Goal: Use online tool/utility: Utilize a website feature to perform a specific function

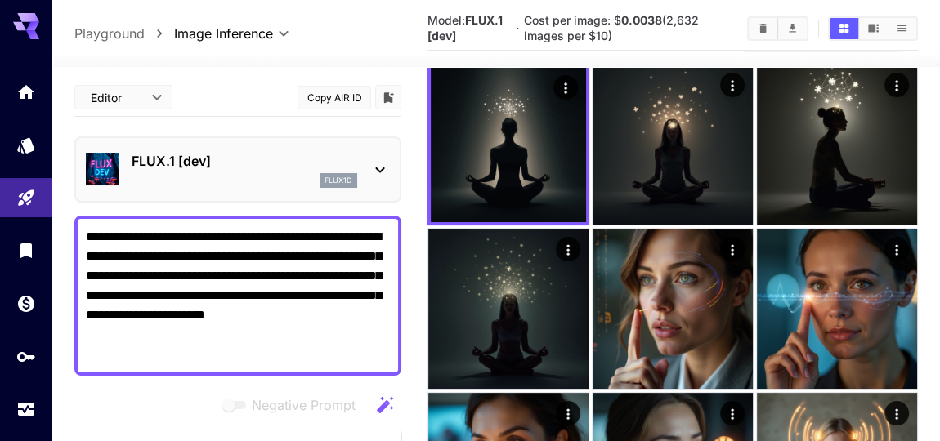
click at [219, 234] on textarea "**********" at bounding box center [238, 295] width 305 height 137
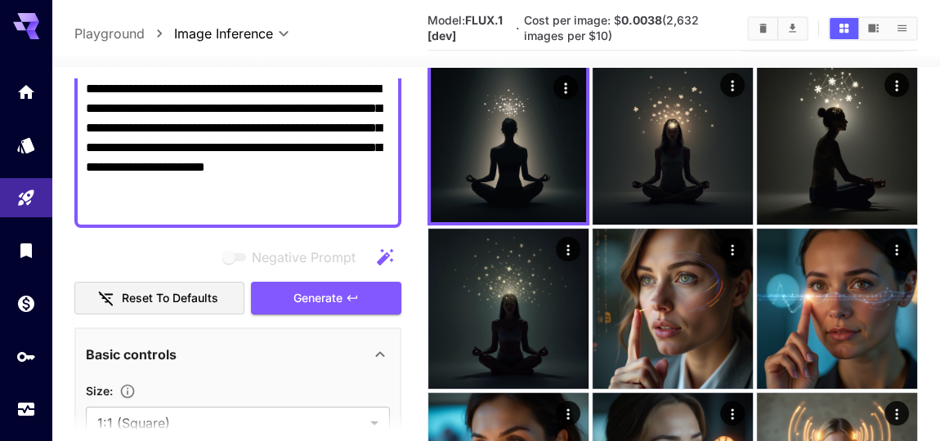
drag, startPoint x: 213, startPoint y: 231, endPoint x: 180, endPoint y: 180, distance: 60.8
click at [83, 132] on div "**********" at bounding box center [237, 148] width 327 height 160
paste textarea "**********"
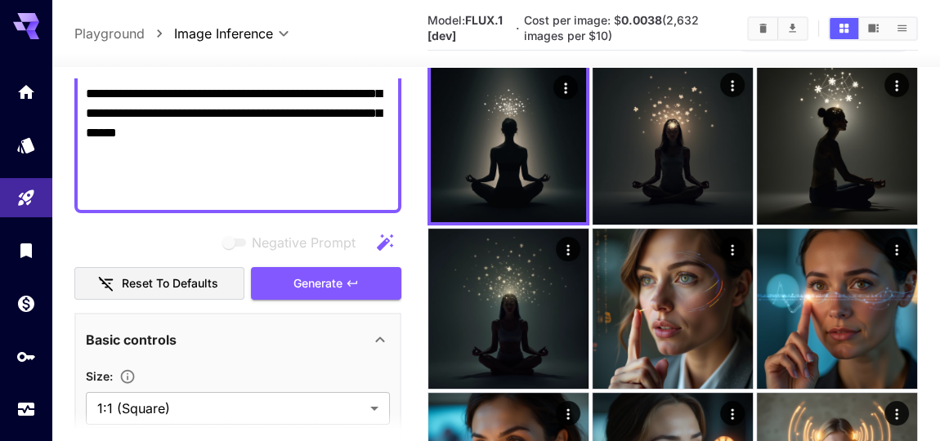
scroll to position [297, 0]
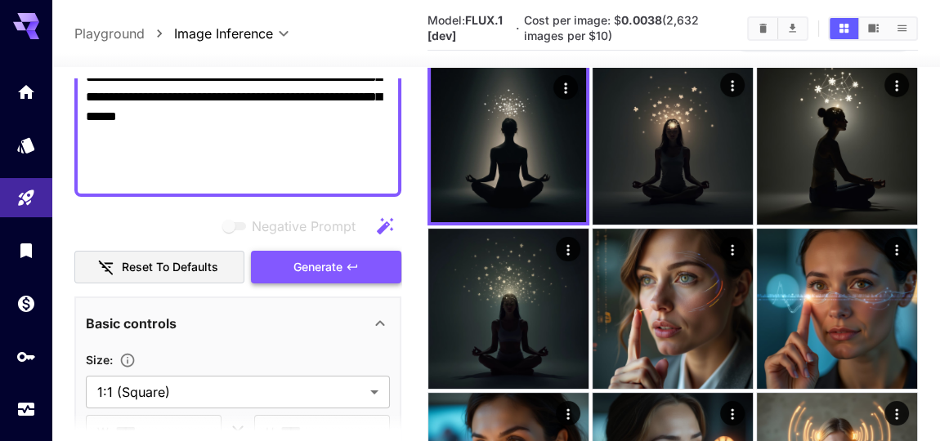
type textarea "**********"
click at [335, 278] on span "Generate" at bounding box center [317, 267] width 49 height 20
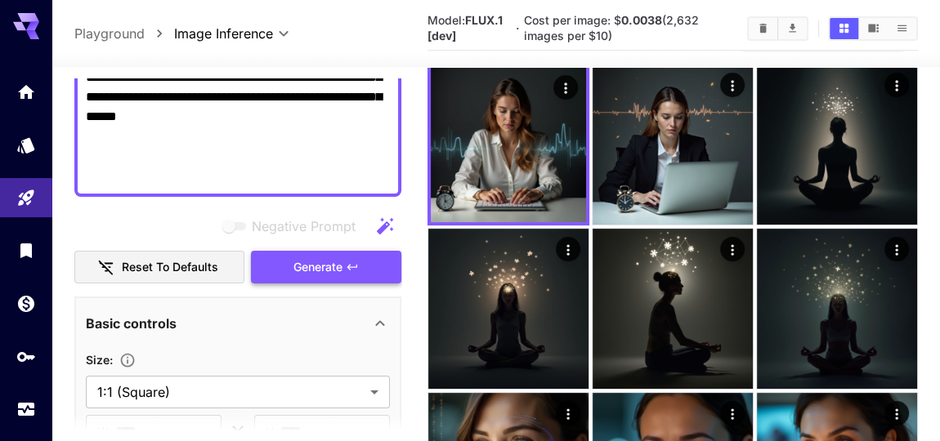
click at [335, 278] on span "Generate" at bounding box center [317, 267] width 49 height 20
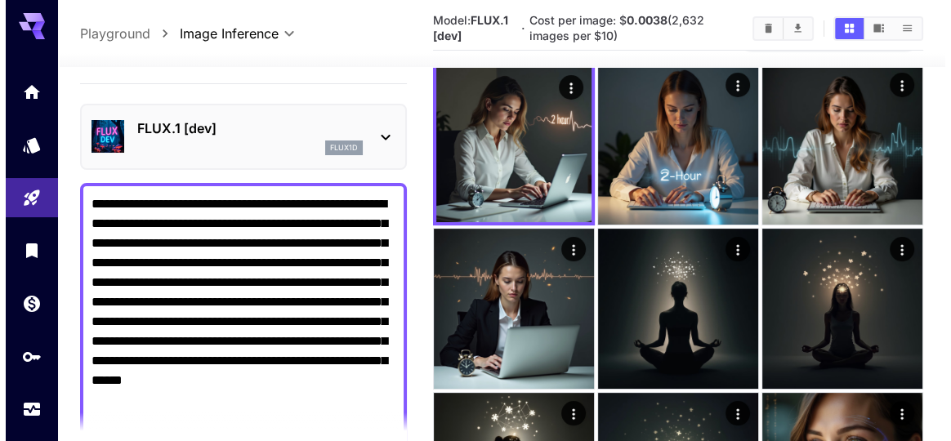
scroll to position [0, 0]
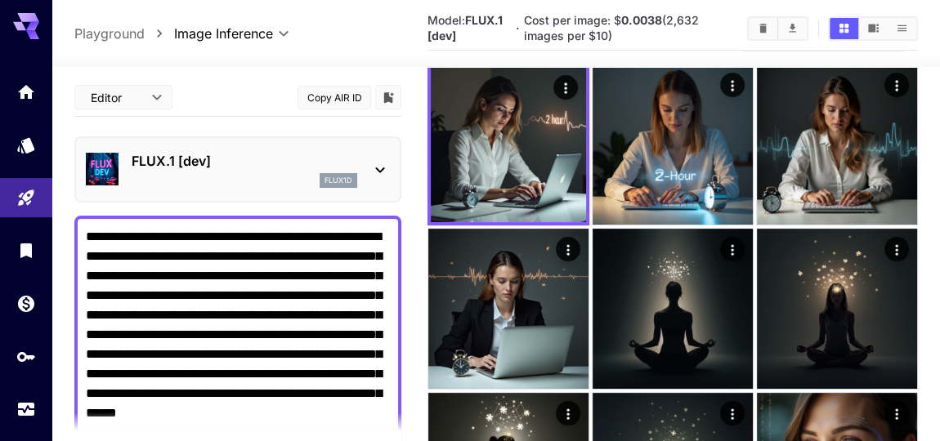
click at [374, 180] on icon at bounding box center [380, 170] width 20 height 20
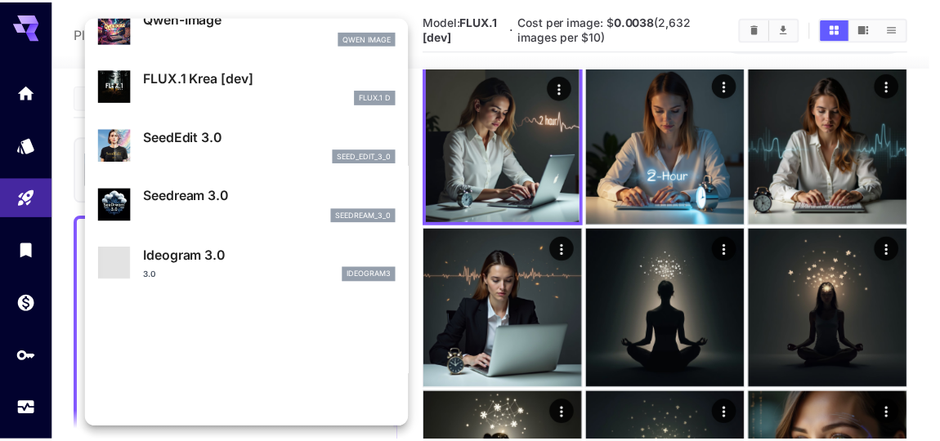
scroll to position [297, 0]
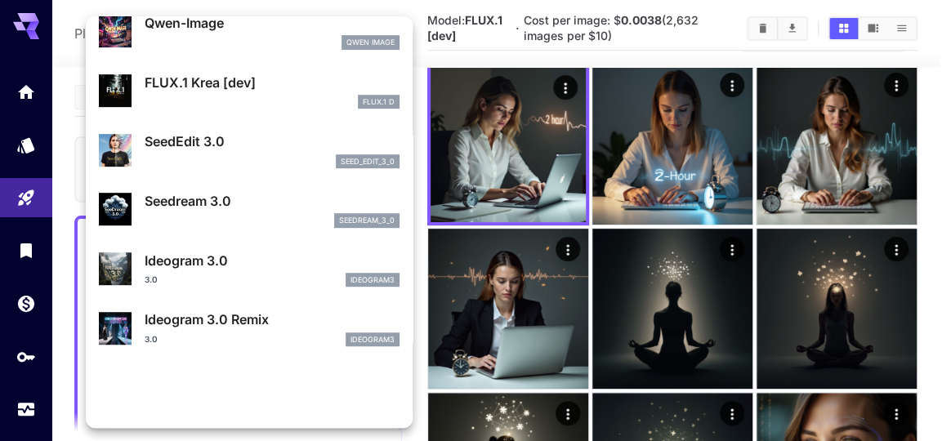
click at [230, 92] on p "FLUX.1 Krea [dev]" at bounding box center [272, 83] width 255 height 20
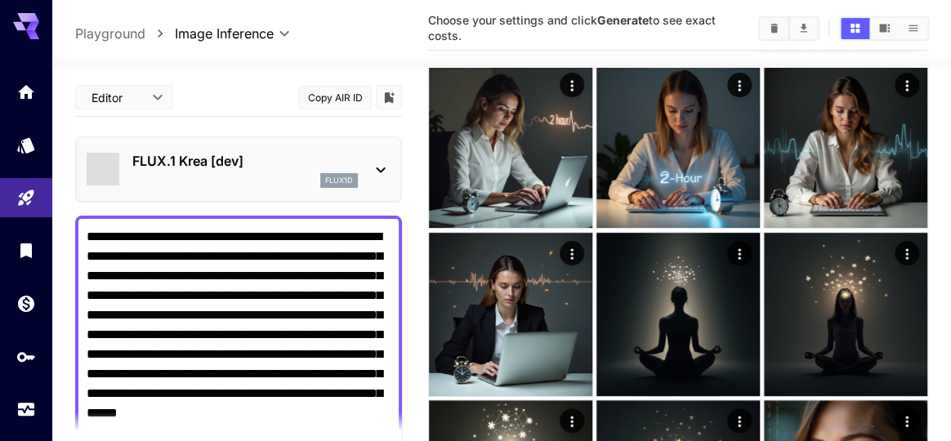
type input "*******"
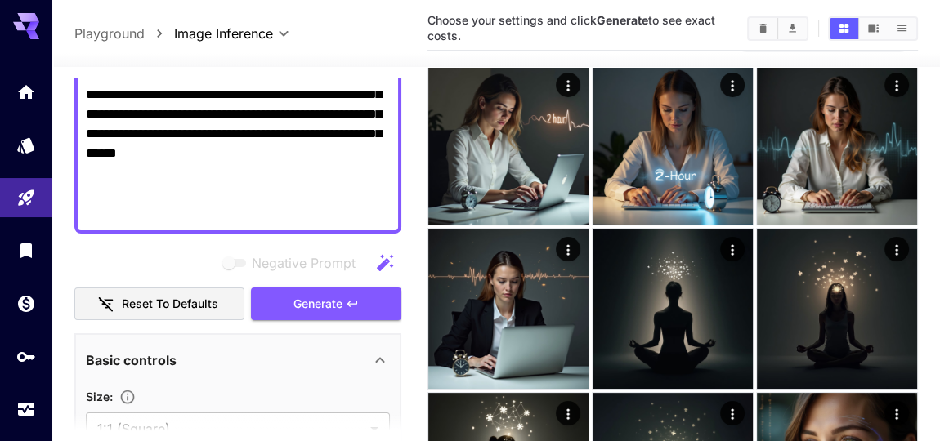
scroll to position [297, 0]
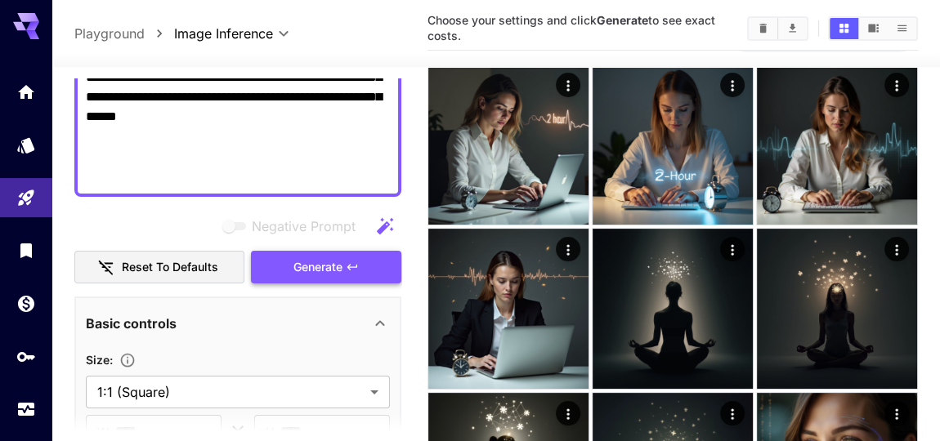
click at [387, 284] on button "Generate" at bounding box center [326, 268] width 150 height 34
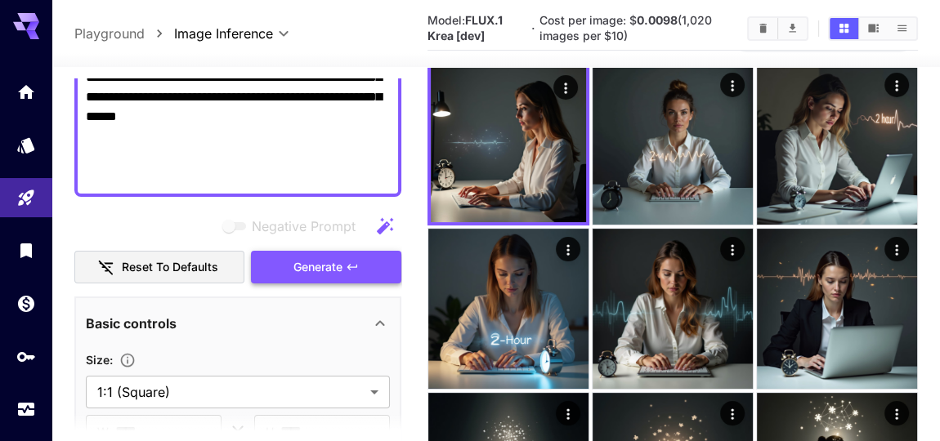
click at [387, 284] on button "Generate" at bounding box center [326, 268] width 150 height 34
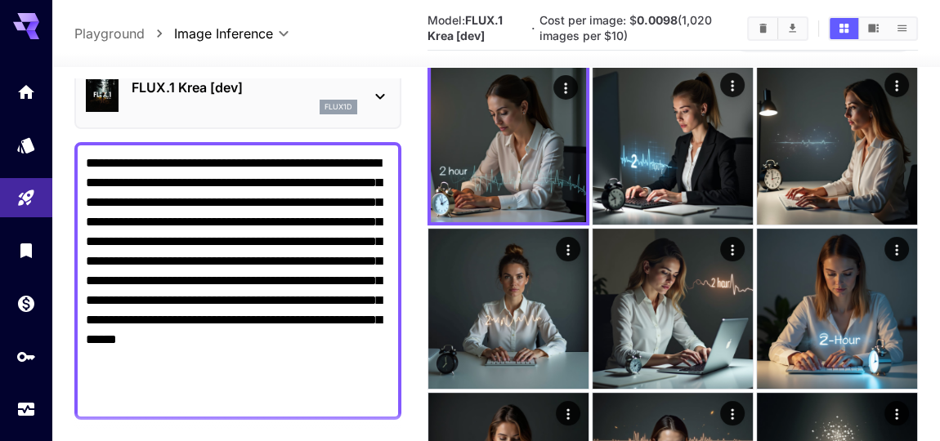
scroll to position [0, 0]
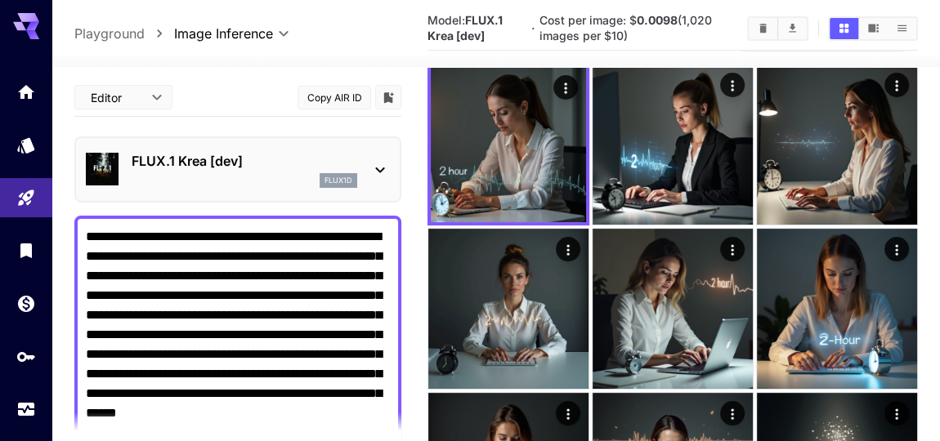
click at [377, 180] on icon at bounding box center [380, 170] width 20 height 20
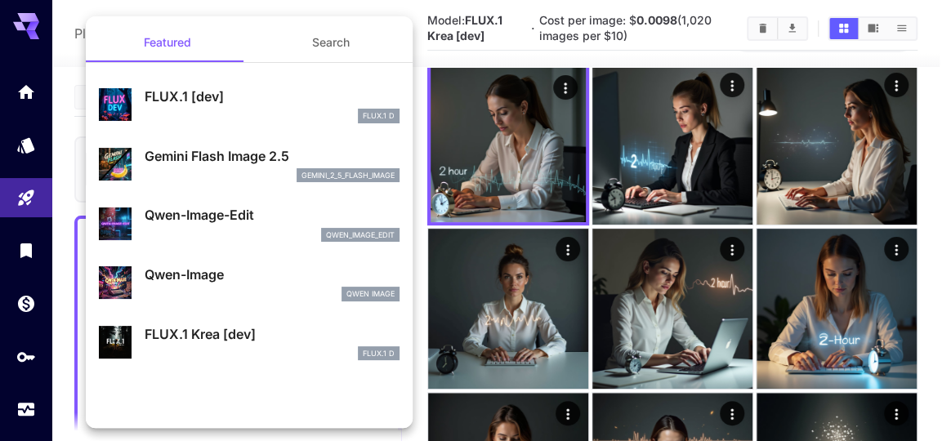
click at [260, 225] on p "Qwen-Image-Edit" at bounding box center [272, 215] width 255 height 20
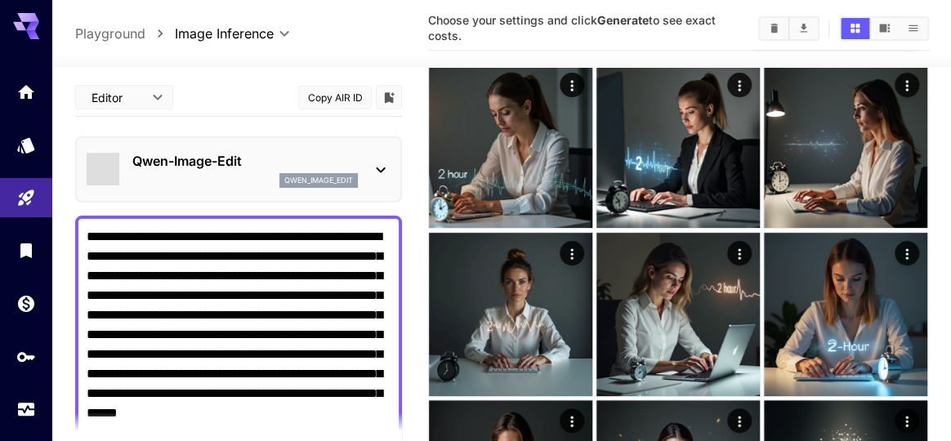
type input "*"
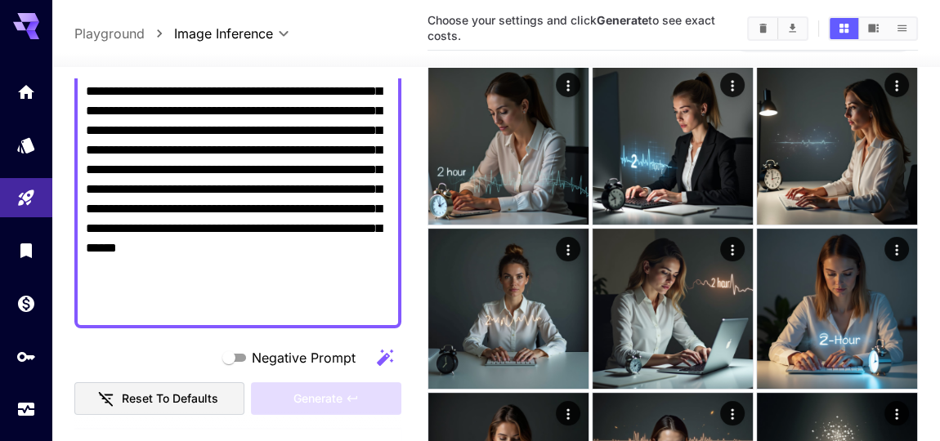
scroll to position [74, 0]
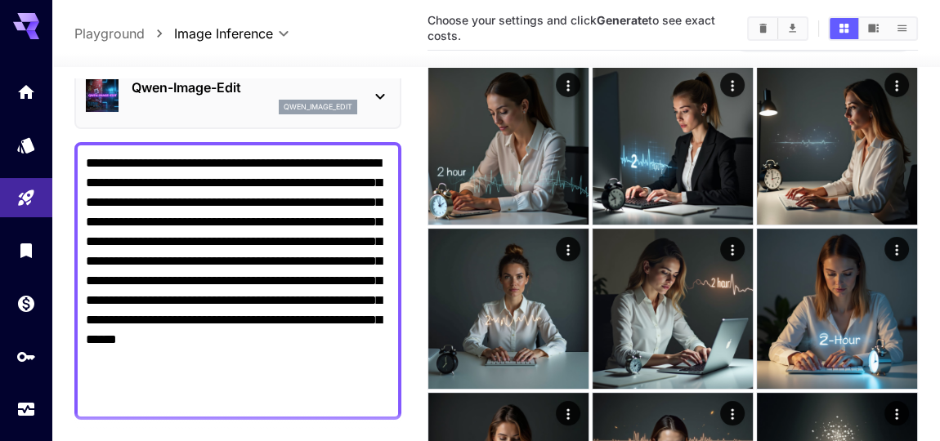
click at [383, 106] on icon at bounding box center [380, 97] width 20 height 20
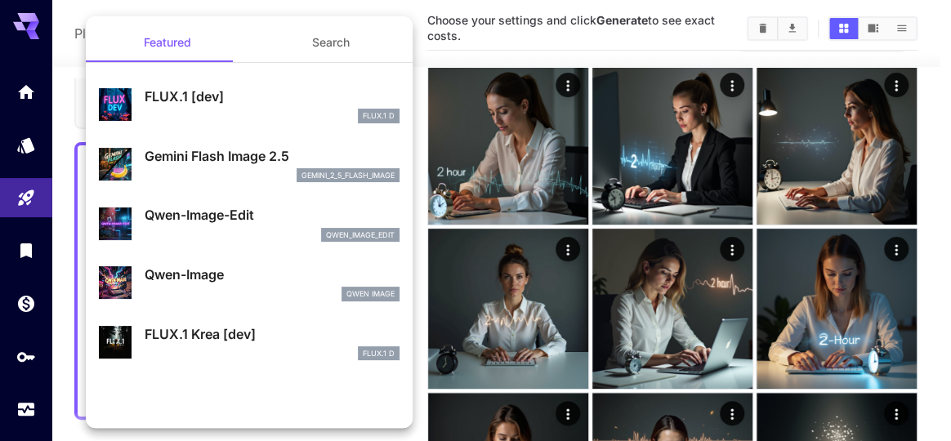
click at [233, 284] on p "Qwen-Image" at bounding box center [272, 275] width 255 height 20
type input "**"
type input "***"
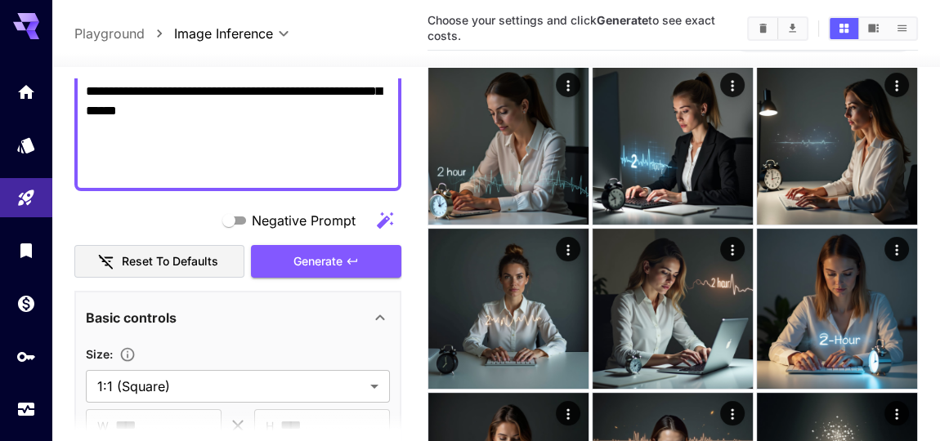
scroll to position [297, 0]
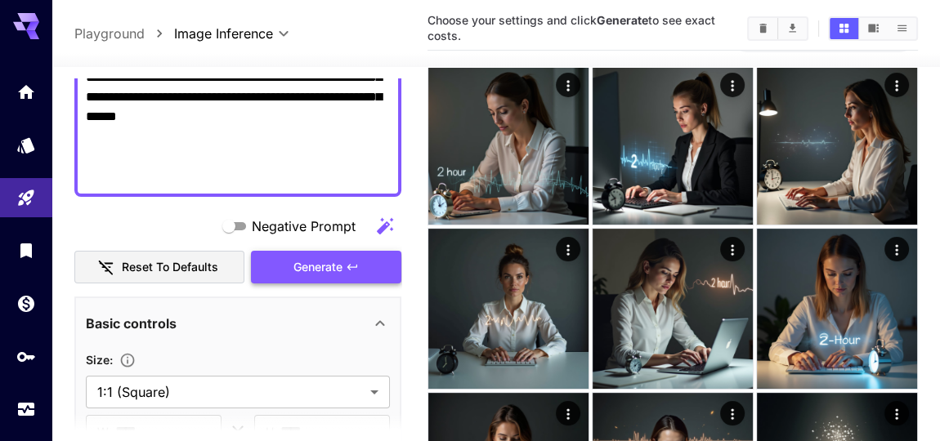
click at [325, 278] on span "Generate" at bounding box center [317, 267] width 49 height 20
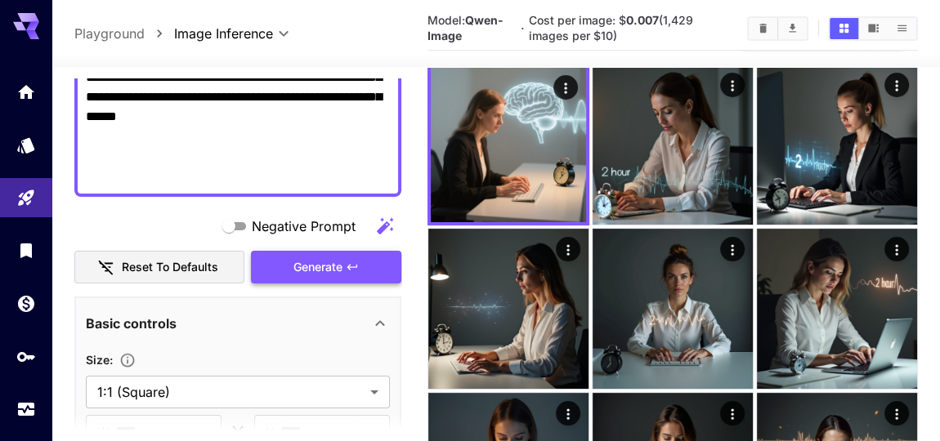
click at [338, 278] on span "Generate" at bounding box center [317, 267] width 49 height 20
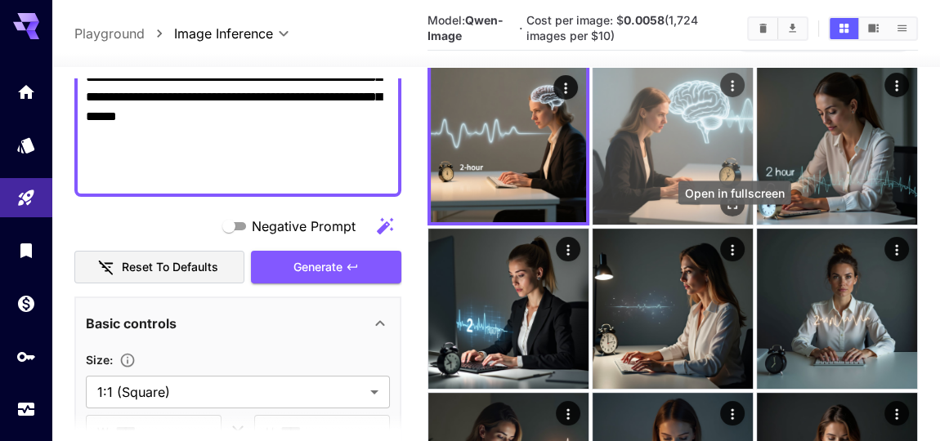
click at [736, 209] on icon "Open in fullscreen" at bounding box center [733, 204] width 10 height 10
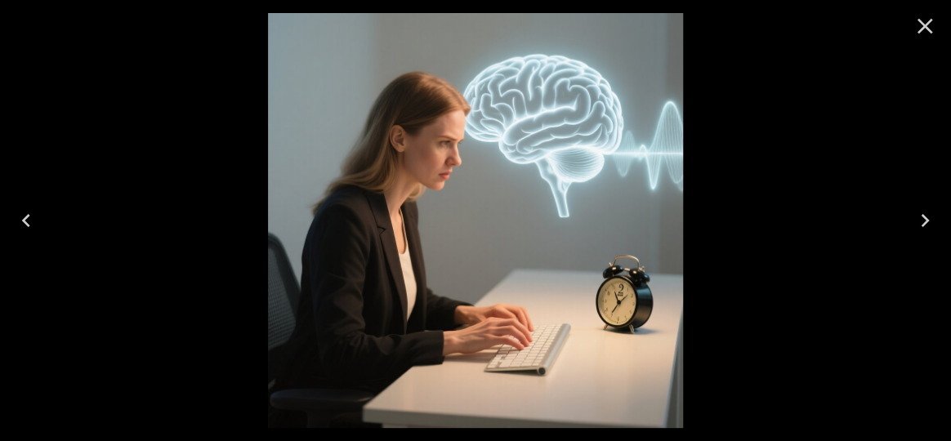
click at [926, 222] on icon "Next" at bounding box center [925, 220] width 8 height 13
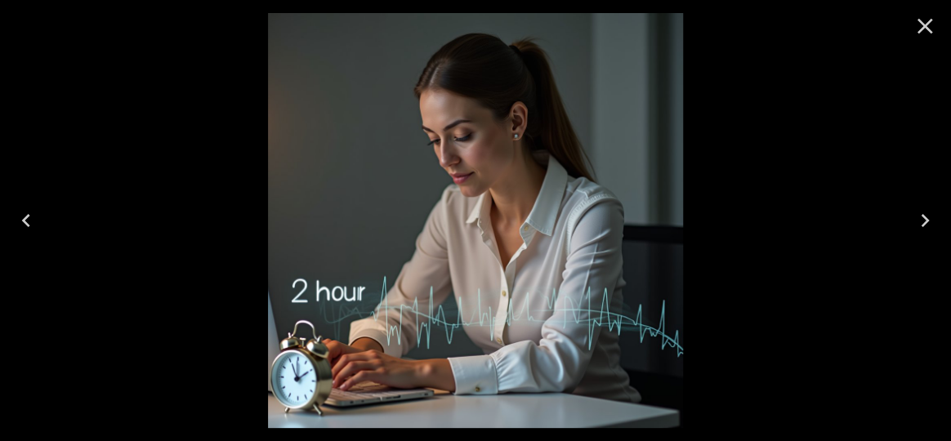
click at [925, 221] on icon "Next" at bounding box center [925, 220] width 8 height 13
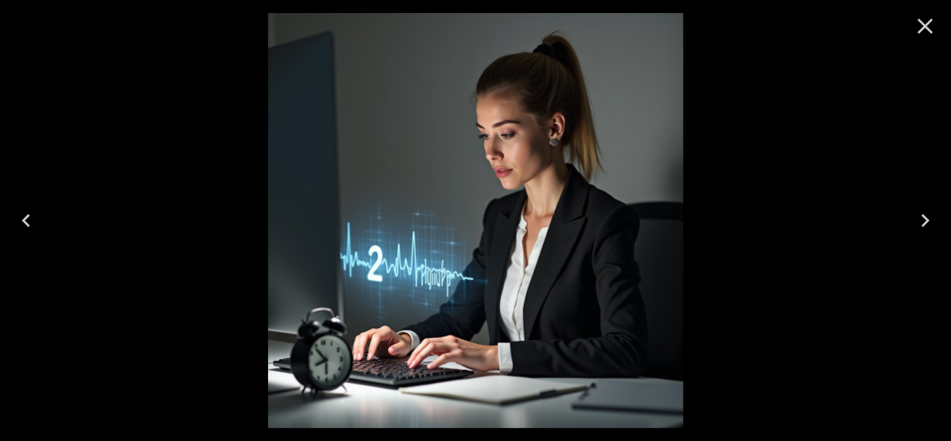
click at [925, 221] on icon "Next" at bounding box center [925, 220] width 8 height 13
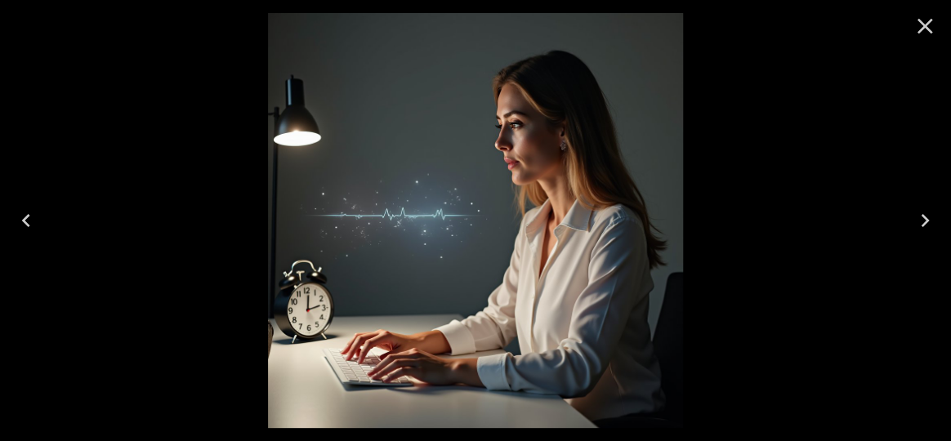
click at [925, 221] on icon "Next" at bounding box center [925, 220] width 8 height 13
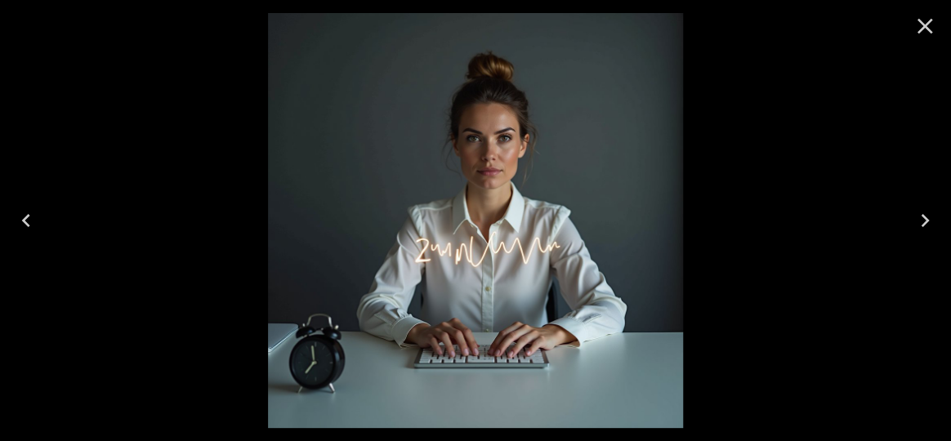
click at [925, 221] on icon "Next" at bounding box center [925, 220] width 8 height 13
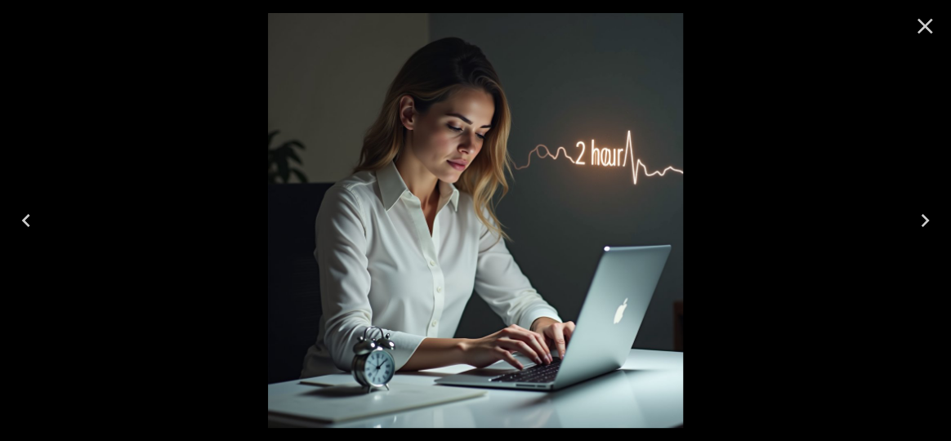
click at [925, 221] on icon "Next" at bounding box center [925, 220] width 8 height 13
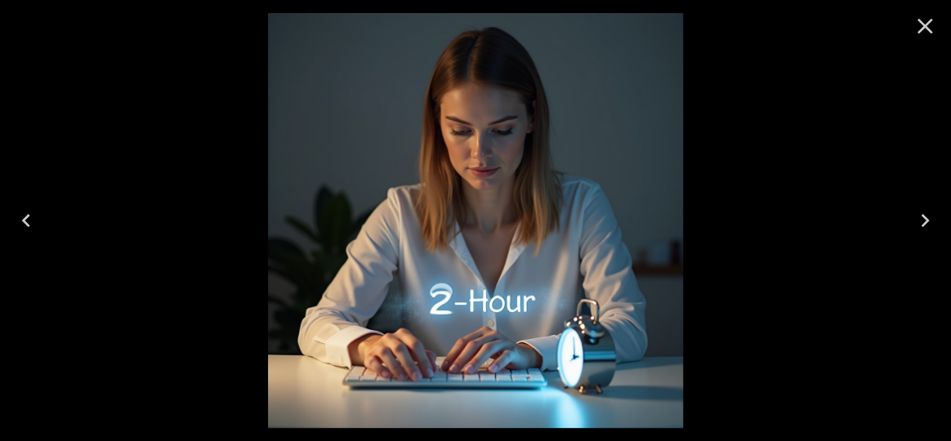
click at [925, 221] on icon "Next" at bounding box center [925, 220] width 8 height 13
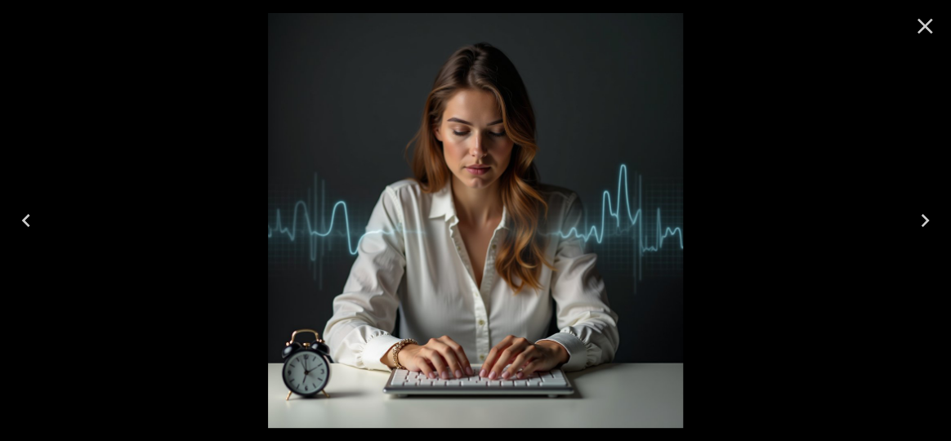
click at [925, 221] on icon "Next" at bounding box center [925, 220] width 8 height 13
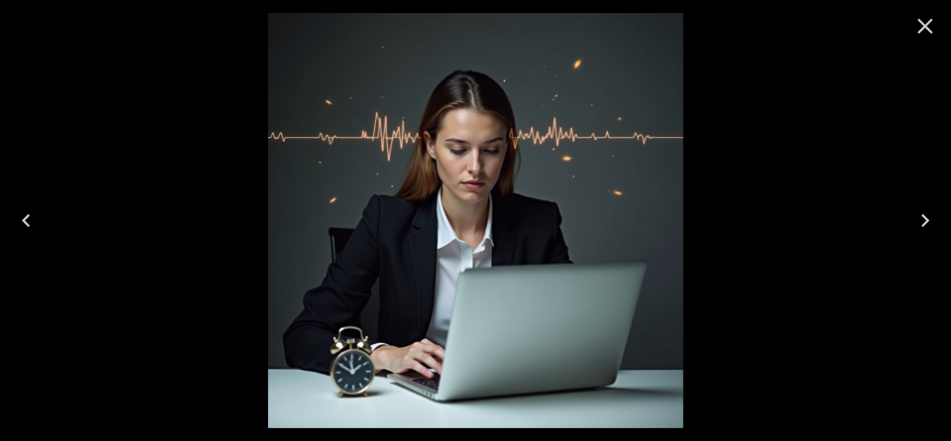
click at [925, 221] on icon "Next" at bounding box center [925, 220] width 8 height 13
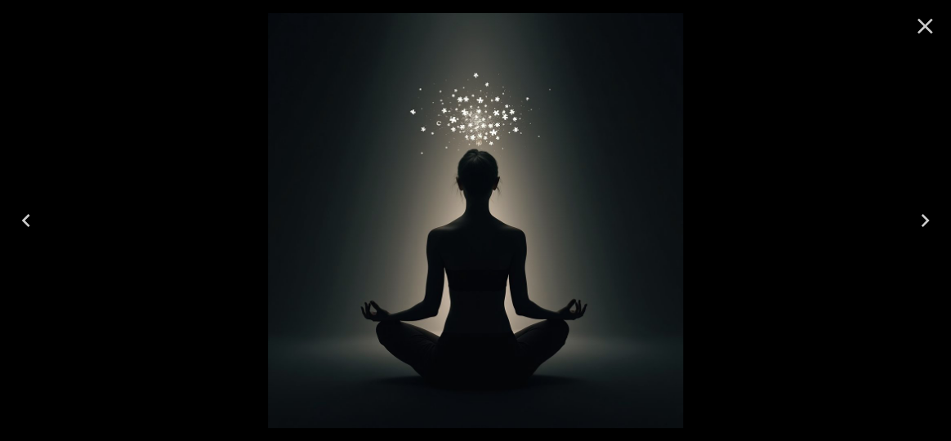
click at [925, 221] on icon "Next" at bounding box center [925, 220] width 8 height 13
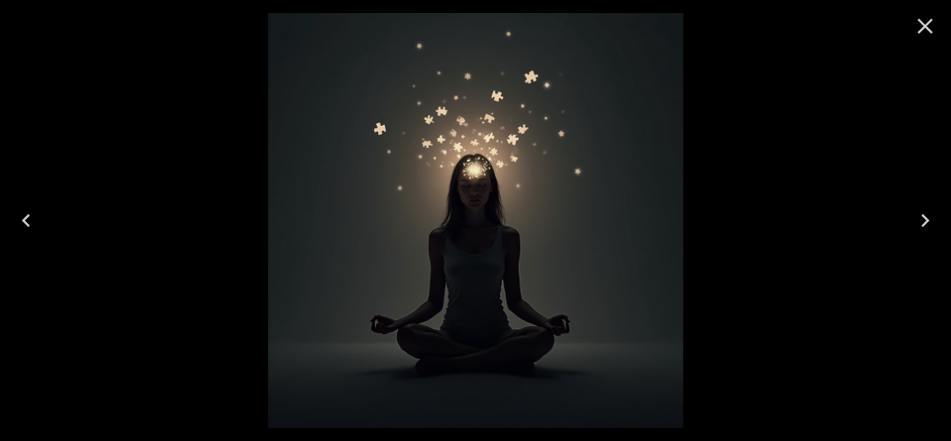
click at [925, 221] on icon "Next" at bounding box center [925, 220] width 8 height 13
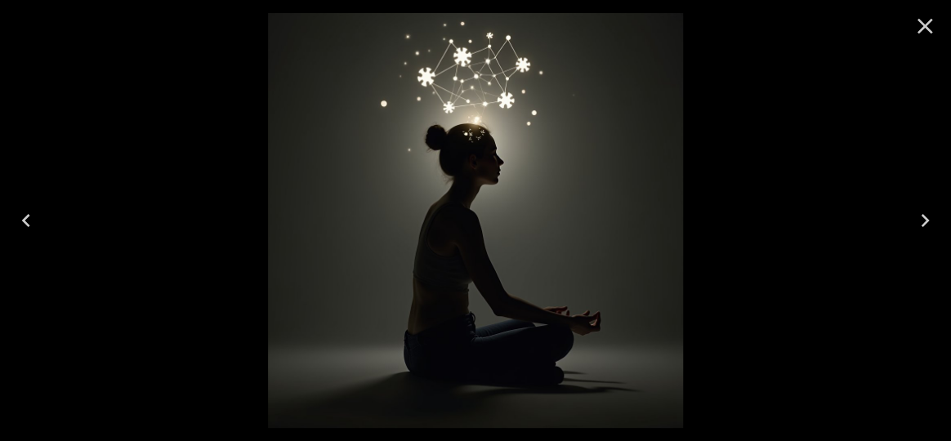
click at [925, 221] on icon "Next" at bounding box center [925, 220] width 8 height 13
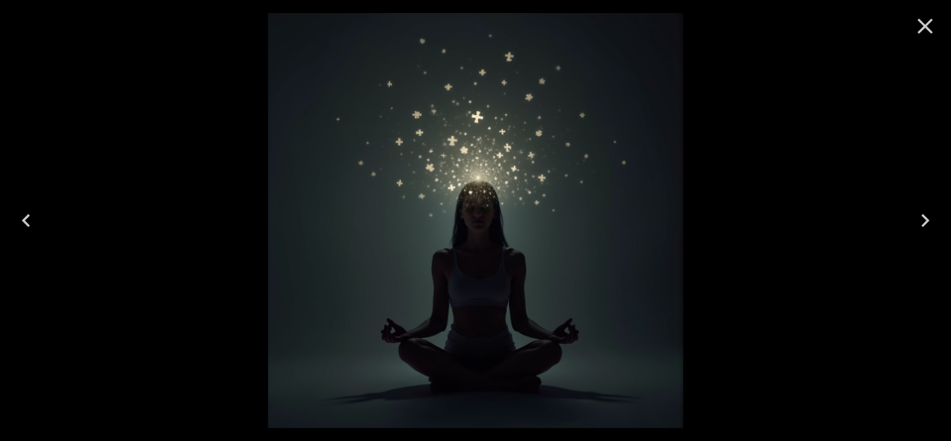
click at [925, 221] on icon "Next" at bounding box center [925, 220] width 8 height 13
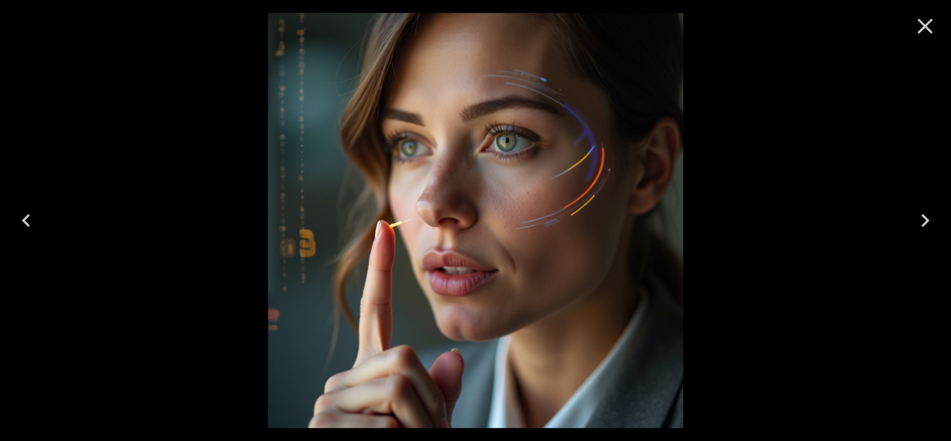
click at [925, 221] on icon "Next" at bounding box center [925, 220] width 8 height 13
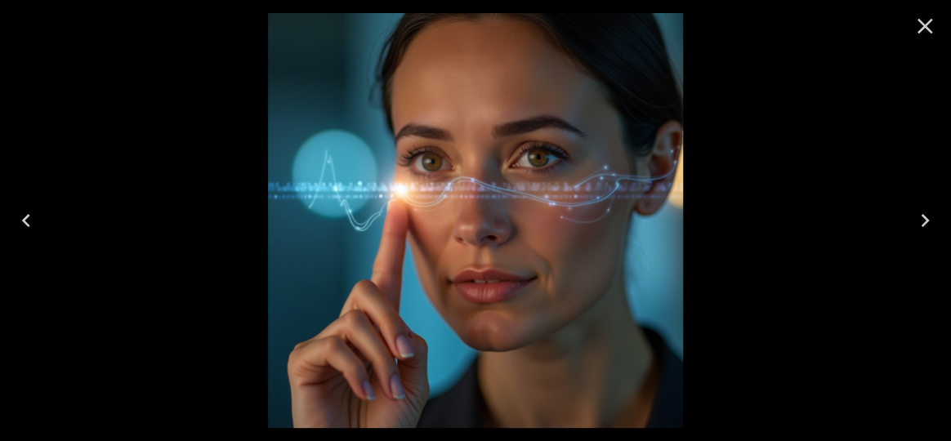
click at [925, 221] on icon "Next" at bounding box center [925, 220] width 8 height 13
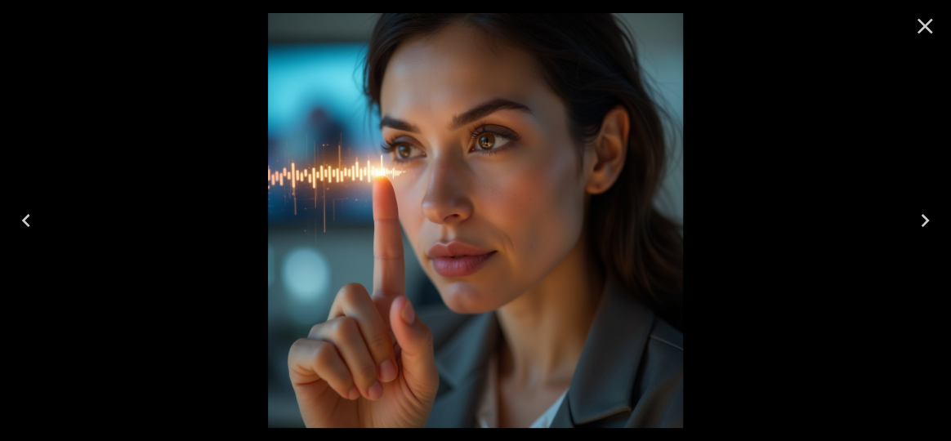
click at [925, 221] on icon "Next" at bounding box center [925, 220] width 8 height 13
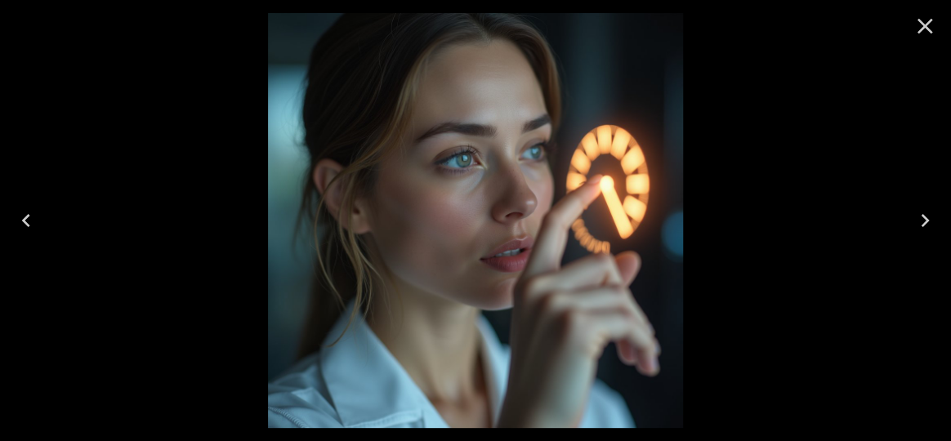
click at [926, 222] on icon "Next" at bounding box center [925, 220] width 8 height 13
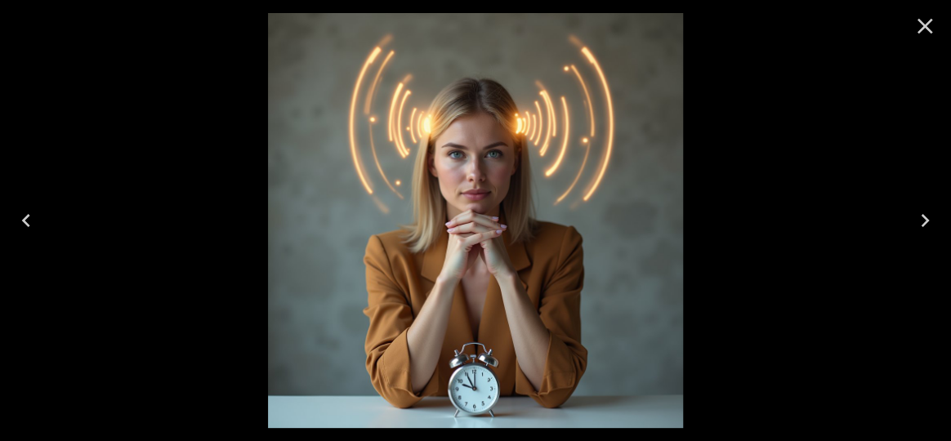
click at [926, 222] on icon "Next" at bounding box center [925, 220] width 8 height 13
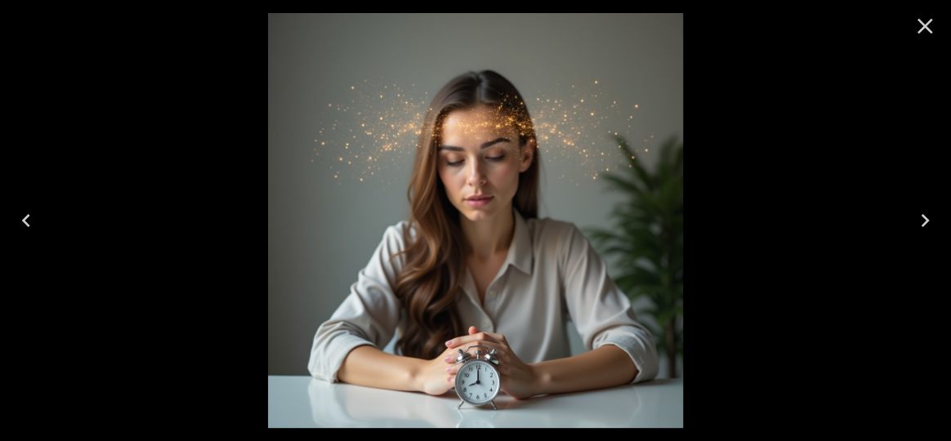
click at [926, 222] on icon "Next" at bounding box center [925, 220] width 8 height 13
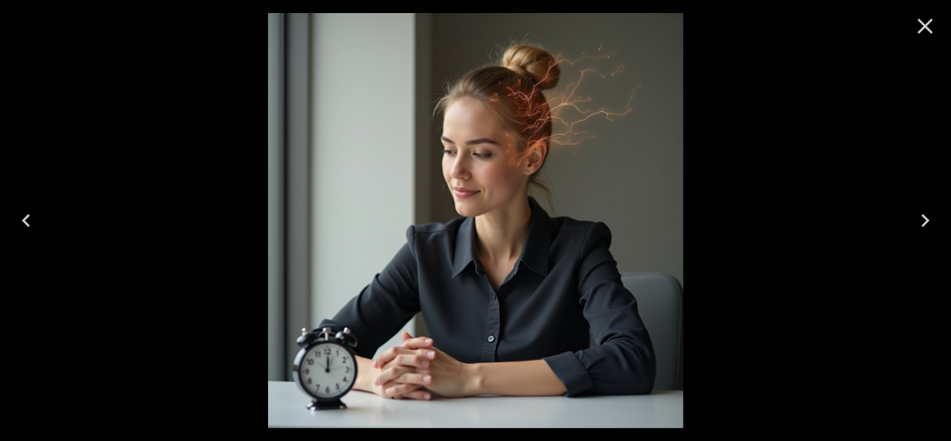
click at [926, 222] on icon "Next" at bounding box center [925, 220] width 8 height 13
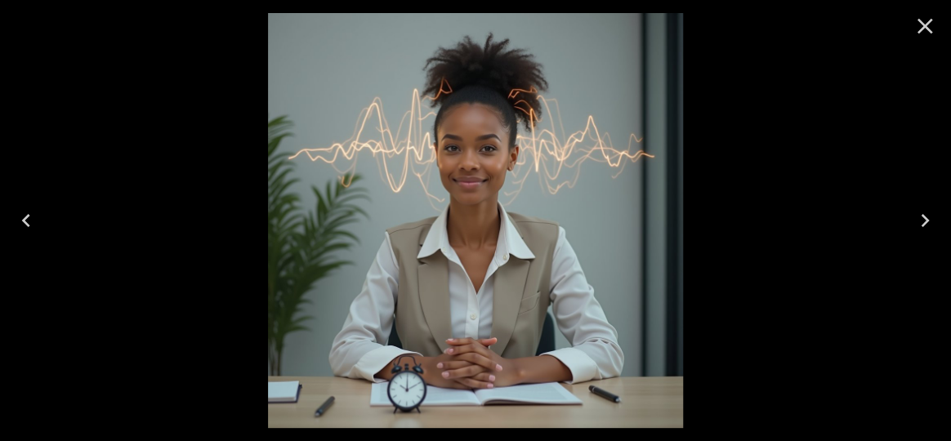
click at [926, 222] on icon "Next" at bounding box center [925, 220] width 8 height 13
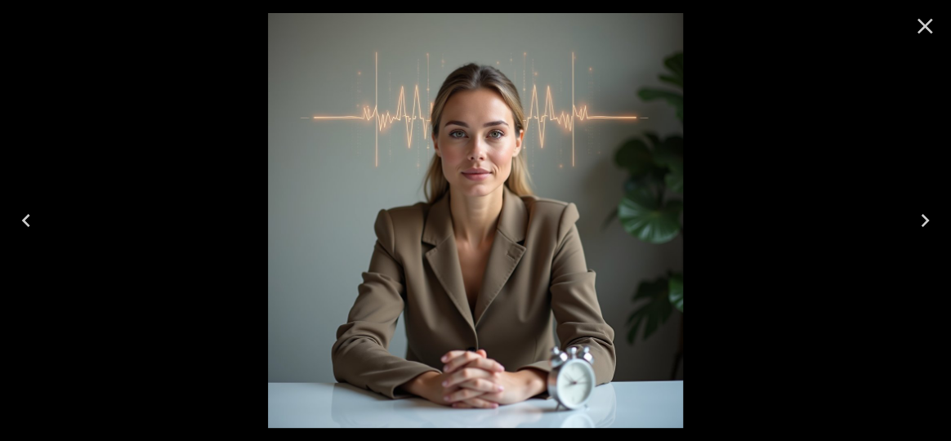
click at [926, 222] on icon "Next" at bounding box center [925, 220] width 8 height 13
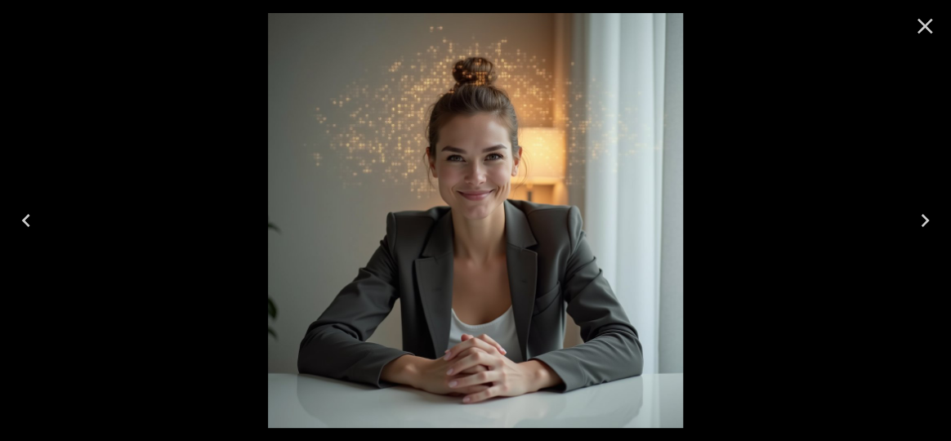
click at [926, 222] on icon "Next" at bounding box center [925, 220] width 8 height 13
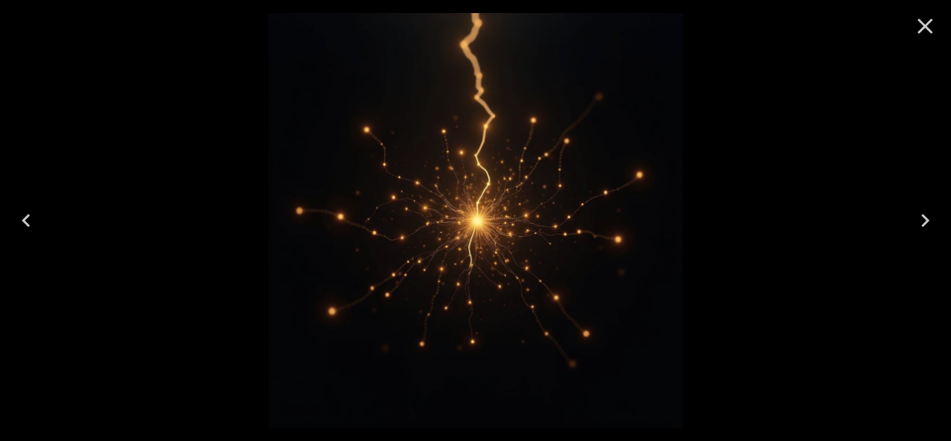
click at [926, 222] on icon "Next" at bounding box center [925, 220] width 8 height 13
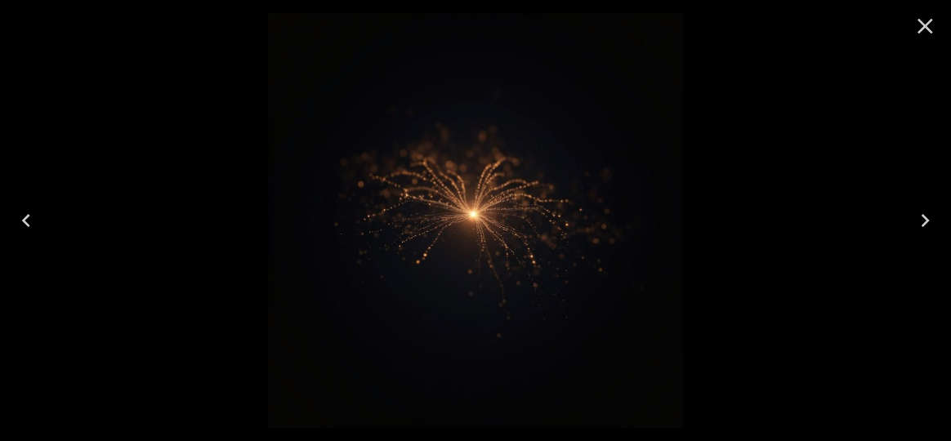
click at [926, 222] on icon "Next" at bounding box center [925, 220] width 8 height 13
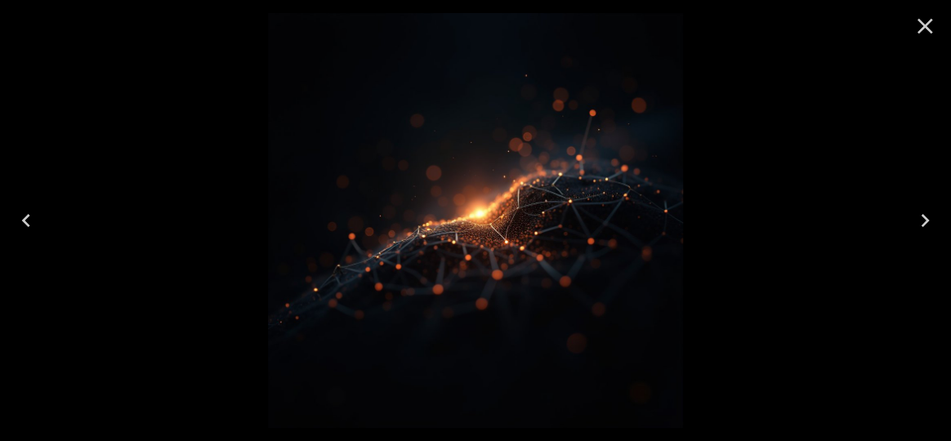
click at [926, 222] on icon "Next" at bounding box center [925, 220] width 8 height 13
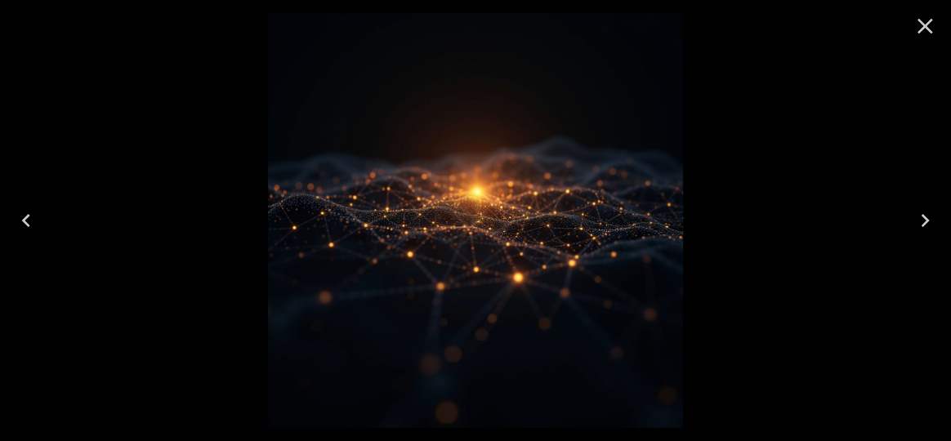
click at [926, 222] on icon "Next" at bounding box center [925, 220] width 8 height 13
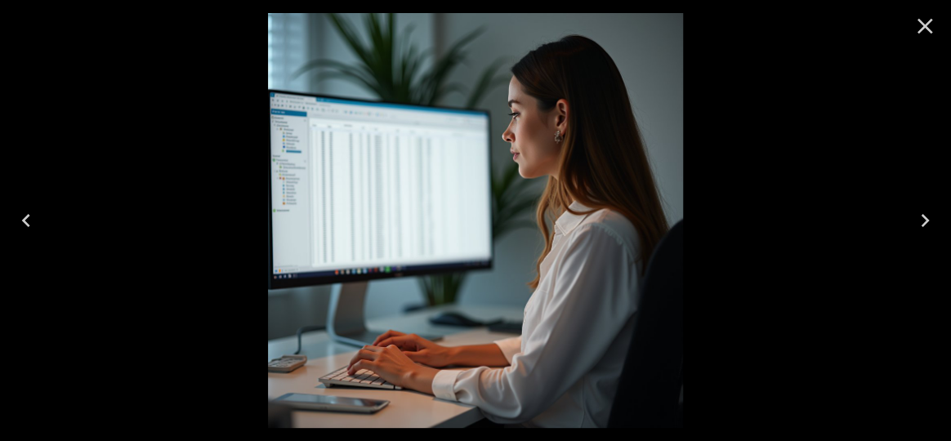
click at [920, 35] on icon "Close" at bounding box center [925, 26] width 26 height 26
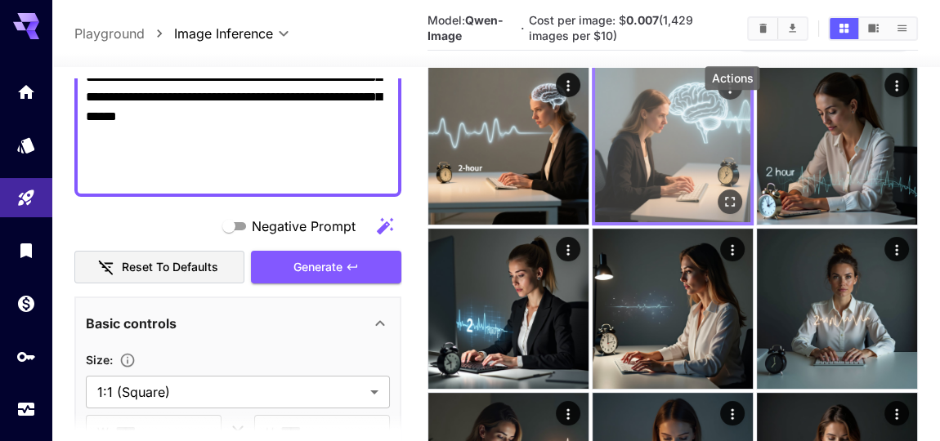
click at [731, 93] on icon "Actions" at bounding box center [729, 88] width 2 height 11
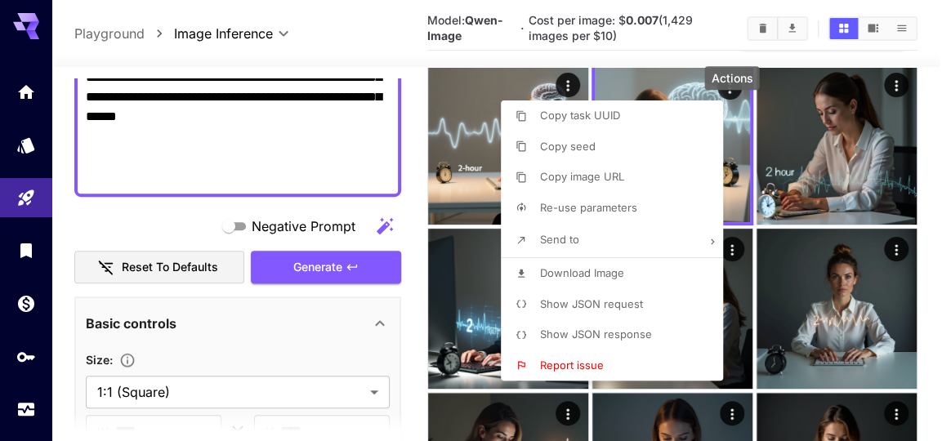
click at [598, 280] on span "Download Image" at bounding box center [582, 272] width 84 height 13
click at [786, 14] on div at bounding box center [475, 220] width 951 height 441
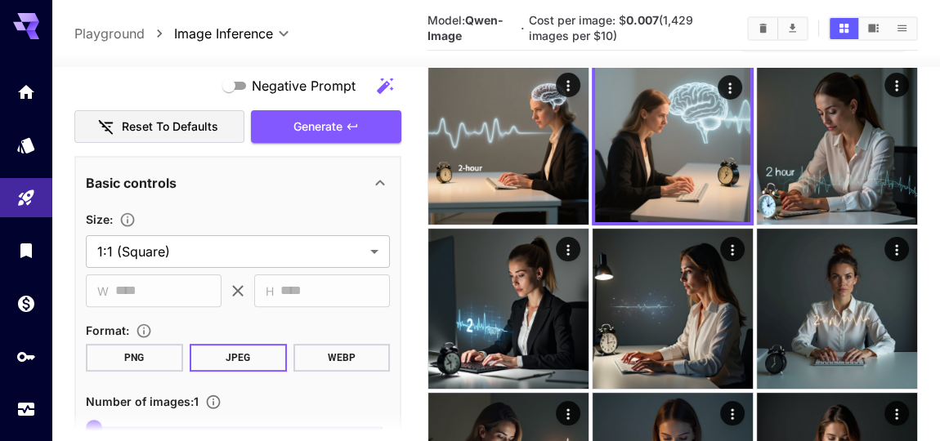
scroll to position [520, 0]
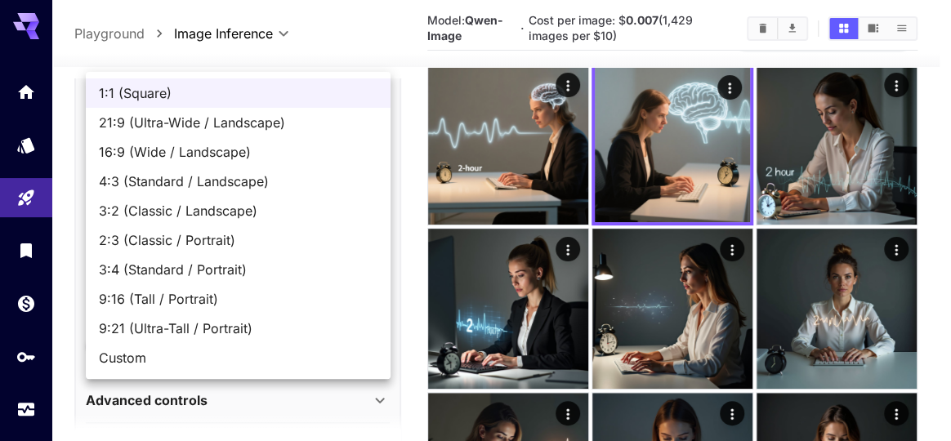
click at [270, 280] on span "3:4 (Standard / Portrait)" at bounding box center [238, 270] width 279 height 20
type input "**********"
type input "***"
type input "****"
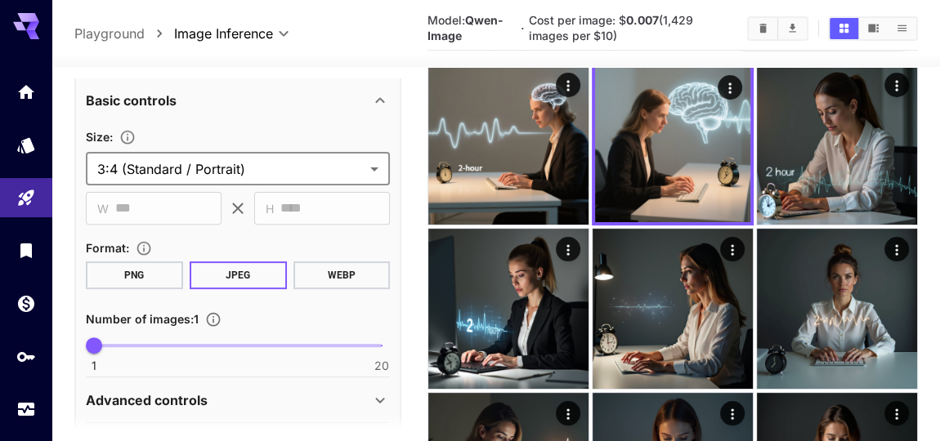
click at [366, 61] on button "Generate" at bounding box center [326, 45] width 150 height 34
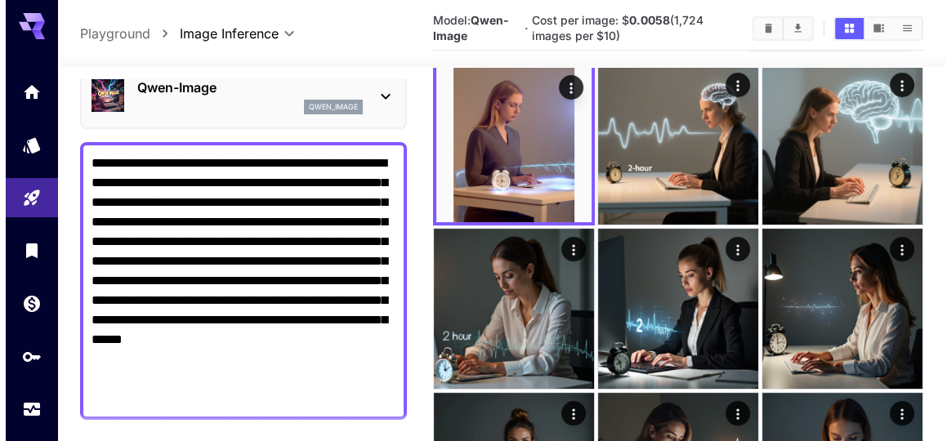
scroll to position [0, 0]
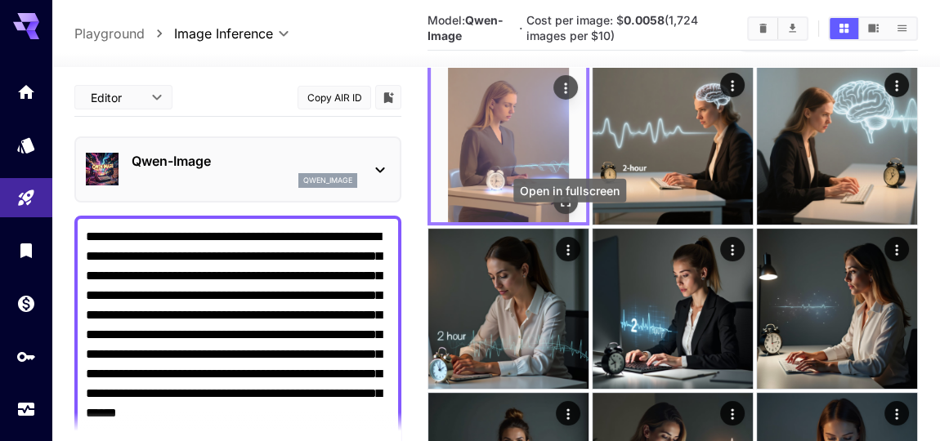
click at [574, 210] on icon "Open in fullscreen" at bounding box center [565, 202] width 16 height 16
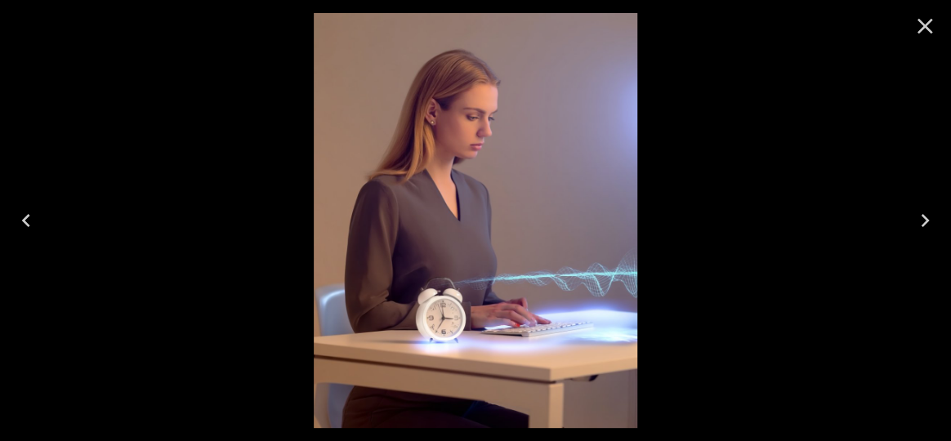
click at [926, 34] on icon "Close" at bounding box center [925, 26] width 26 height 26
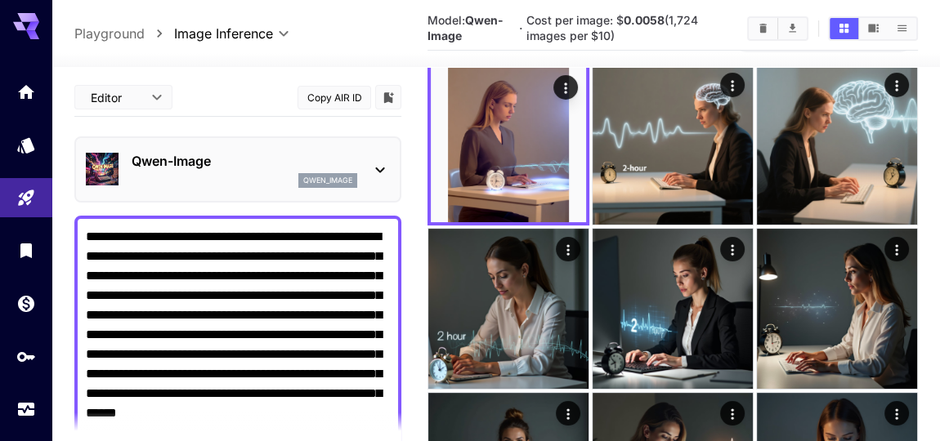
click at [385, 180] on icon at bounding box center [380, 170] width 20 height 20
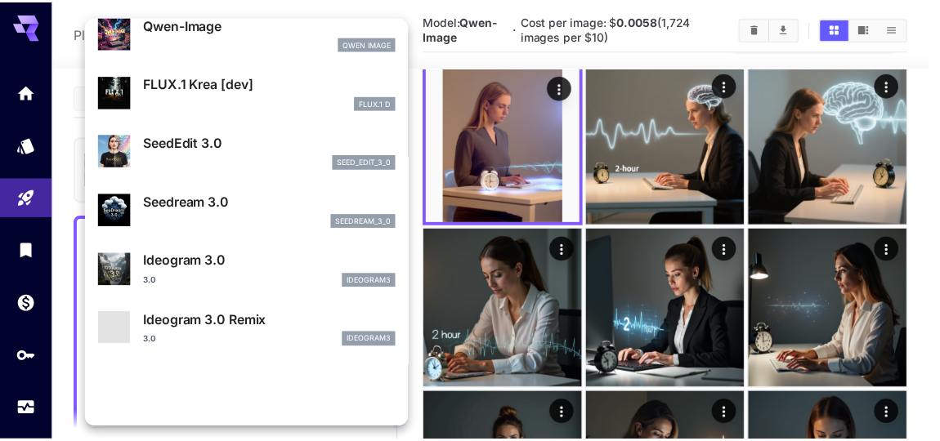
scroll to position [297, 0]
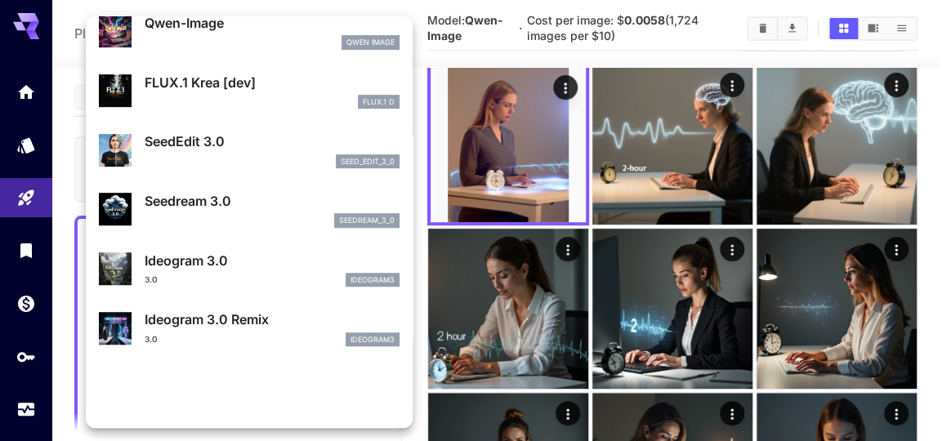
click at [214, 211] on p "Seedream 3.0" at bounding box center [272, 201] width 255 height 20
type input "**********"
type input "***"
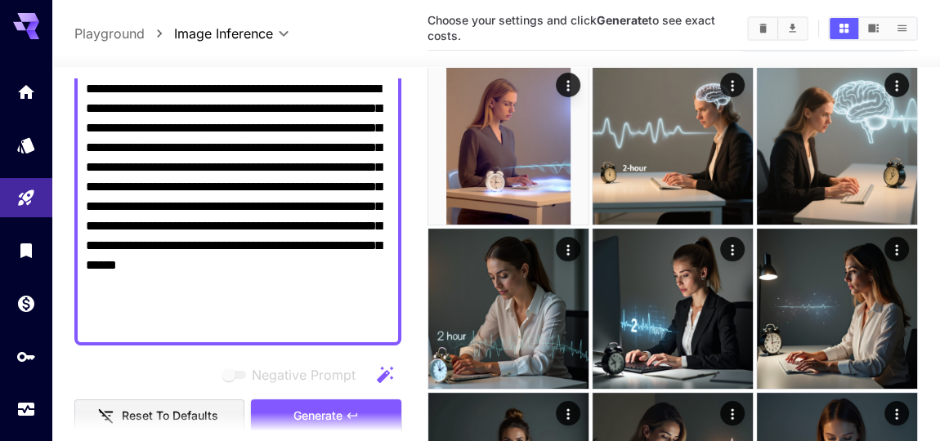
scroll to position [222, 0]
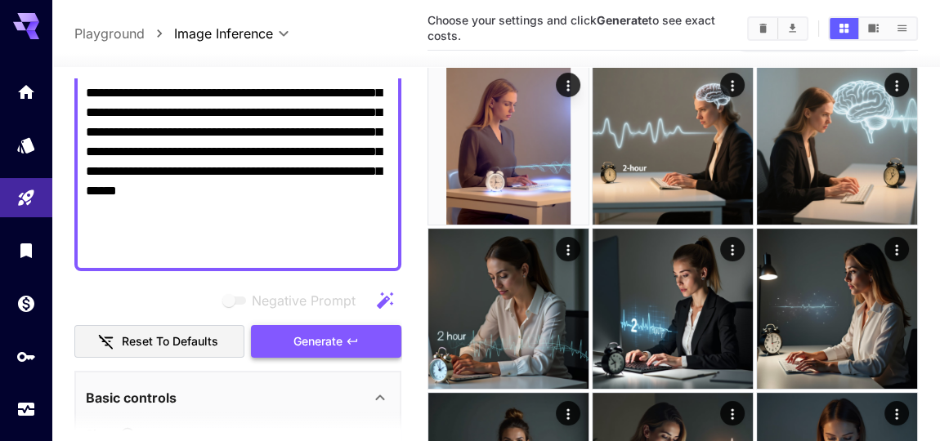
click at [352, 348] on icon "button" at bounding box center [352, 341] width 13 height 13
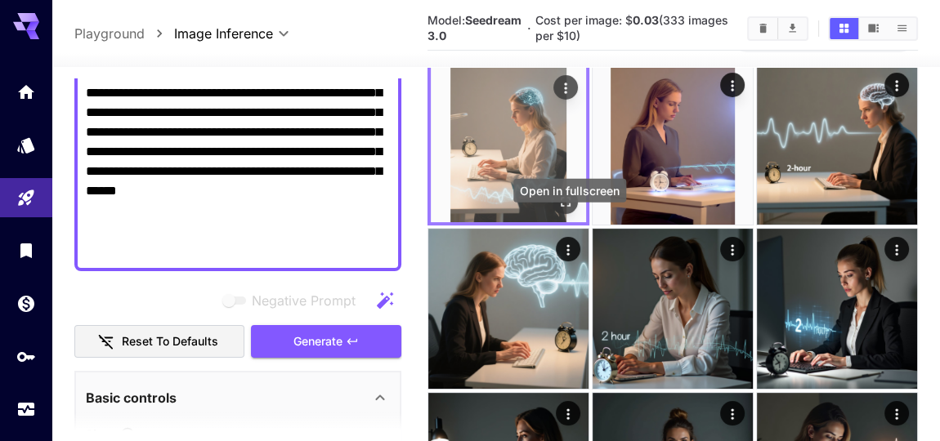
click at [566, 210] on icon "Open in fullscreen" at bounding box center [565, 202] width 16 height 16
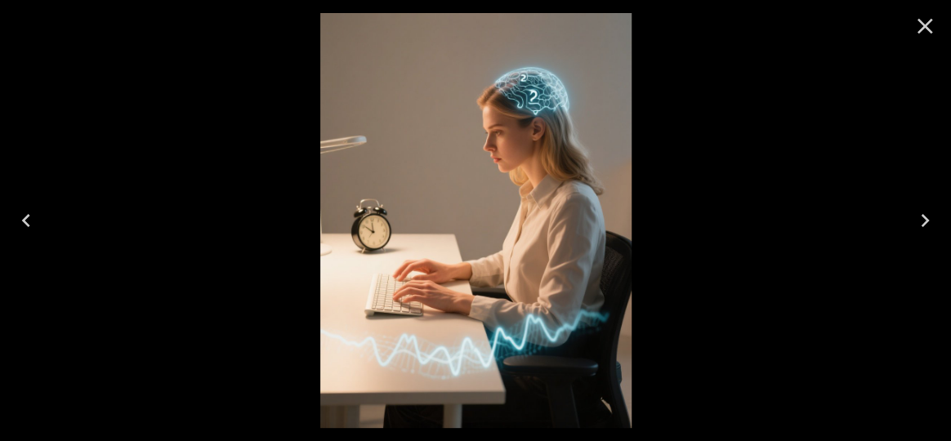
click at [932, 20] on icon "Close" at bounding box center [925, 26] width 26 height 26
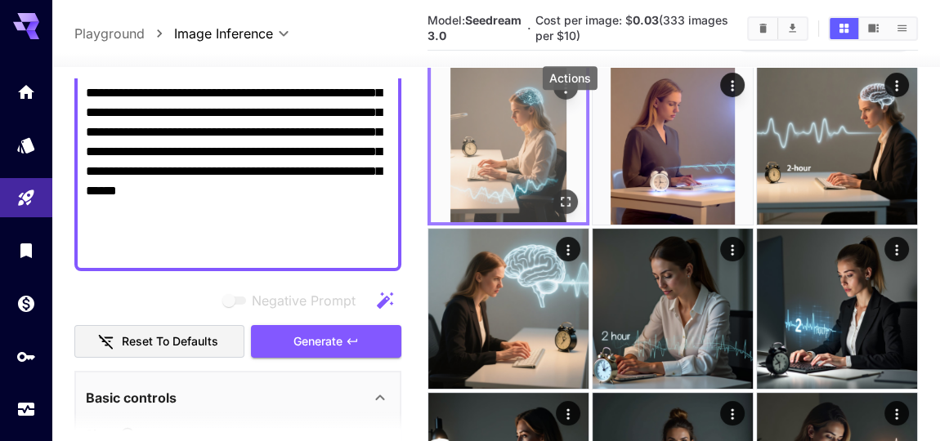
click at [570, 96] on icon "Actions" at bounding box center [565, 88] width 16 height 16
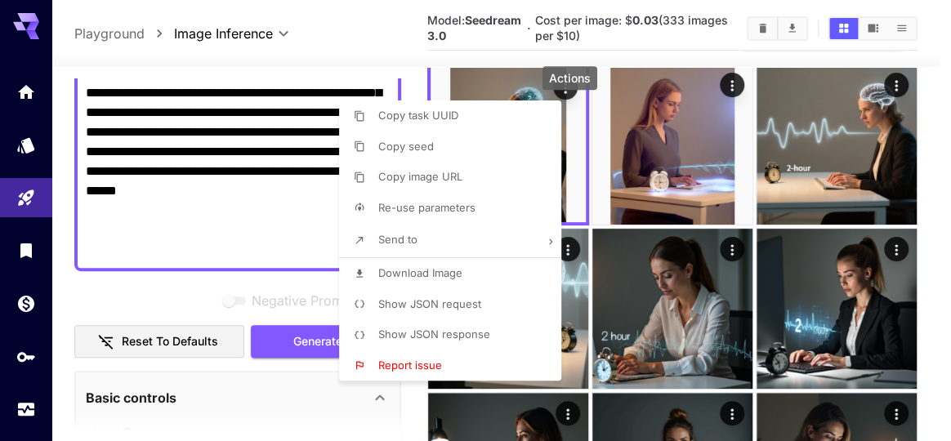
click at [453, 279] on span "Download Image" at bounding box center [420, 272] width 84 height 13
click at [403, 9] on div at bounding box center [475, 220] width 951 height 441
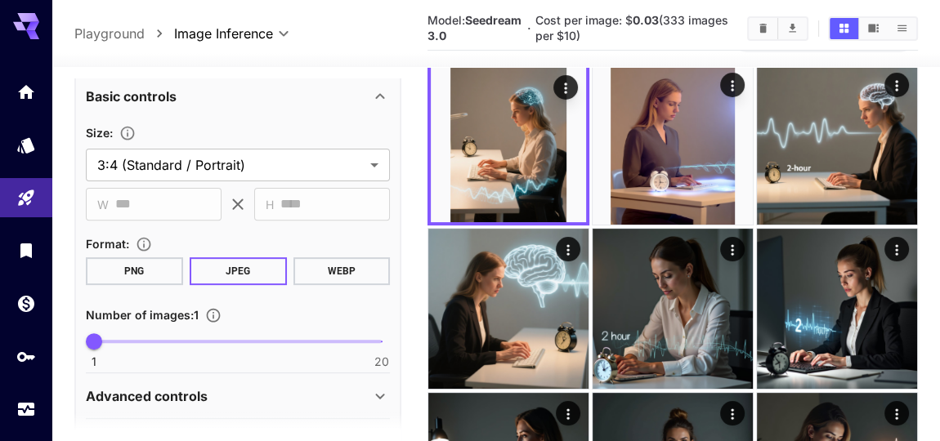
scroll to position [594, 0]
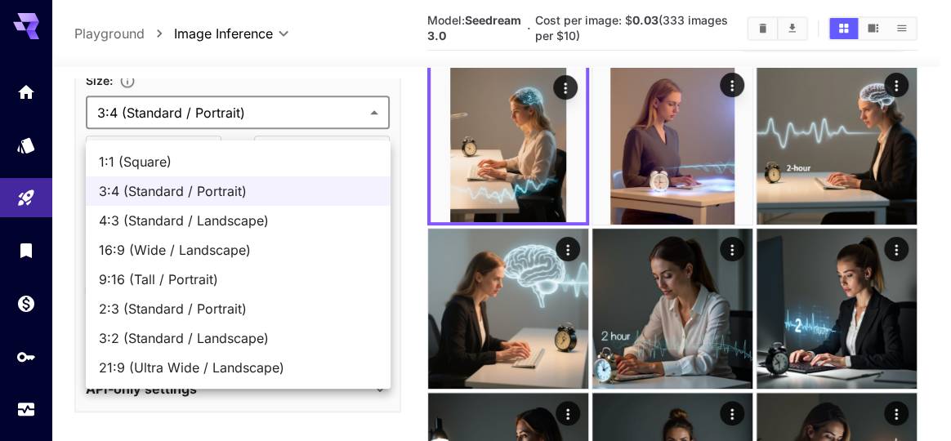
click at [275, 260] on span "16:9 (Wide / Landscape)" at bounding box center [238, 250] width 279 height 20
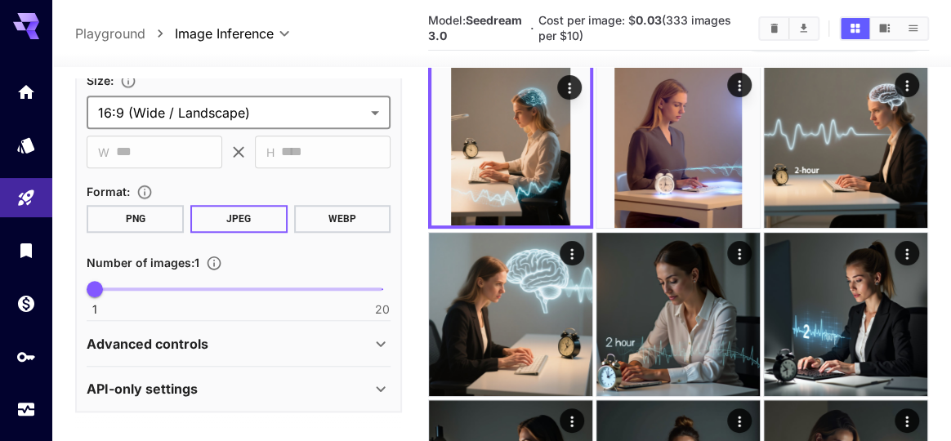
type input "**********"
type input "****"
type input "***"
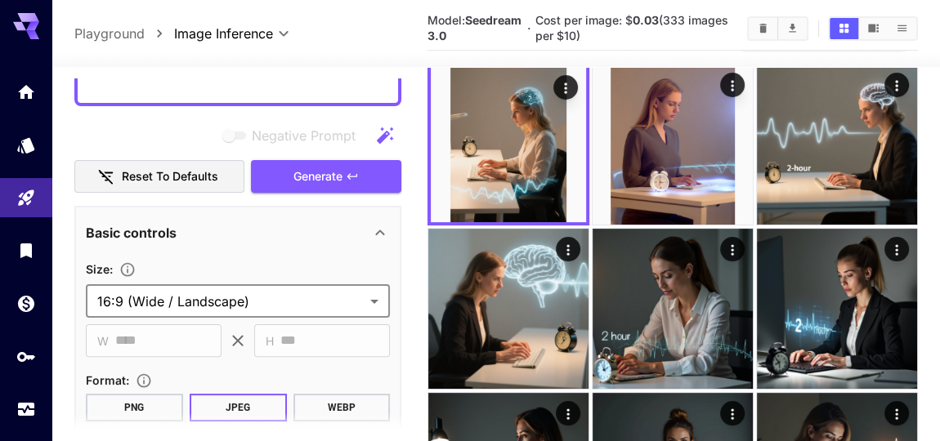
scroll to position [371, 0]
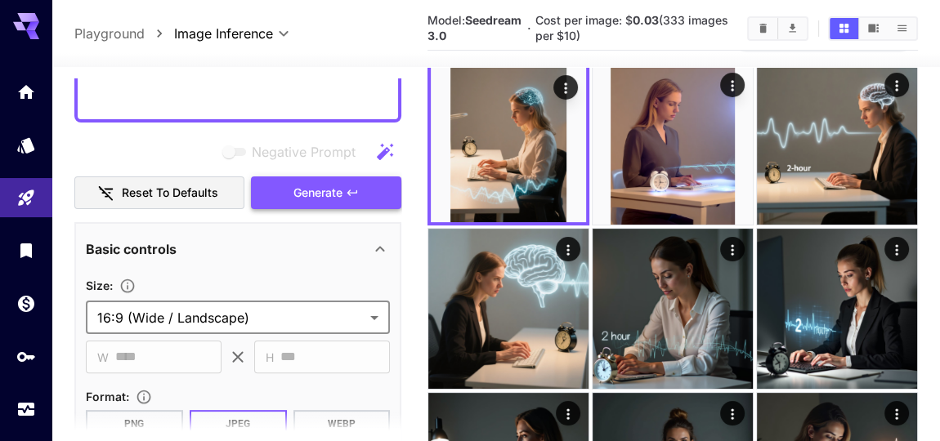
click at [311, 204] on span "Generate" at bounding box center [317, 193] width 49 height 20
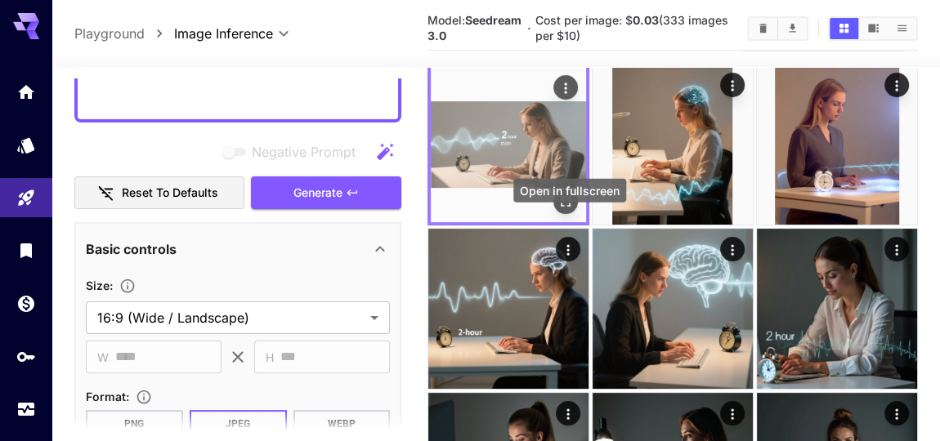
click at [566, 210] on icon "Open in fullscreen" at bounding box center [565, 202] width 16 height 16
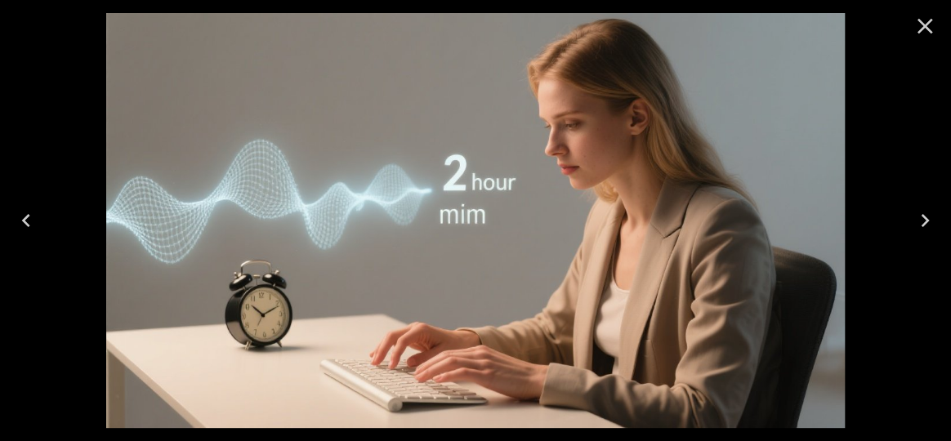
click at [926, 22] on icon "Close" at bounding box center [925, 26] width 26 height 26
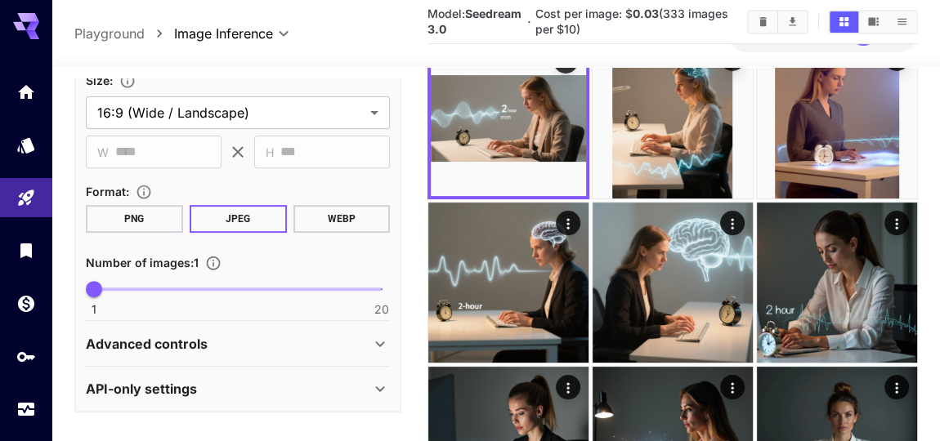
scroll to position [148, 0]
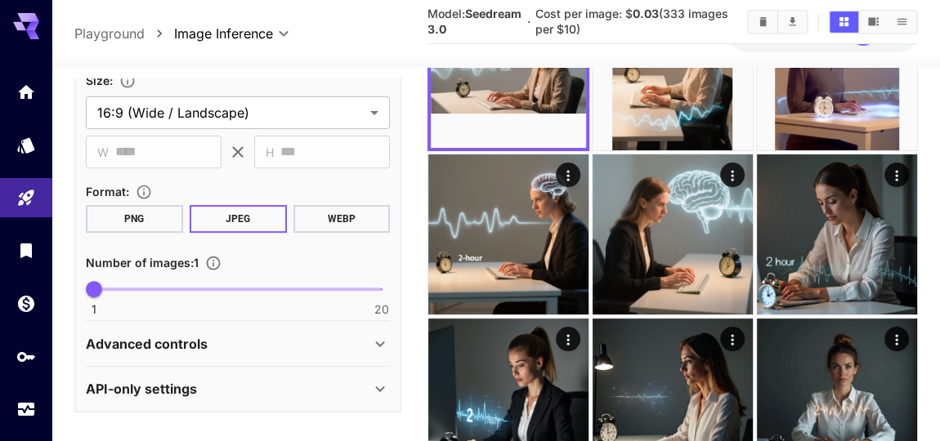
click at [374, 354] on icon at bounding box center [380, 344] width 20 height 20
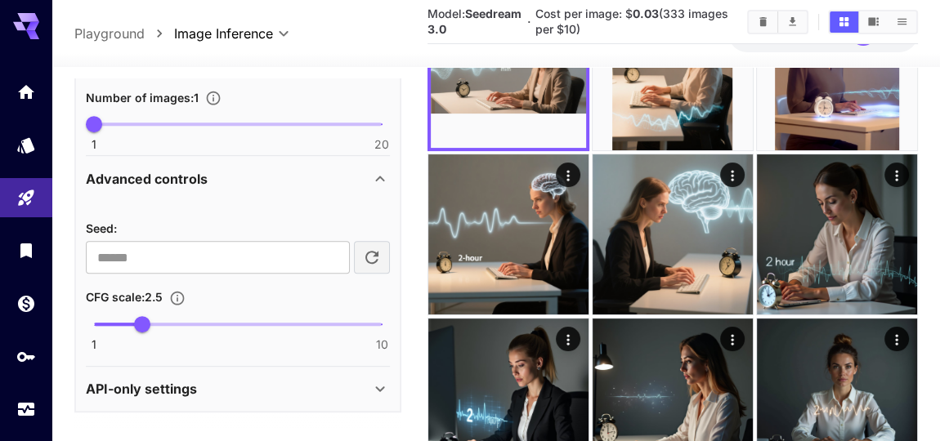
scroll to position [842, 0]
type input "***"
click at [209, 333] on span "4.6" at bounding box center [209, 324] width 16 height 16
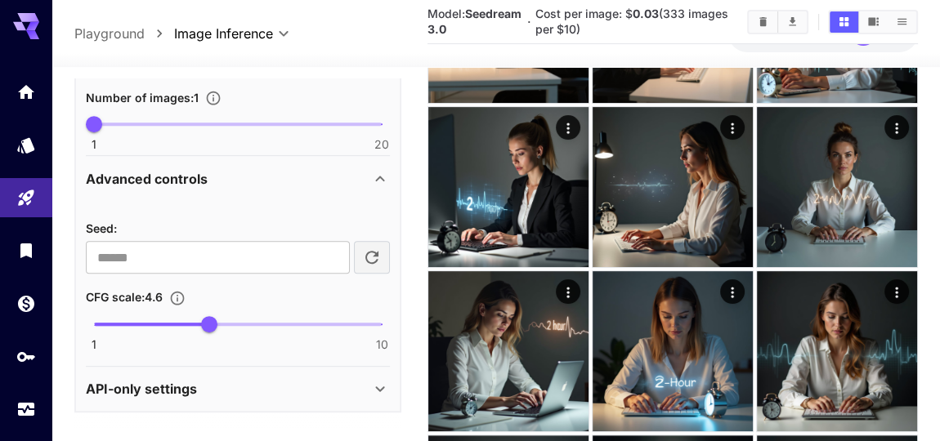
scroll to position [371, 0]
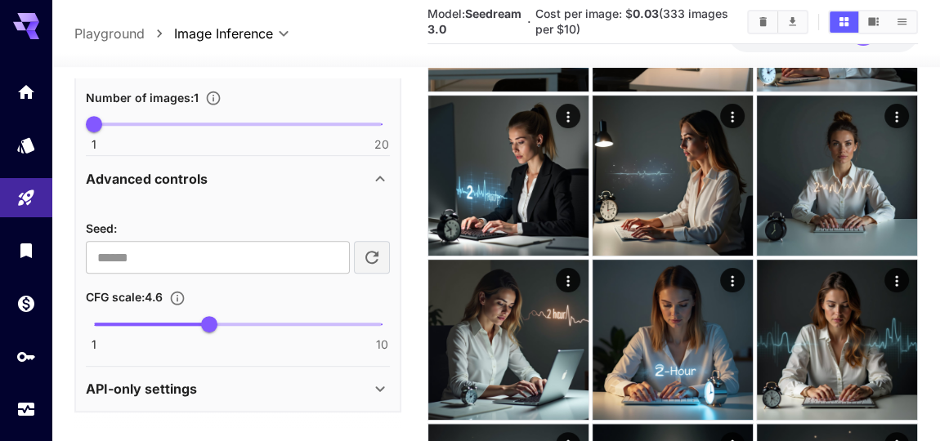
click at [379, 399] on icon at bounding box center [380, 389] width 20 height 20
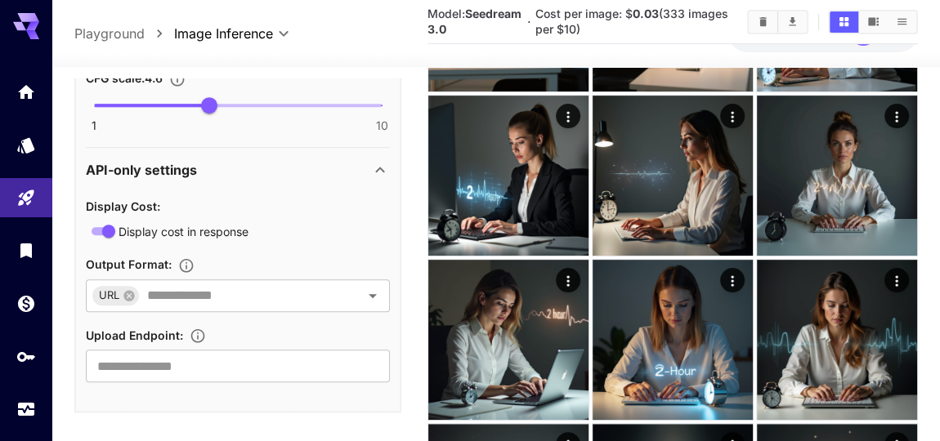
scroll to position [1107, 0]
click at [370, 294] on icon "Open" at bounding box center [373, 296] width 8 height 4
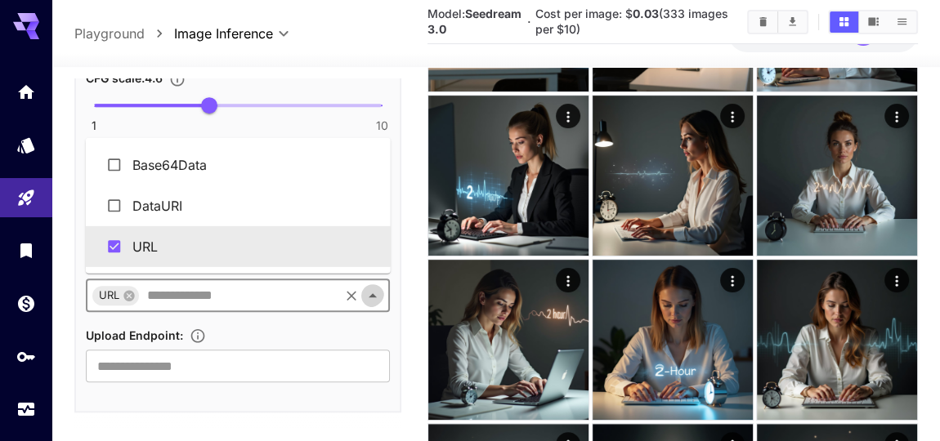
click at [370, 293] on icon "Close" at bounding box center [373, 295] width 8 height 4
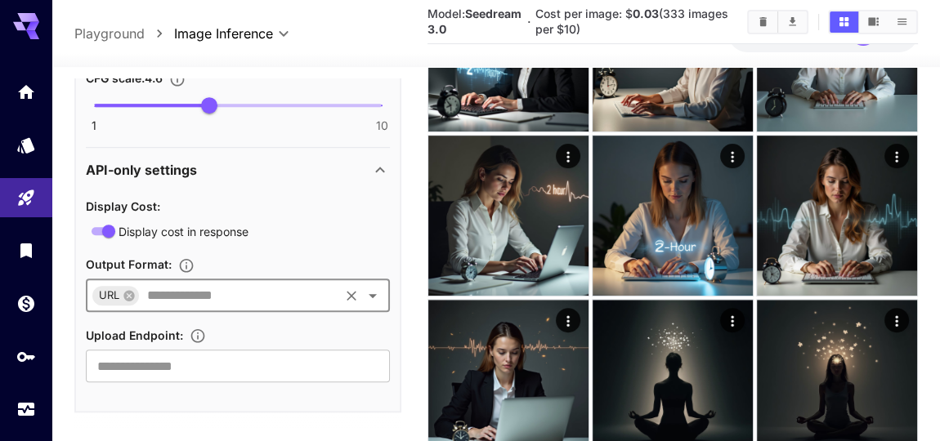
scroll to position [520, 0]
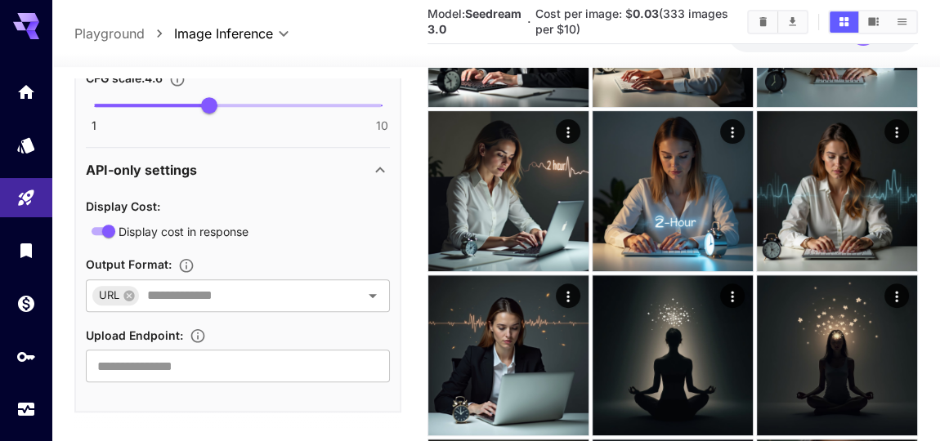
click at [379, 160] on icon at bounding box center [380, 170] width 20 height 20
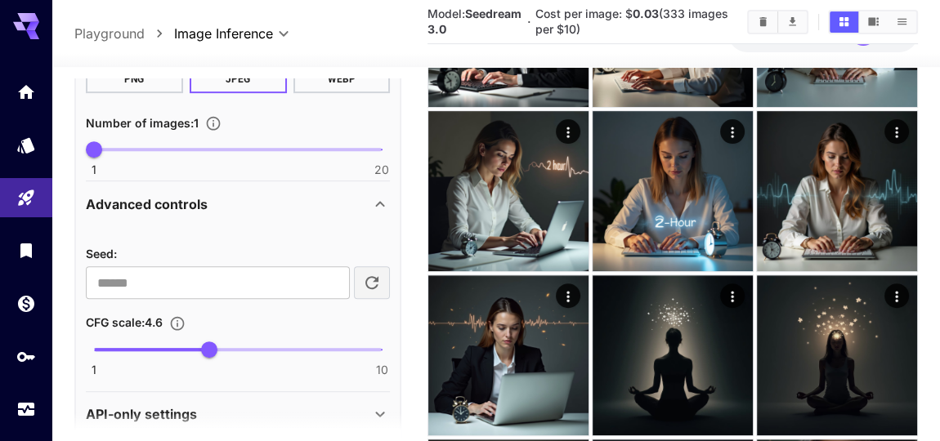
scroll to position [693, 0]
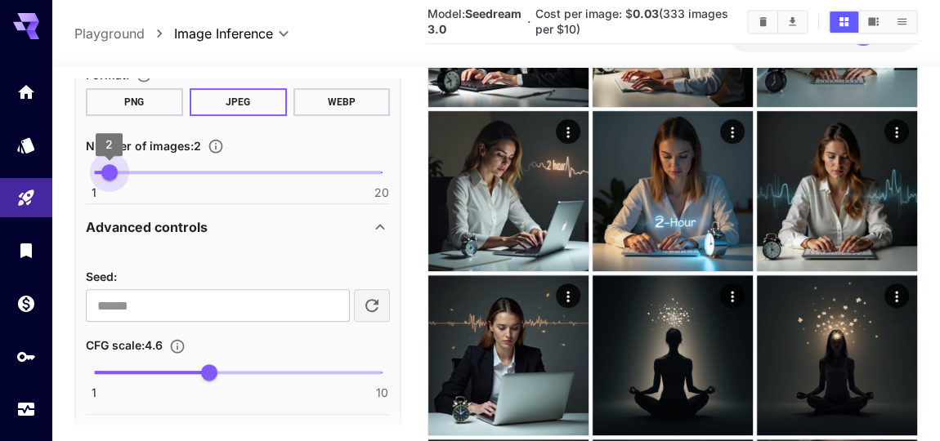
type input "*"
drag, startPoint x: 98, startPoint y: 264, endPoint x: 107, endPoint y: 264, distance: 9.0
click at [107, 181] on span "2" at bounding box center [109, 172] width 16 height 16
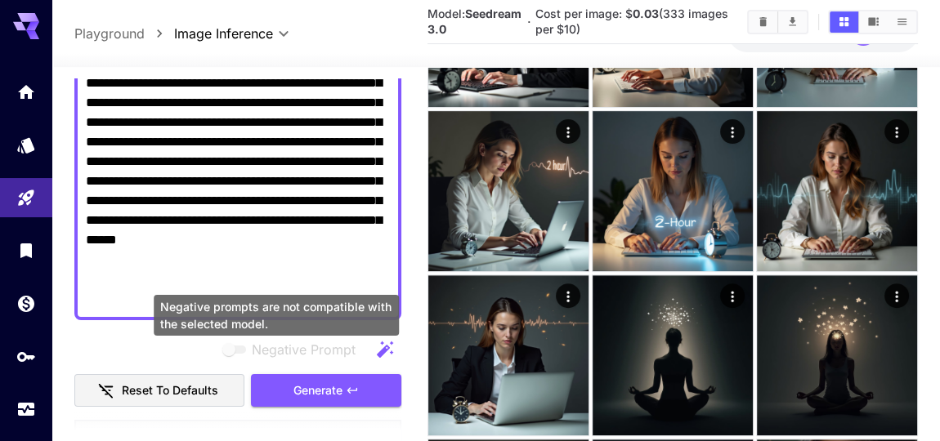
scroll to position [248, 0]
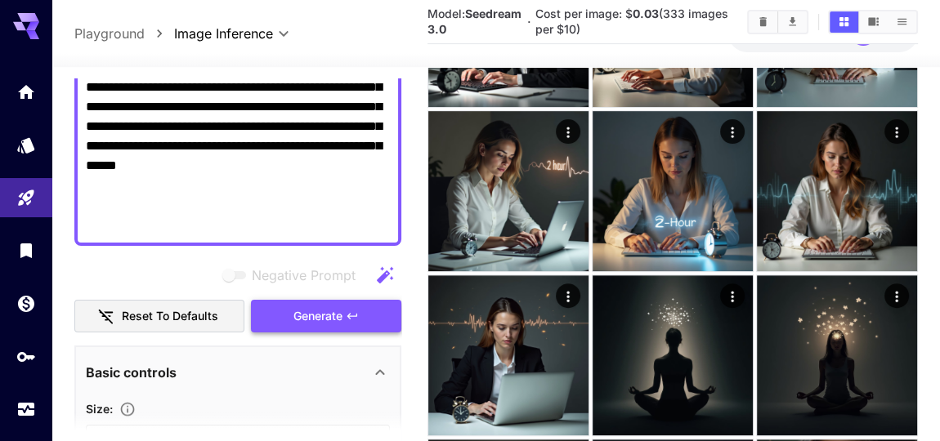
click at [334, 327] on span "Generate" at bounding box center [317, 317] width 49 height 20
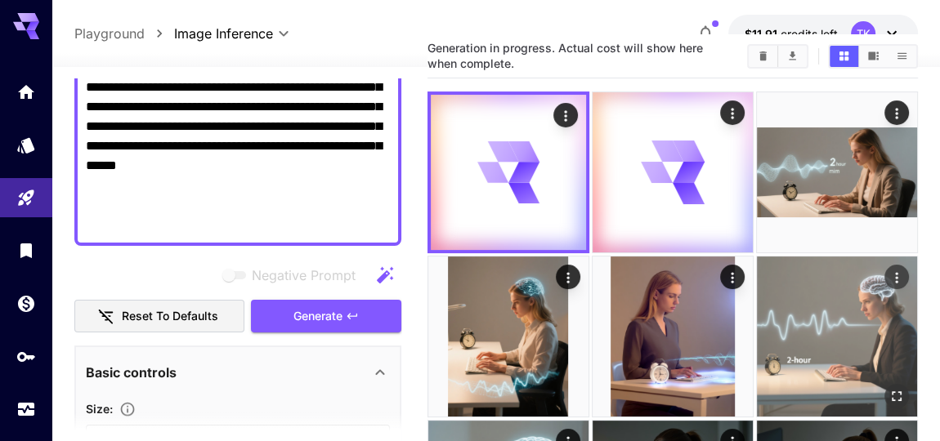
scroll to position [0, 0]
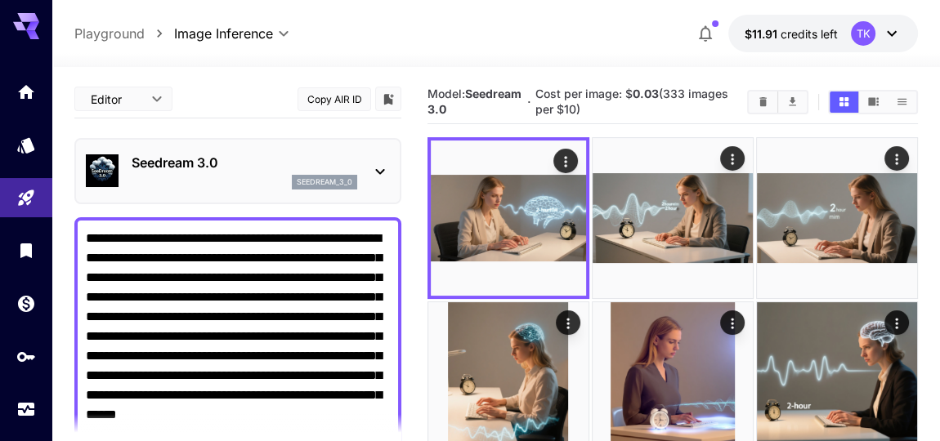
scroll to position [248, 0]
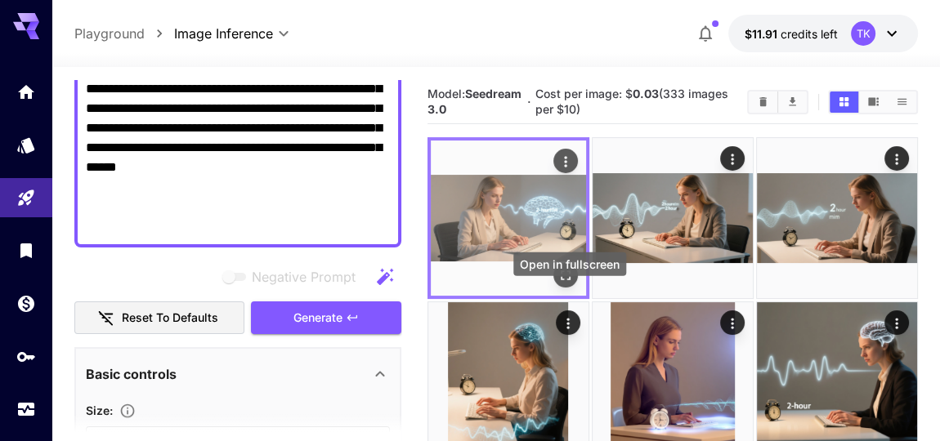
click at [571, 284] on icon "Open in fullscreen" at bounding box center [565, 275] width 16 height 16
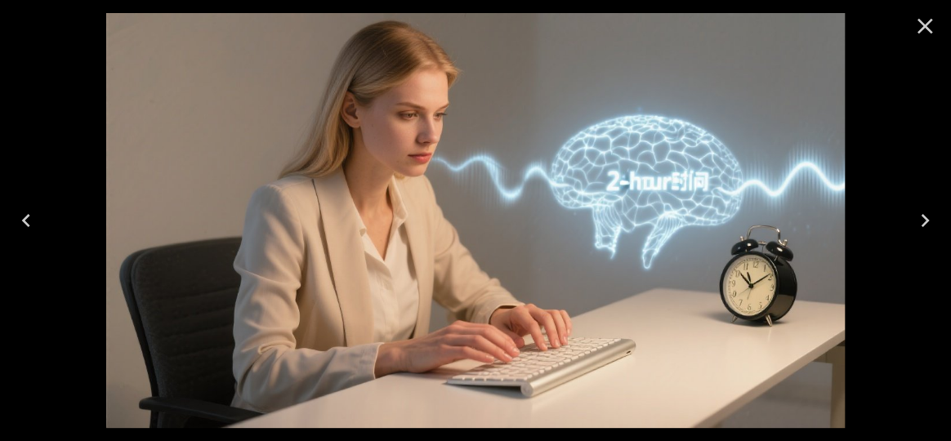
click at [924, 33] on icon "Close" at bounding box center [925, 26] width 26 height 26
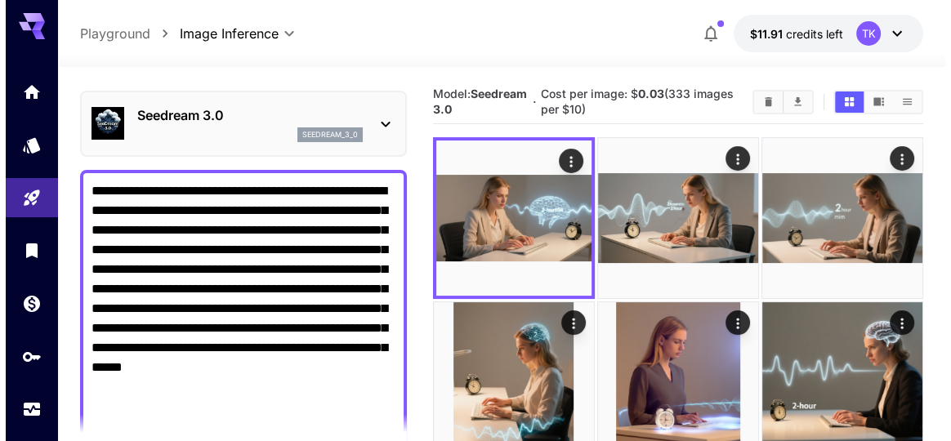
scroll to position [0, 0]
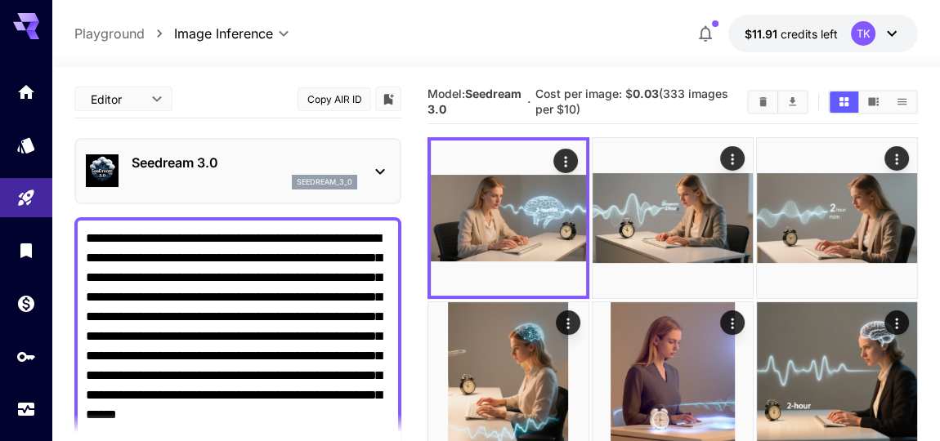
click at [379, 181] on icon at bounding box center [380, 172] width 20 height 20
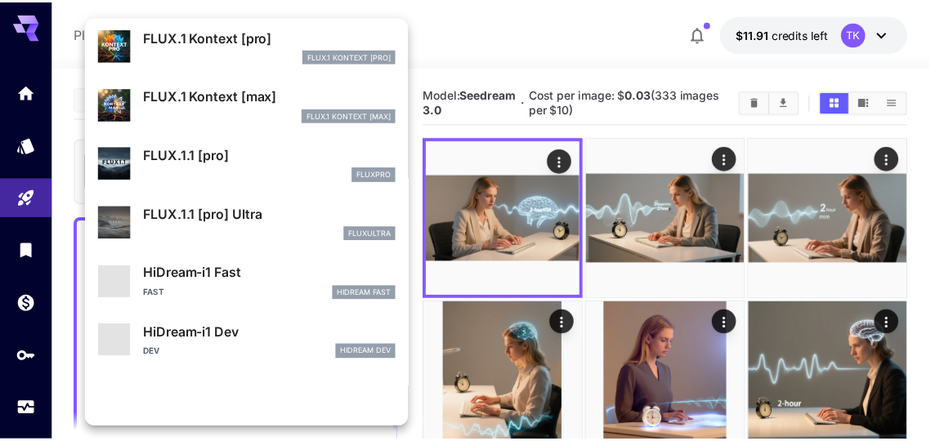
scroll to position [1337, 0]
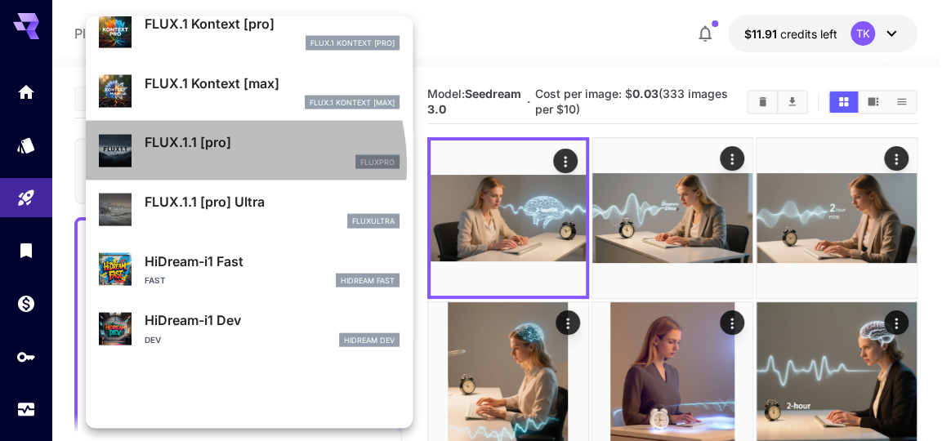
click at [211, 170] on div "fluxpro" at bounding box center [272, 162] width 255 height 15
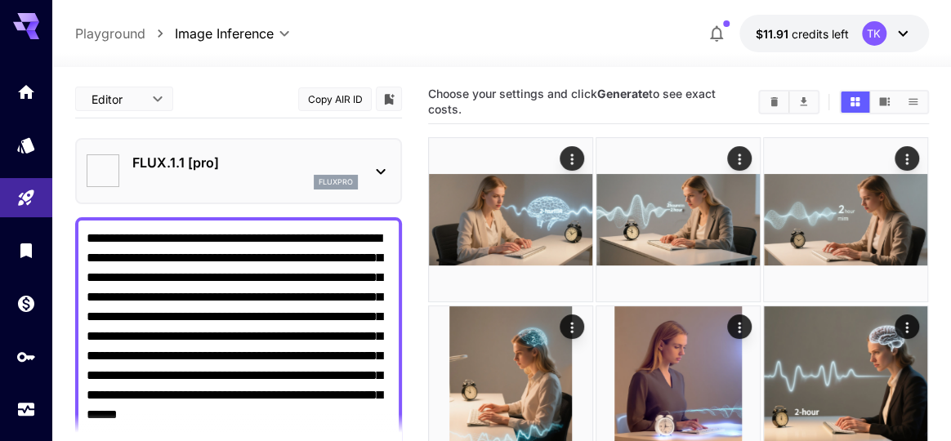
type input "**********"
type input "***"
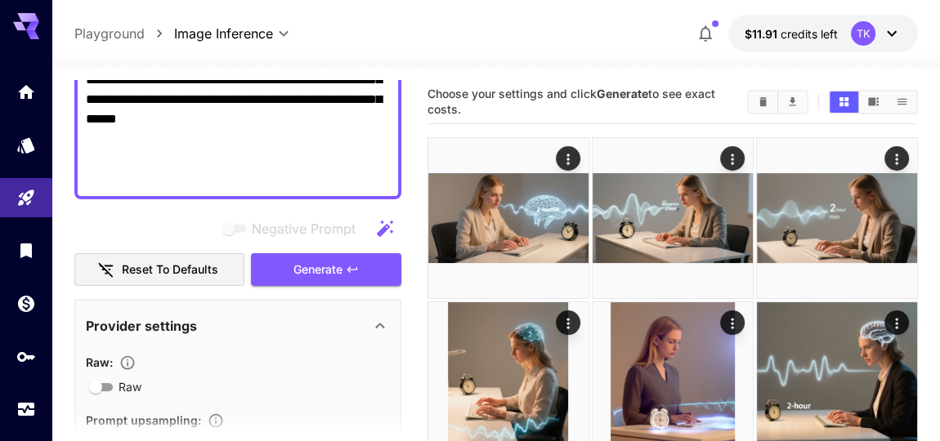
scroll to position [297, 0]
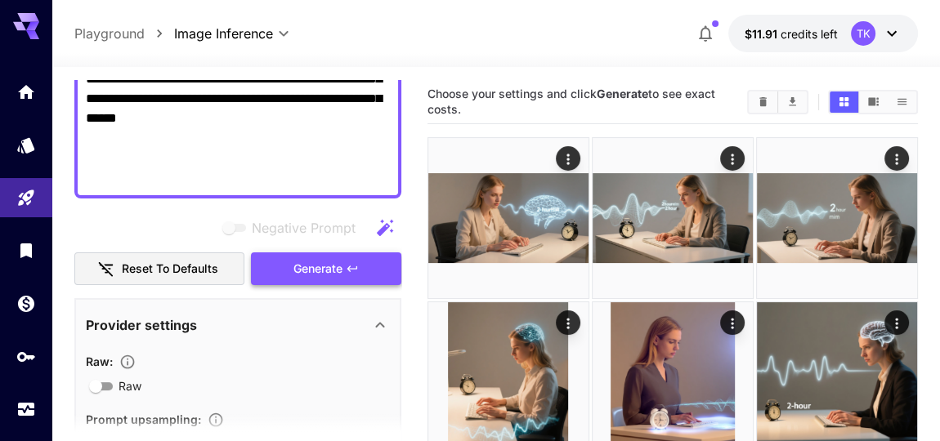
click at [329, 280] on span "Generate" at bounding box center [317, 269] width 49 height 20
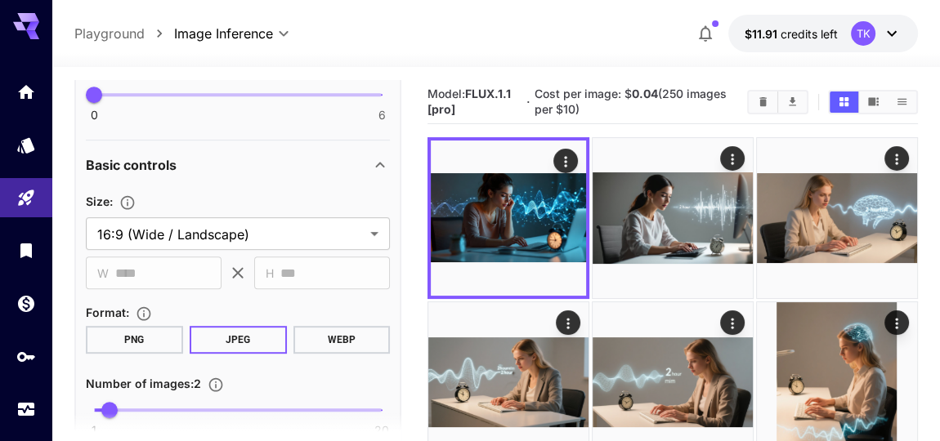
scroll to position [817, 0]
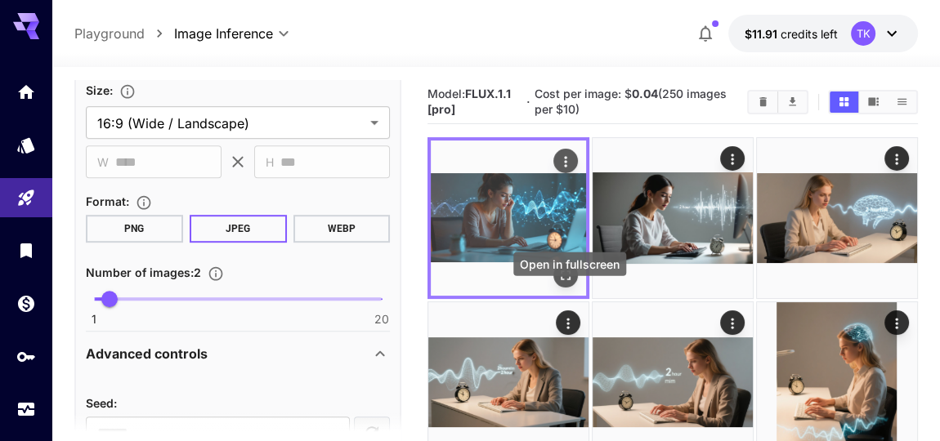
click at [567, 280] on icon "Open in fullscreen" at bounding box center [566, 276] width 10 height 10
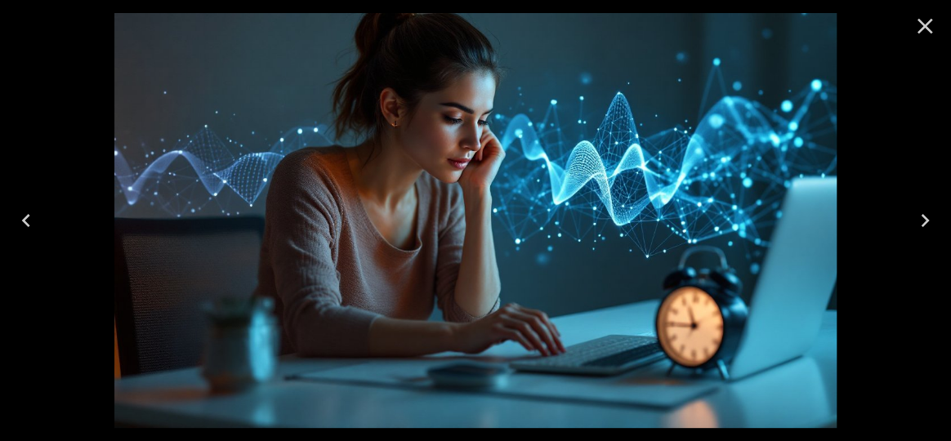
click at [921, 217] on icon "Next" at bounding box center [925, 221] width 26 height 26
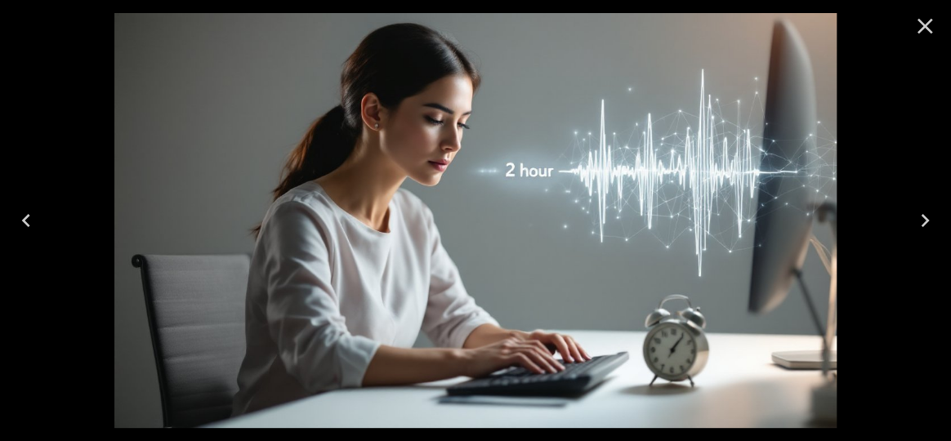
click at [924, 222] on icon "Next" at bounding box center [925, 221] width 26 height 26
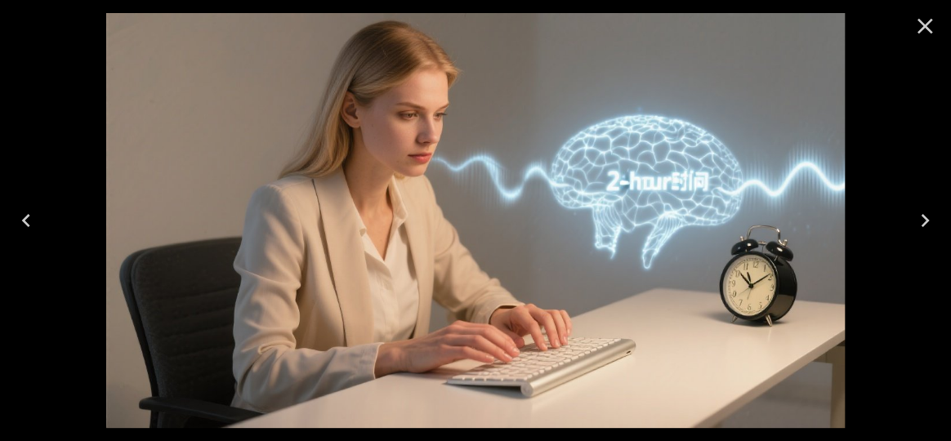
click at [924, 222] on icon "Next" at bounding box center [925, 221] width 26 height 26
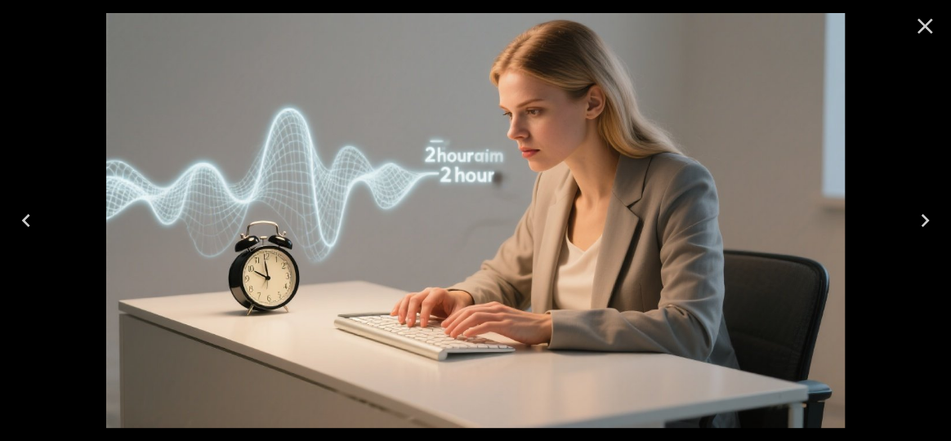
click at [924, 222] on icon "Next" at bounding box center [925, 221] width 26 height 26
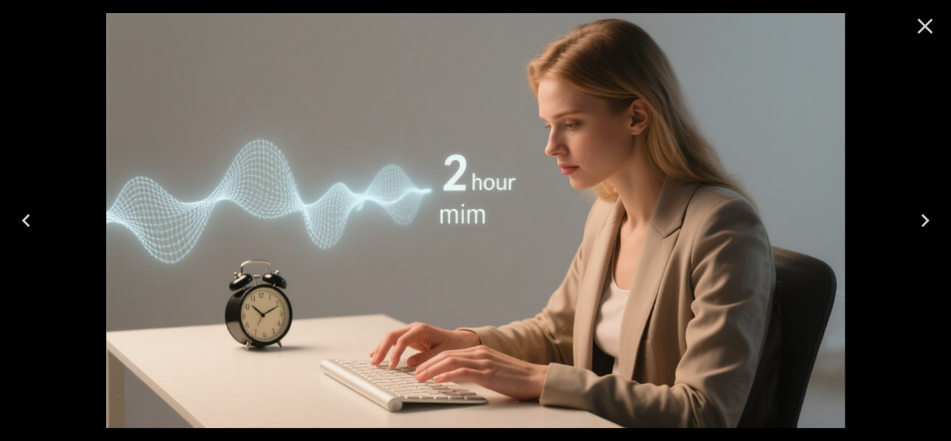
click at [924, 222] on icon "Next" at bounding box center [925, 221] width 26 height 26
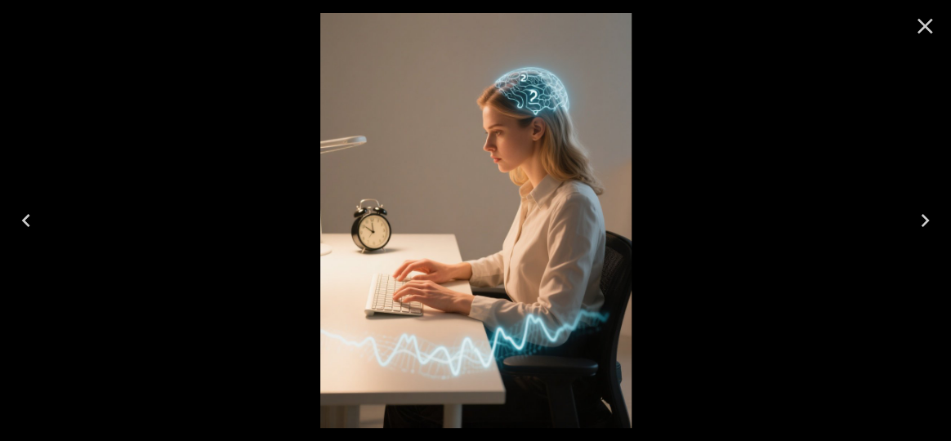
click at [924, 222] on icon "Next" at bounding box center [925, 221] width 26 height 26
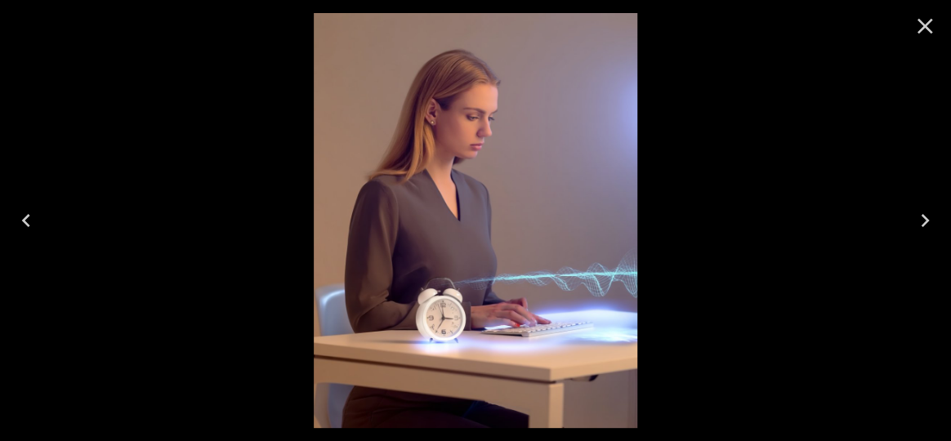
click at [924, 22] on icon "Close" at bounding box center [925, 26] width 26 height 26
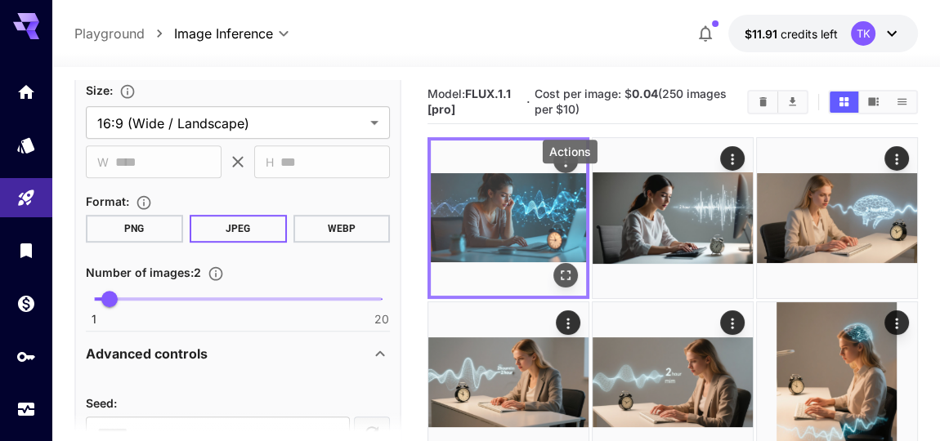
click at [569, 170] on icon "Actions" at bounding box center [565, 162] width 16 height 16
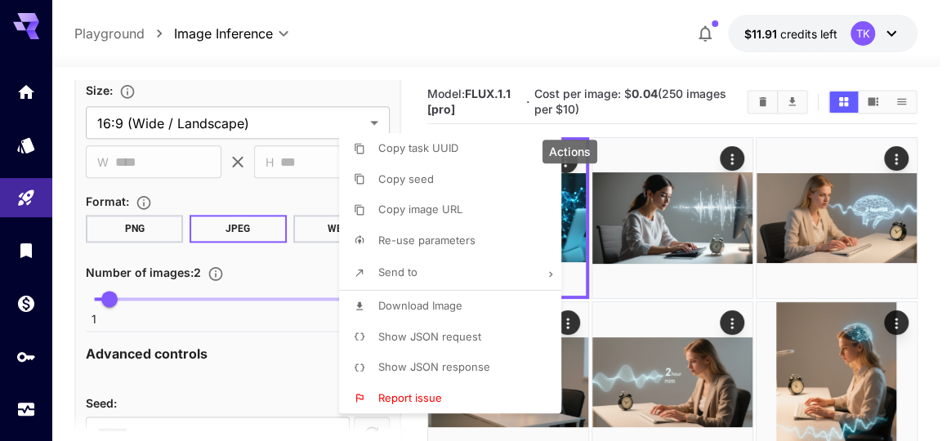
click at [445, 311] on span "Download Image" at bounding box center [420, 305] width 84 height 13
click at [542, 26] on div at bounding box center [475, 220] width 951 height 441
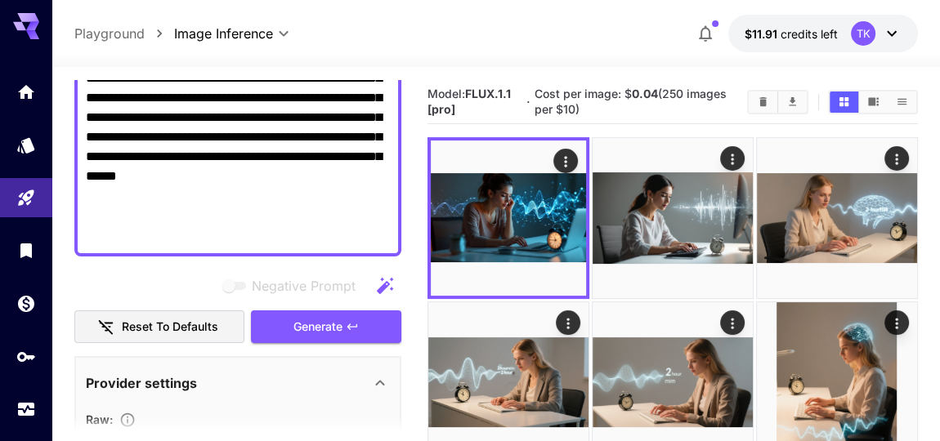
scroll to position [229, 0]
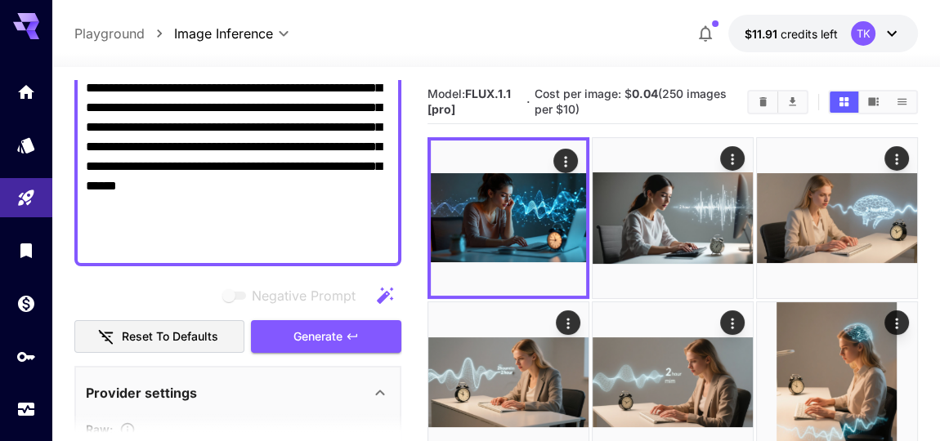
click at [307, 255] on textarea "**********" at bounding box center [238, 127] width 305 height 255
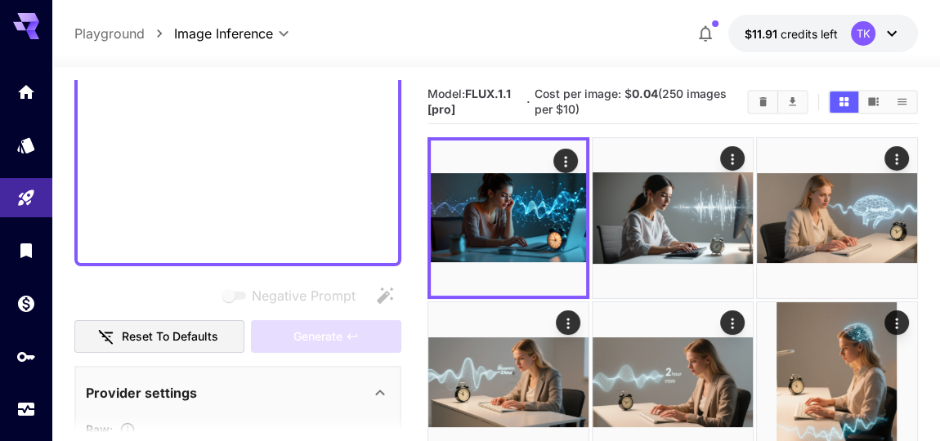
scroll to position [173, 0]
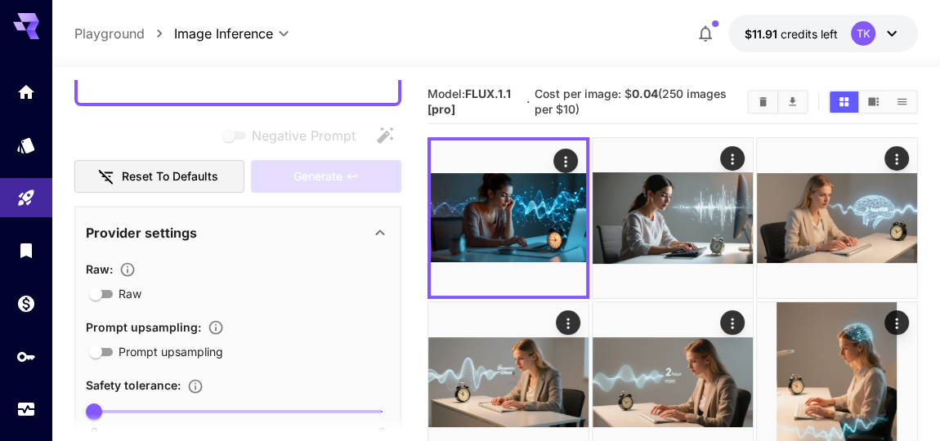
paste textarea "**********"
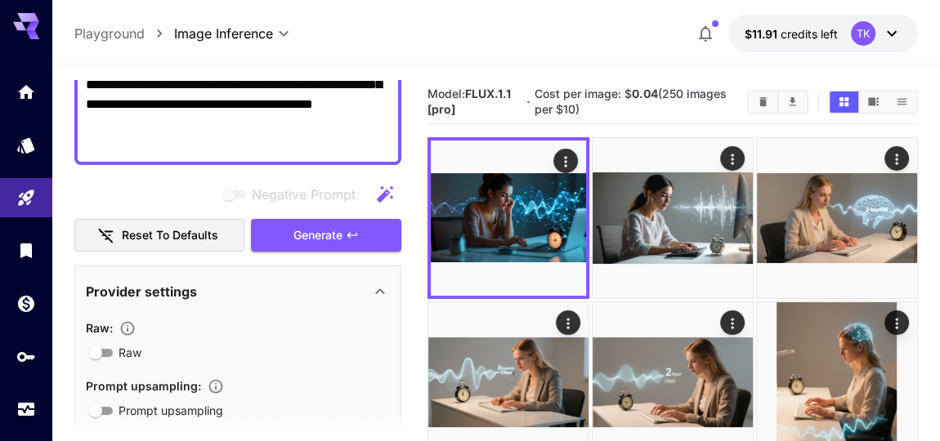
click at [176, 154] on textarea "**********" at bounding box center [238, 105] width 305 height 98
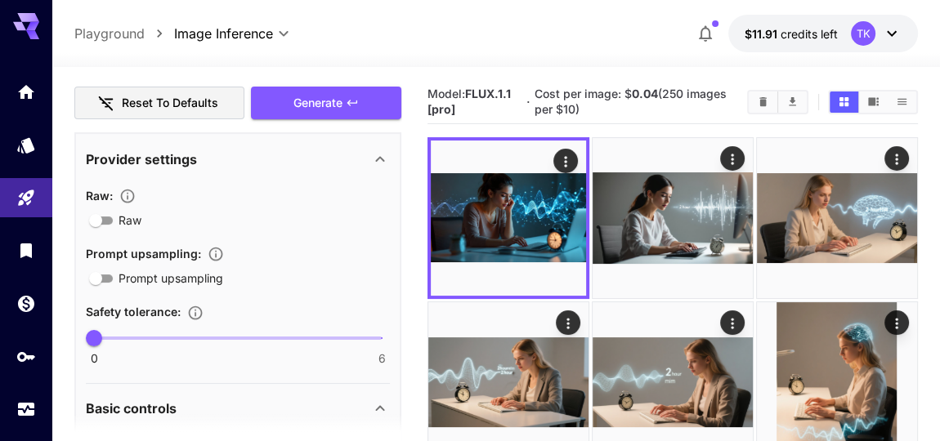
scroll to position [222, 0]
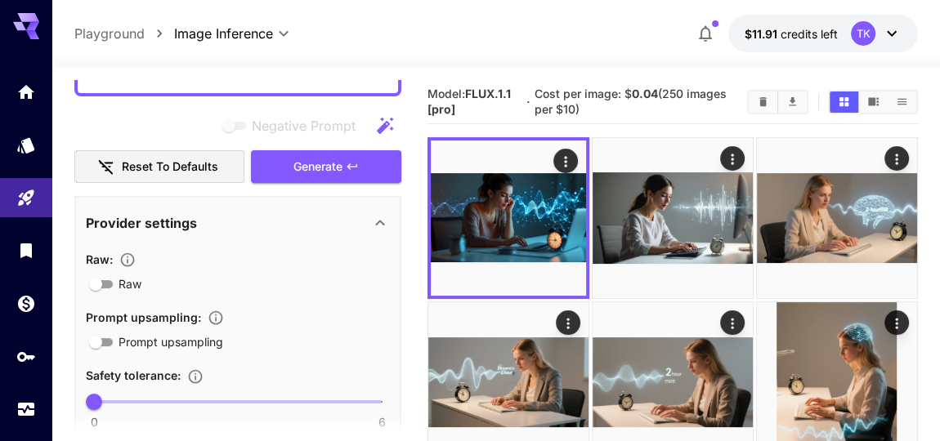
type textarea "**********"
click at [347, 184] on button "Generate" at bounding box center [326, 167] width 150 height 34
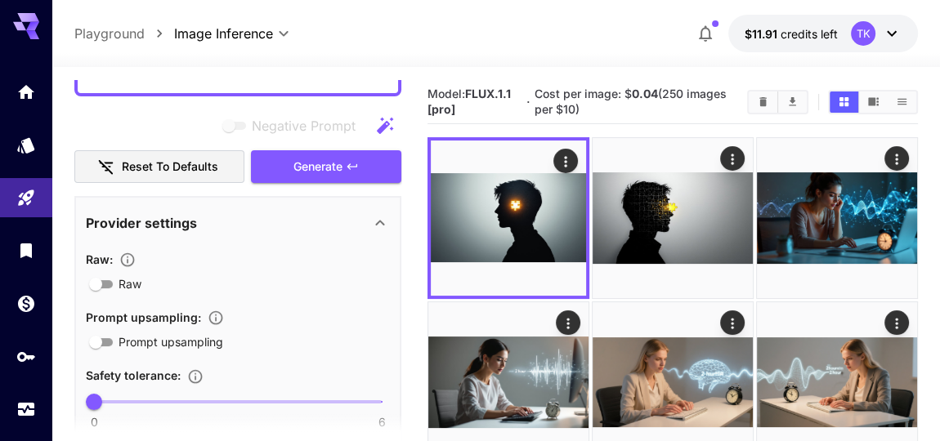
click at [347, 184] on button "Generate" at bounding box center [326, 167] width 150 height 34
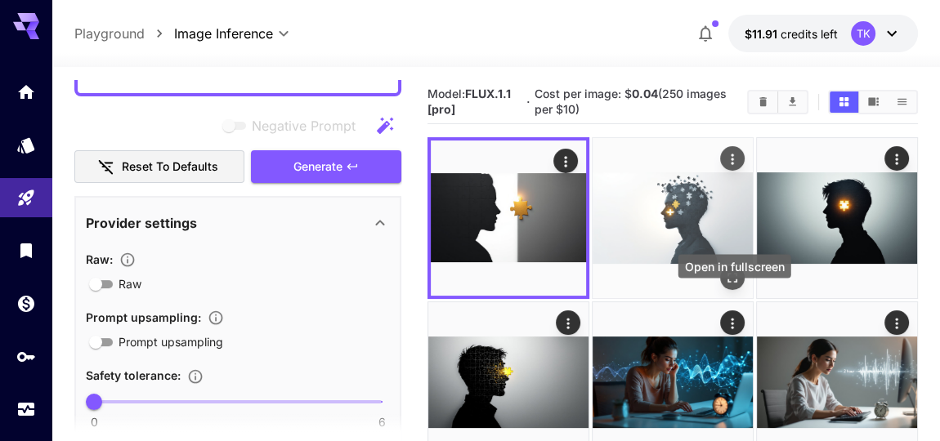
click at [737, 283] on icon "Open in fullscreen" at bounding box center [733, 278] width 10 height 10
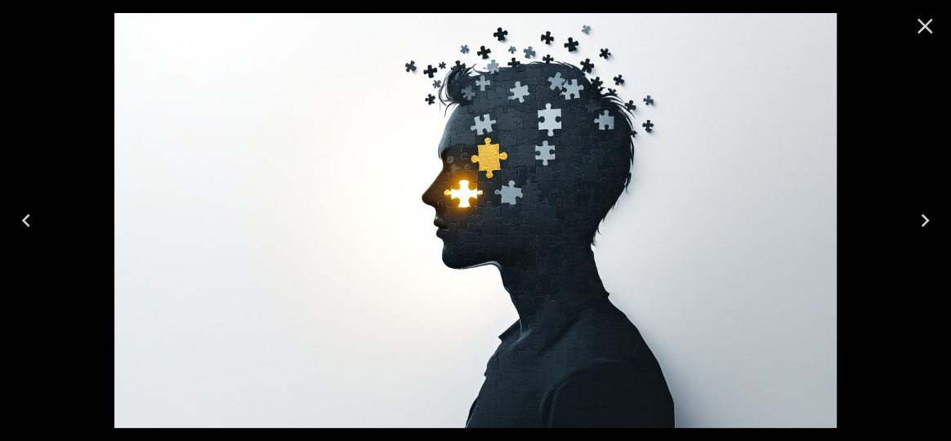
click at [29, 222] on icon "Previous" at bounding box center [26, 221] width 26 height 26
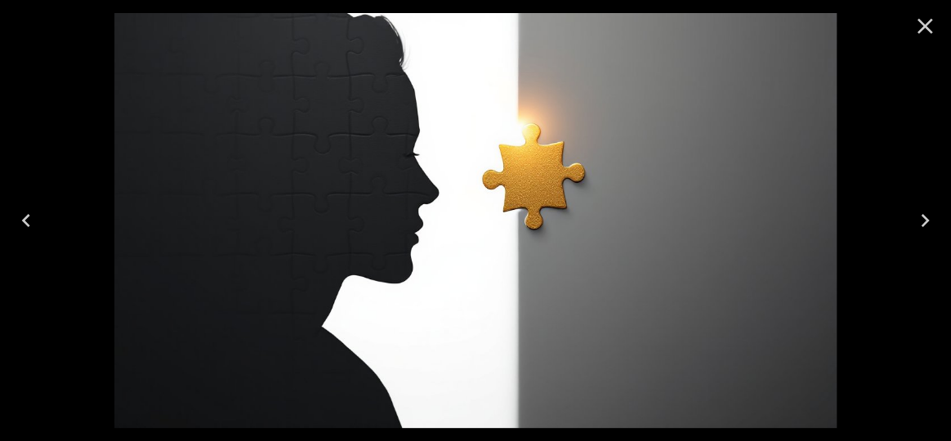
click at [29, 222] on icon "Previous" at bounding box center [26, 221] width 26 height 26
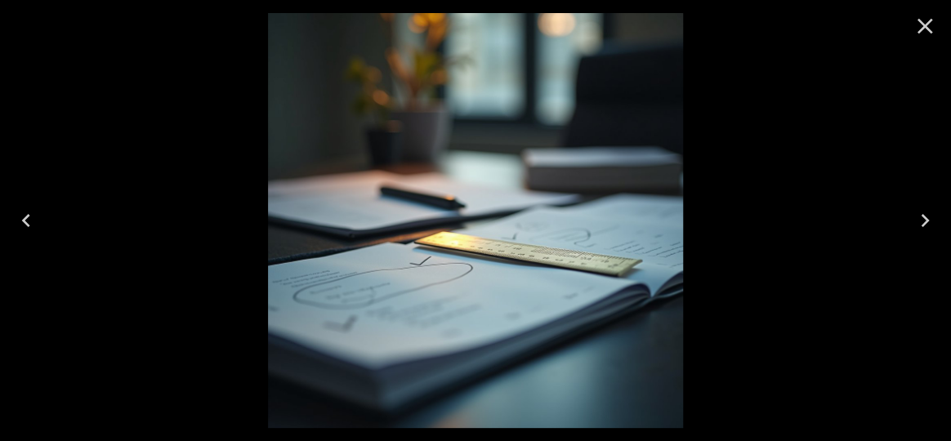
click at [920, 220] on icon "Next" at bounding box center [925, 221] width 26 height 26
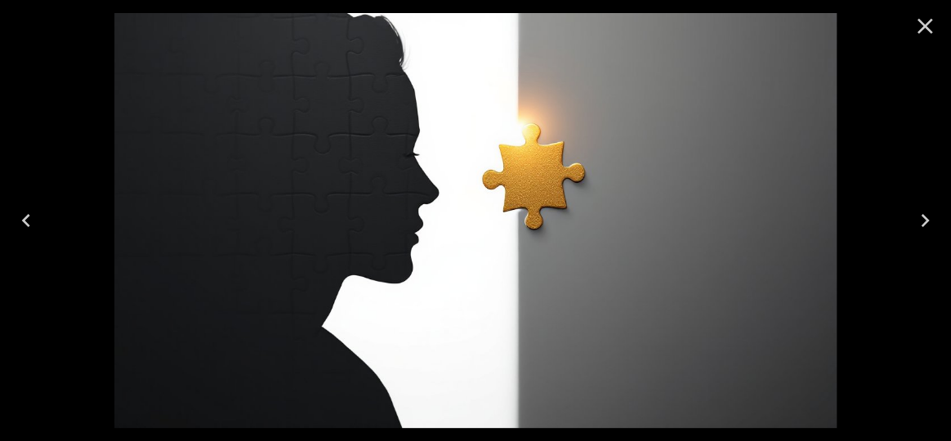
click at [921, 221] on icon "Next" at bounding box center [925, 221] width 26 height 26
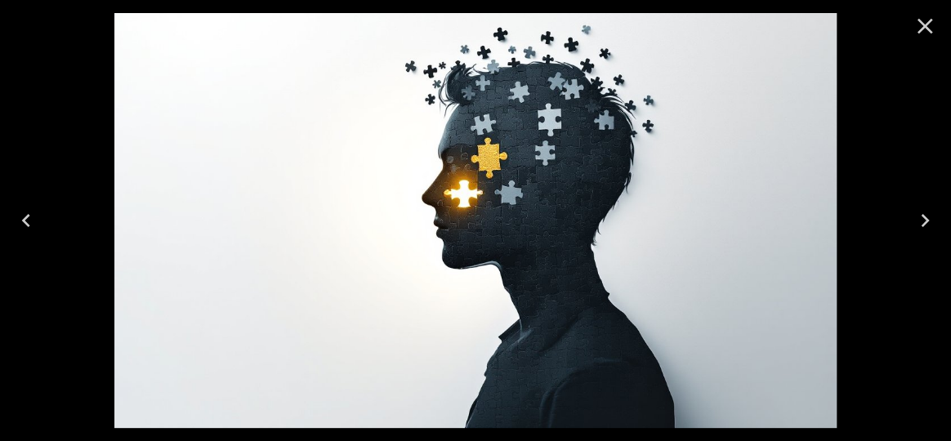
click at [921, 221] on icon "Next" at bounding box center [925, 221] width 26 height 26
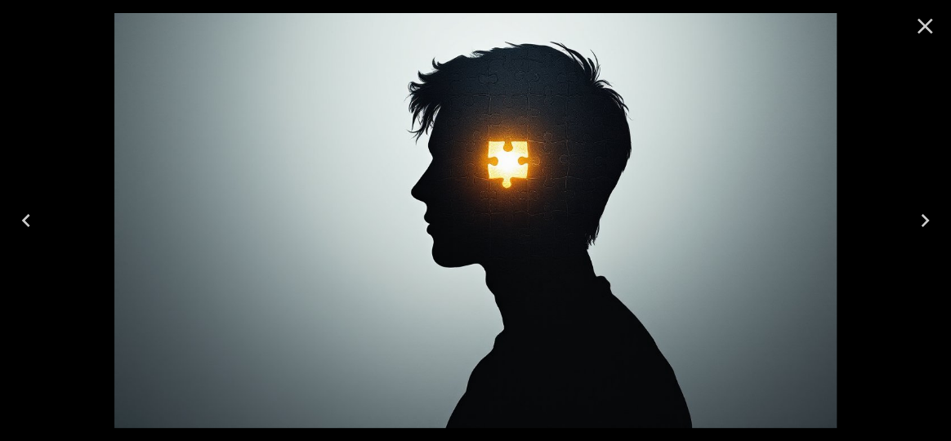
click at [925, 222] on icon "Next" at bounding box center [925, 220] width 8 height 13
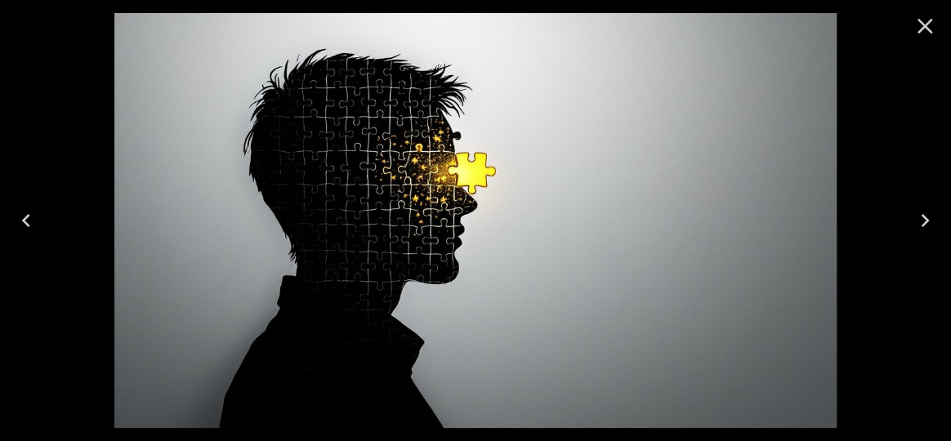
click at [925, 222] on icon "Next" at bounding box center [925, 220] width 8 height 13
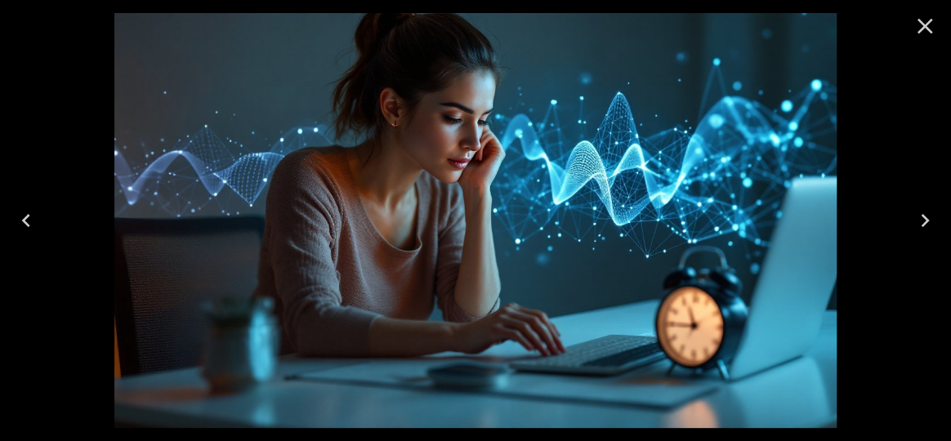
click at [916, 29] on icon "Close" at bounding box center [925, 26] width 26 height 26
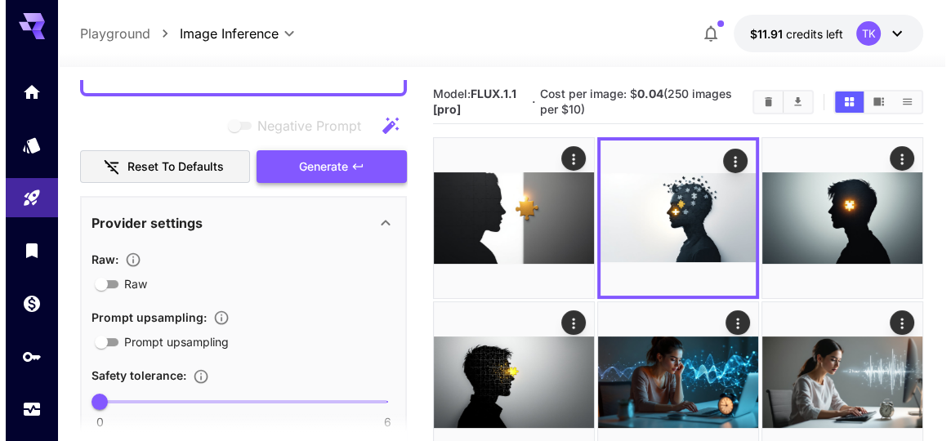
scroll to position [0, 0]
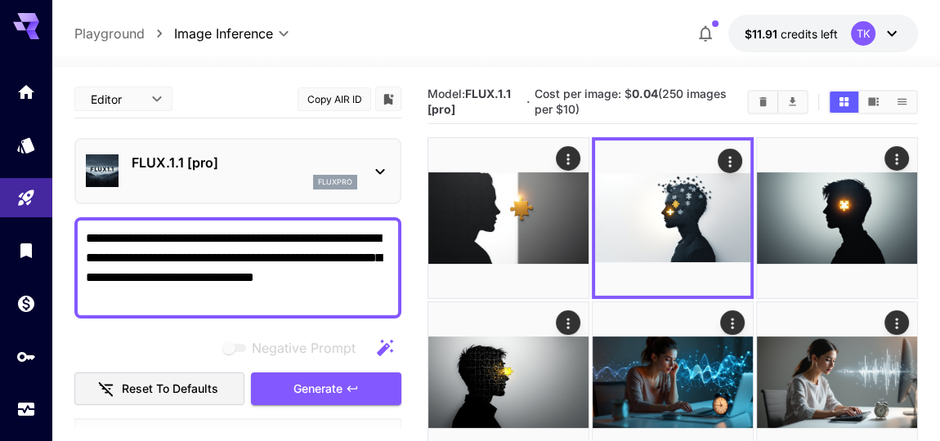
click at [383, 181] on icon at bounding box center [380, 172] width 20 height 20
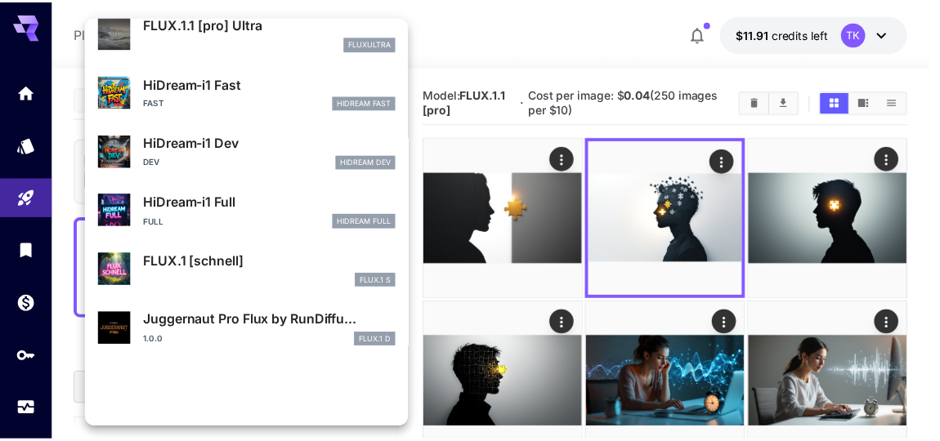
scroll to position [1661, 0]
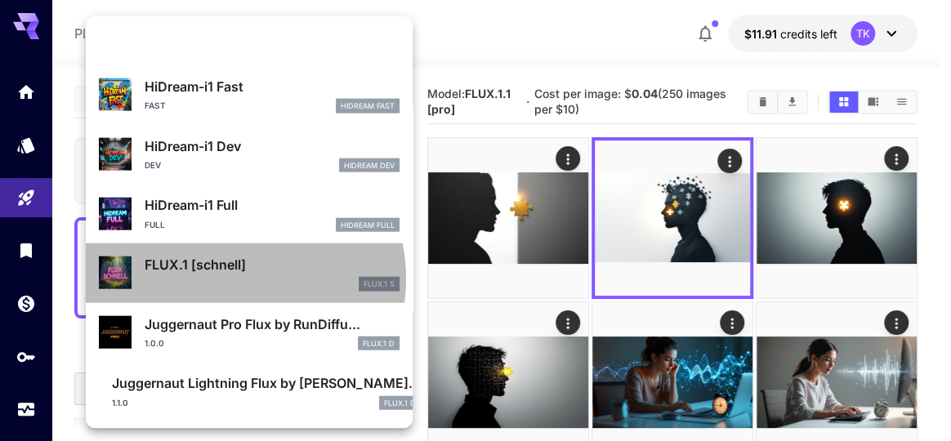
click at [222, 255] on p "FLUX.1 [schnell]" at bounding box center [272, 265] width 255 height 20
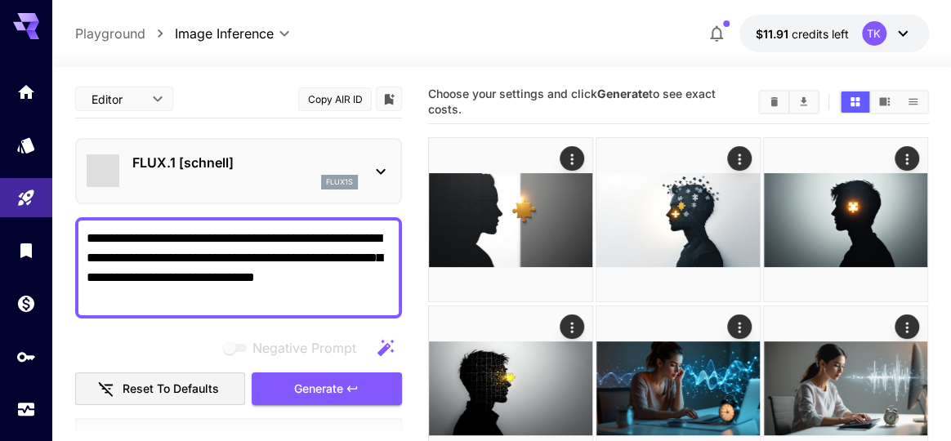
type input "**********"
type input "****"
type input "***"
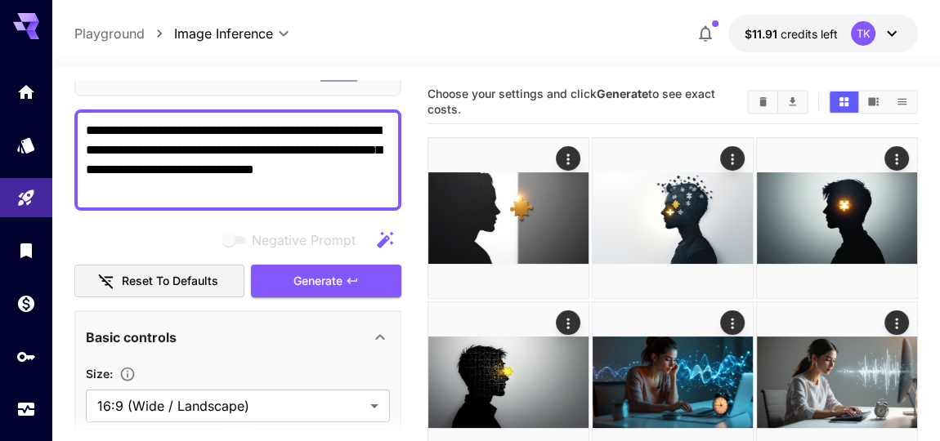
scroll to position [74, 0]
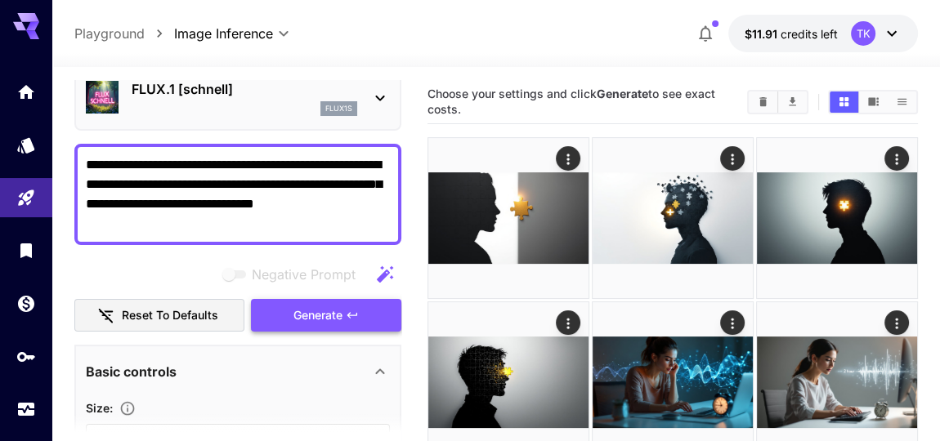
click at [329, 326] on span "Generate" at bounding box center [317, 316] width 49 height 20
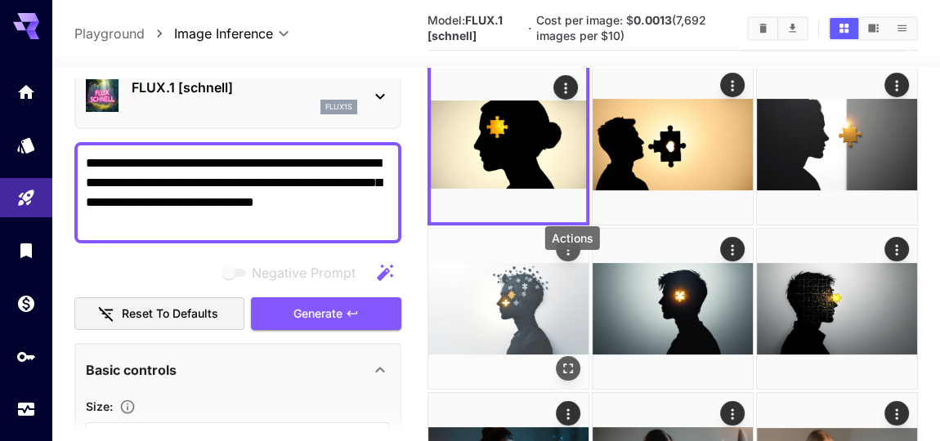
click at [569, 258] on icon "Actions" at bounding box center [568, 250] width 16 height 16
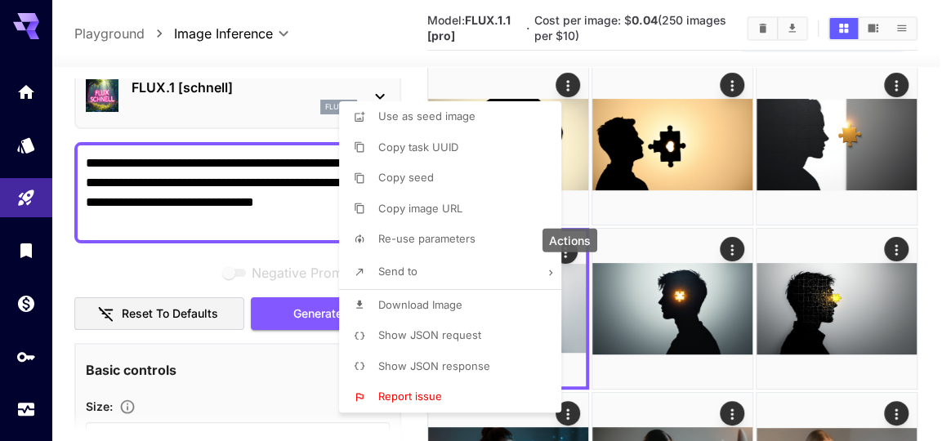
click at [847, 428] on div at bounding box center [475, 220] width 951 height 441
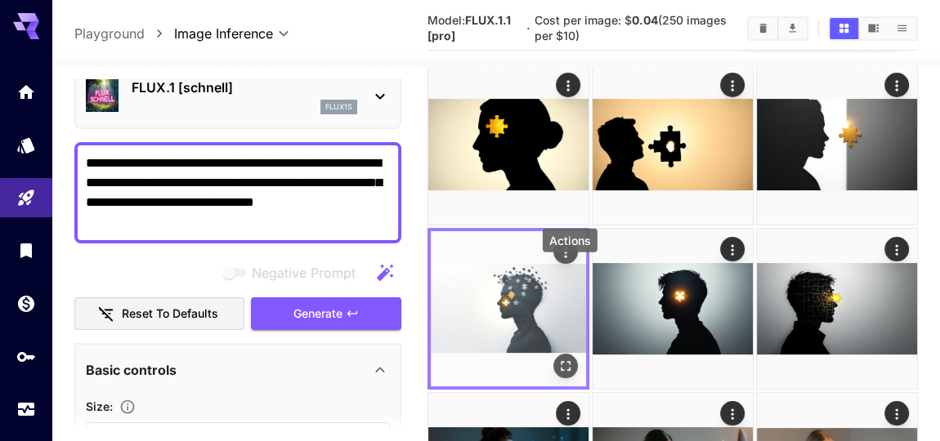
click at [573, 261] on icon "Actions" at bounding box center [565, 252] width 16 height 16
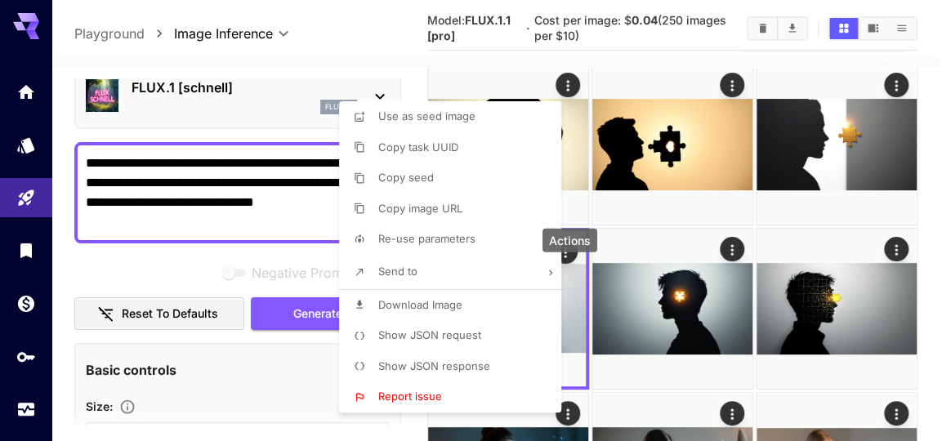
click at [446, 311] on span "Download Image" at bounding box center [420, 304] width 84 height 13
click at [334, 83] on div at bounding box center [475, 220] width 951 height 441
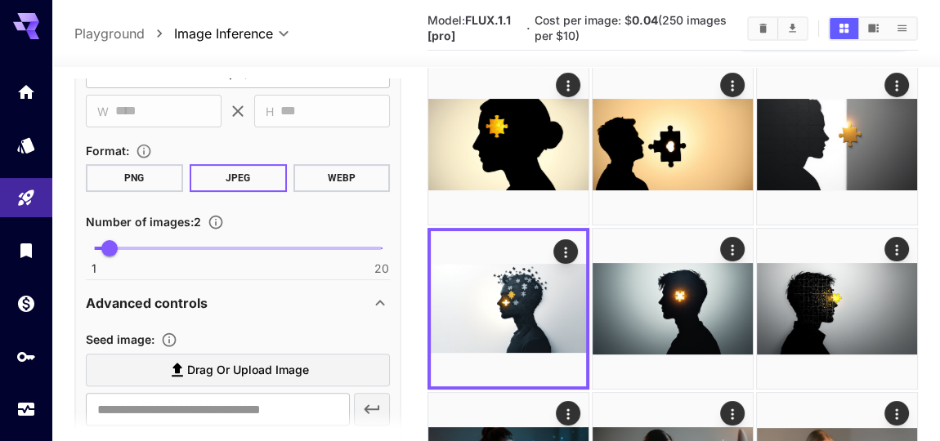
scroll to position [446, 0]
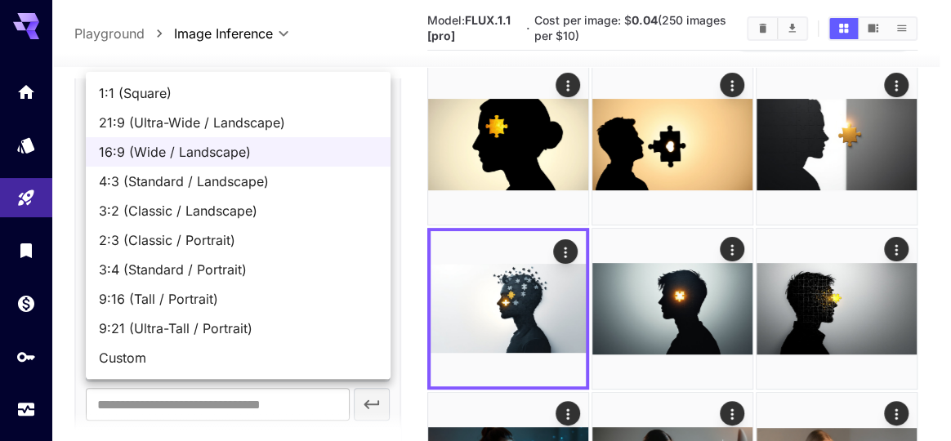
click at [245, 280] on span "3:4 (Standard / Portrait)" at bounding box center [238, 270] width 279 height 20
type input "**********"
type input "***"
type input "****"
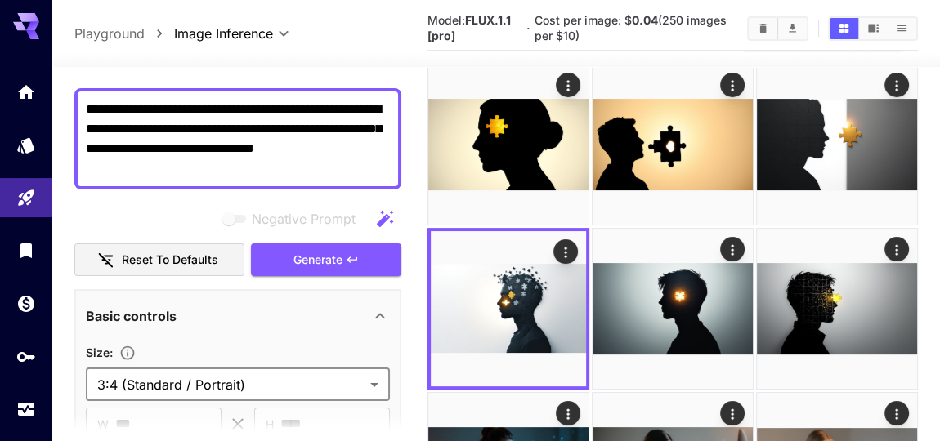
scroll to position [74, 0]
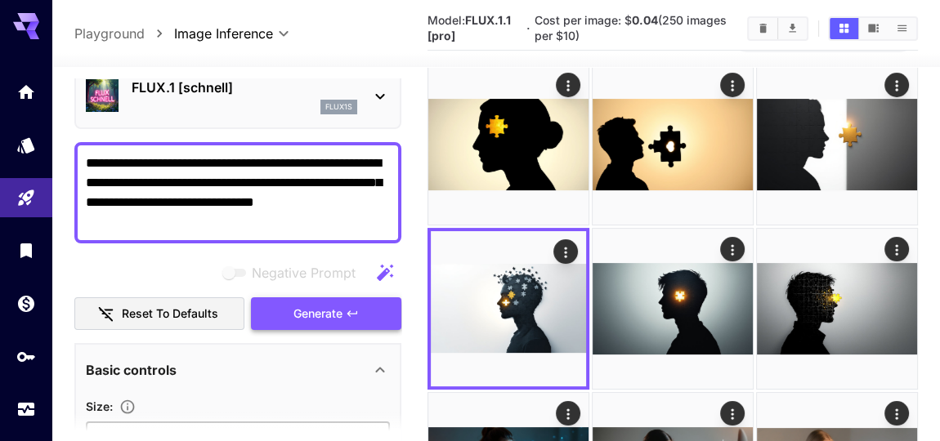
click at [335, 325] on span "Generate" at bounding box center [317, 314] width 49 height 20
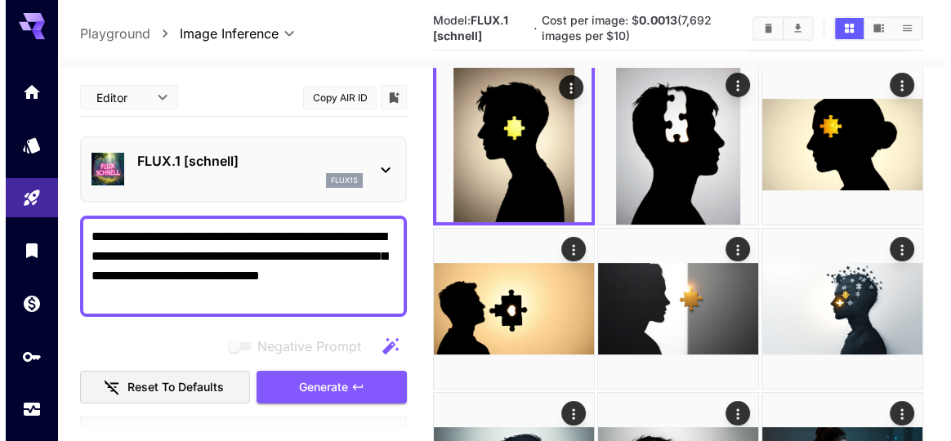
scroll to position [74, 0]
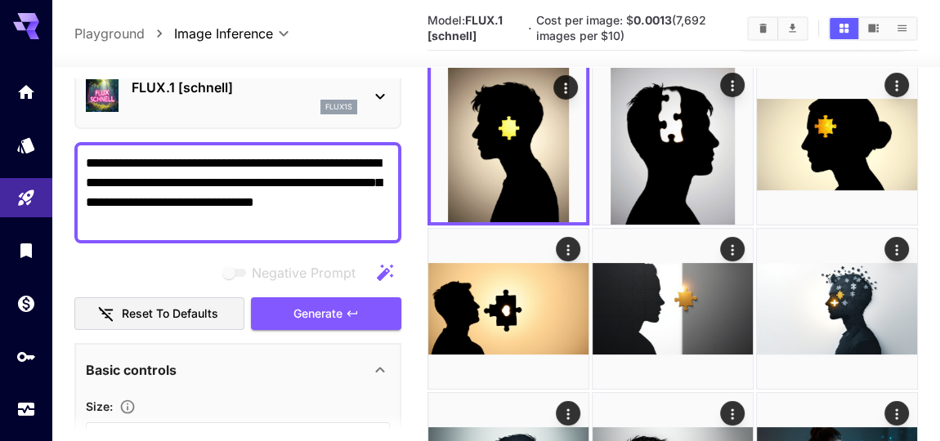
click at [335, 325] on span "Generate" at bounding box center [317, 314] width 49 height 20
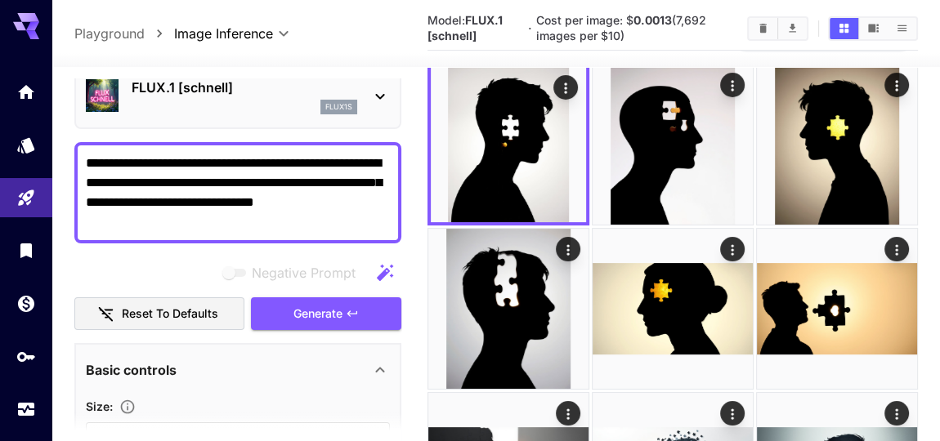
click at [270, 232] on textarea "**********" at bounding box center [238, 193] width 305 height 78
paste textarea "**********"
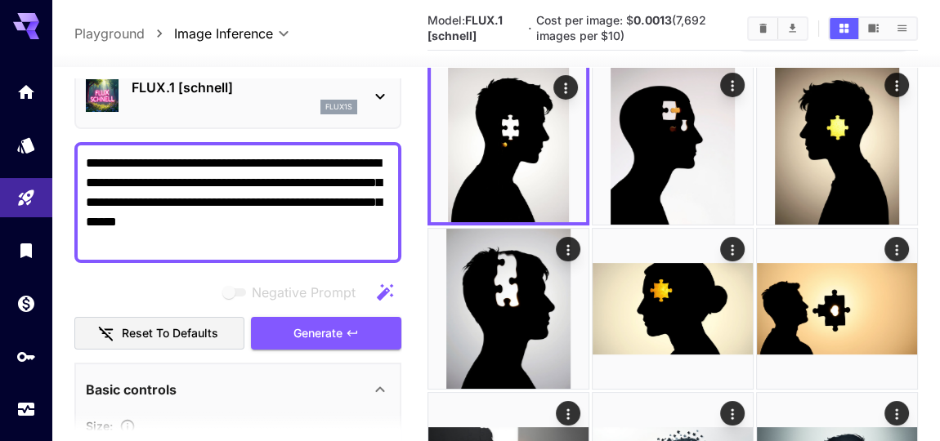
click at [325, 252] on textarea "**********" at bounding box center [238, 203] width 305 height 98
type textarea "**********"
click at [340, 344] on span "Generate" at bounding box center [317, 334] width 49 height 20
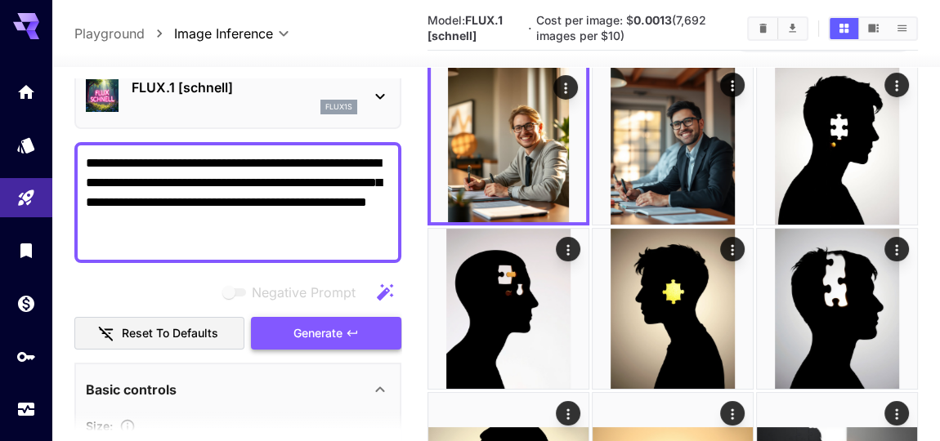
click at [340, 344] on span "Generate" at bounding box center [317, 334] width 49 height 20
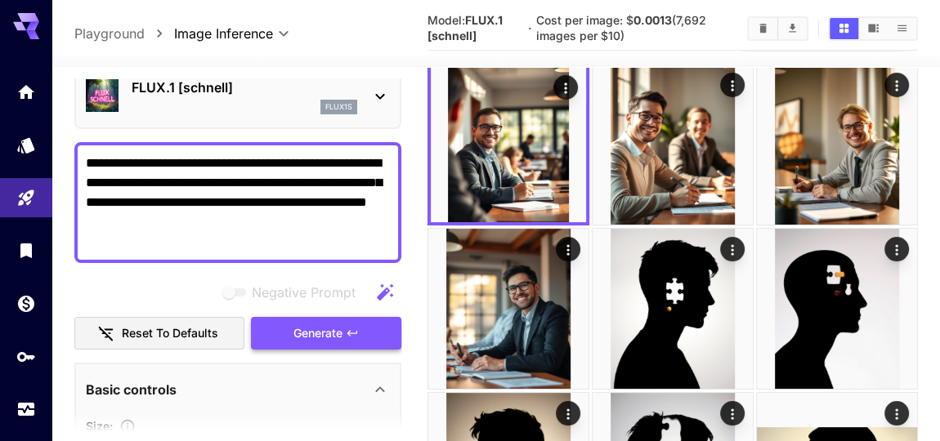
click at [340, 344] on span "Generate" at bounding box center [317, 334] width 49 height 20
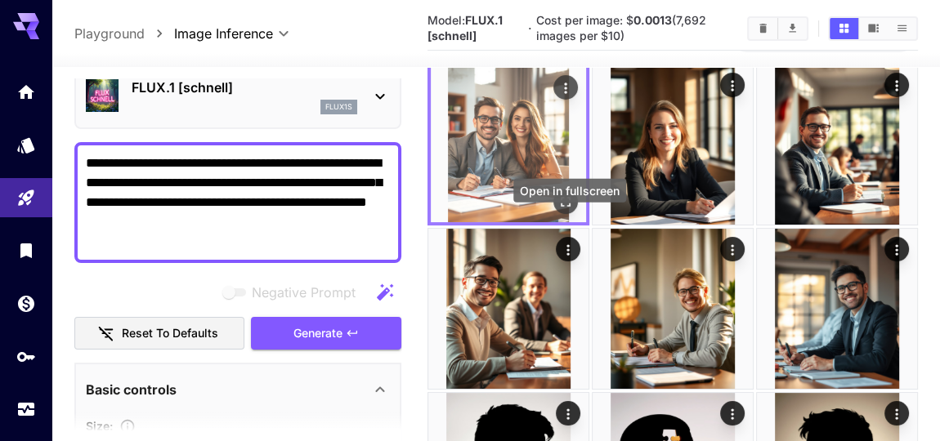
click at [571, 207] on icon "Open in fullscreen" at bounding box center [566, 202] width 10 height 10
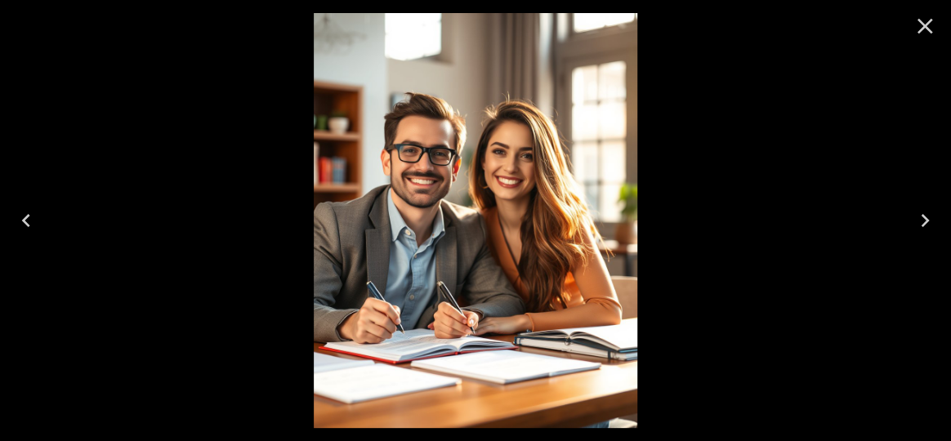
click at [920, 220] on icon "Next" at bounding box center [925, 221] width 26 height 26
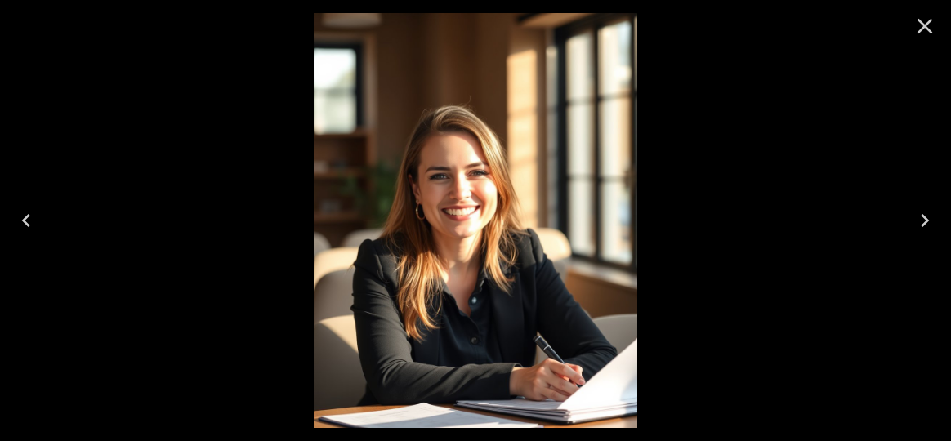
scroll to position [74, 0]
drag, startPoint x: 917, startPoint y: 25, endPoint x: 838, endPoint y: 61, distance: 87.4
click at [916, 25] on icon "Close" at bounding box center [925, 26] width 26 height 26
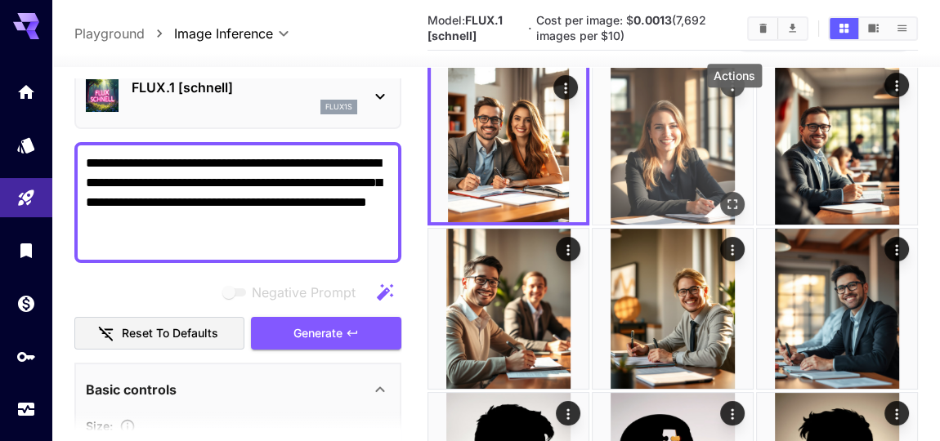
click at [733, 91] on icon "Actions" at bounding box center [732, 85] width 2 height 11
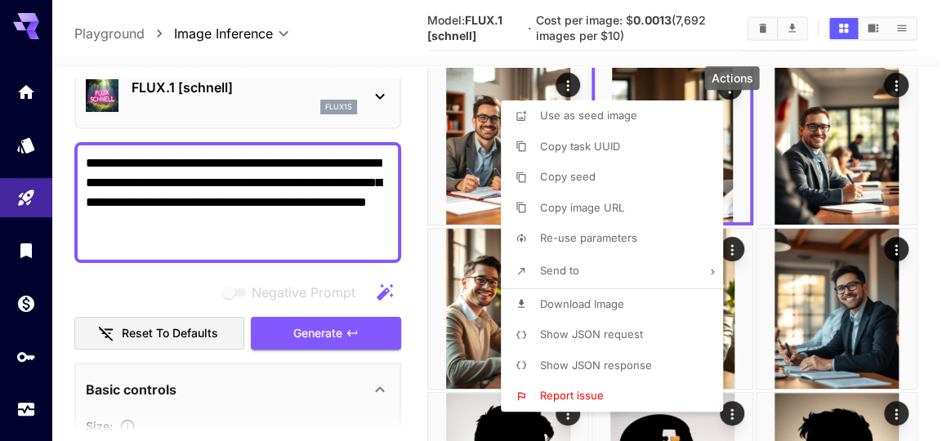
click at [608, 311] on span "Download Image" at bounding box center [582, 304] width 84 height 13
click at [361, 68] on div at bounding box center [475, 220] width 951 height 441
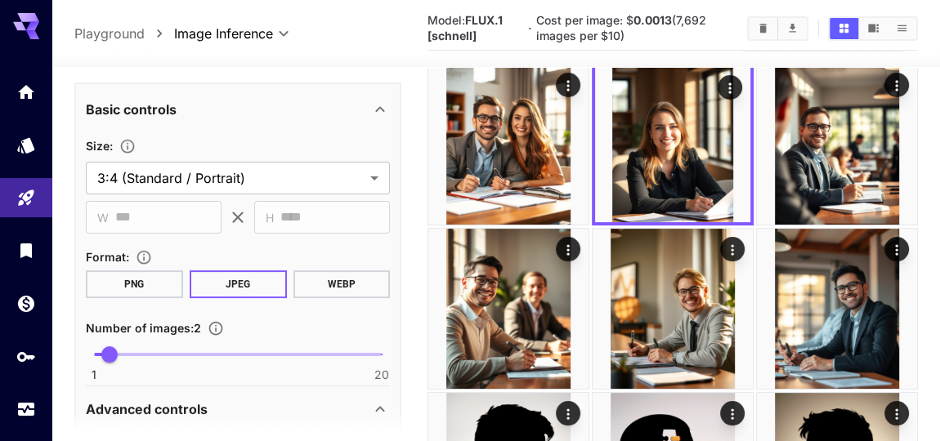
scroll to position [371, 0]
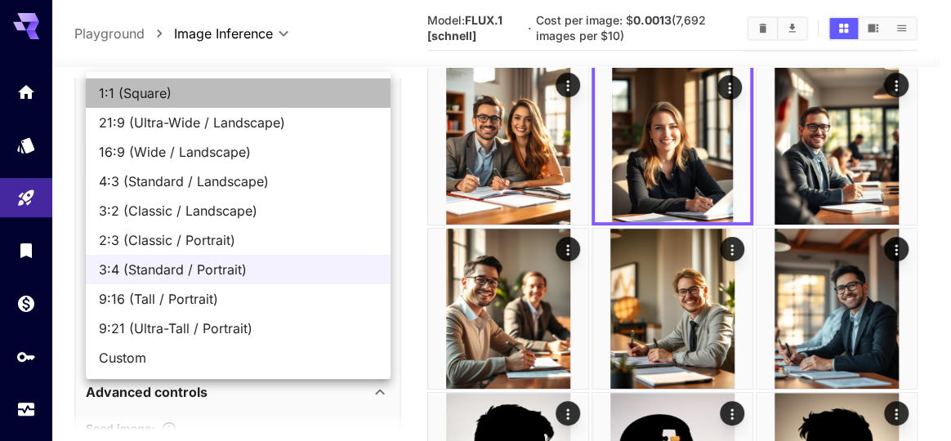
click at [178, 94] on span "1:1 (Square)" at bounding box center [238, 93] width 279 height 20
type input "**********"
type input "****"
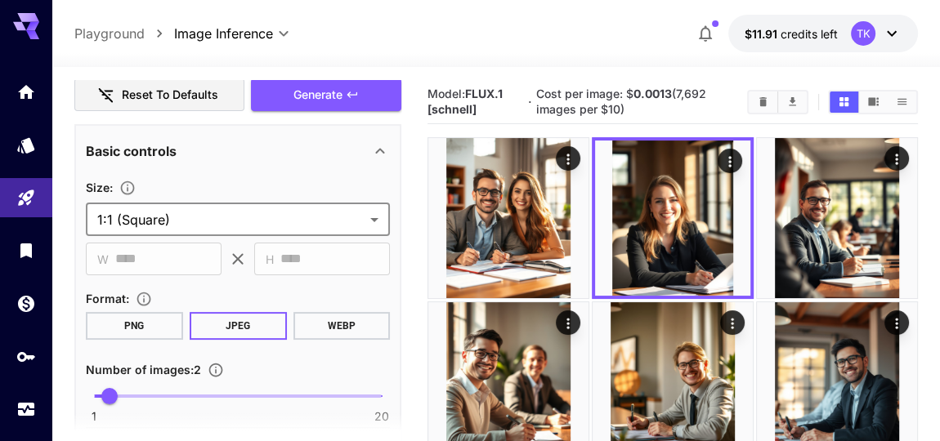
scroll to position [297, 0]
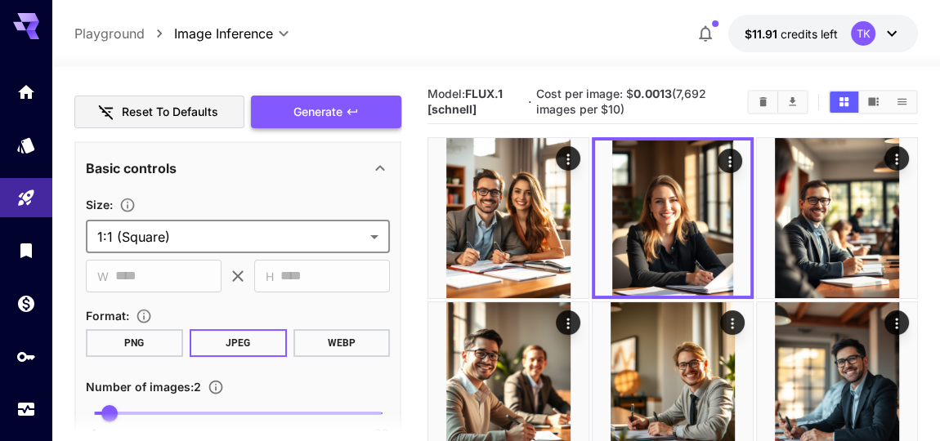
click at [340, 129] on button "Generate" at bounding box center [326, 113] width 150 height 34
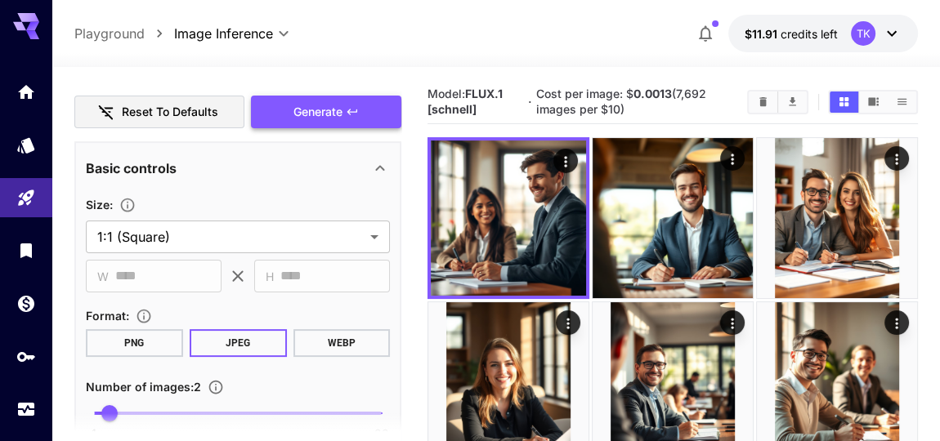
click at [343, 123] on span "Generate" at bounding box center [317, 112] width 49 height 20
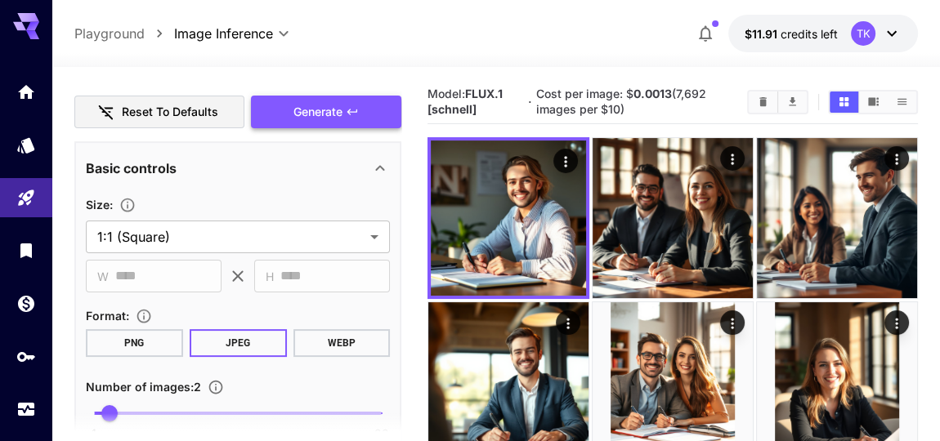
click at [343, 123] on span "Generate" at bounding box center [317, 112] width 49 height 20
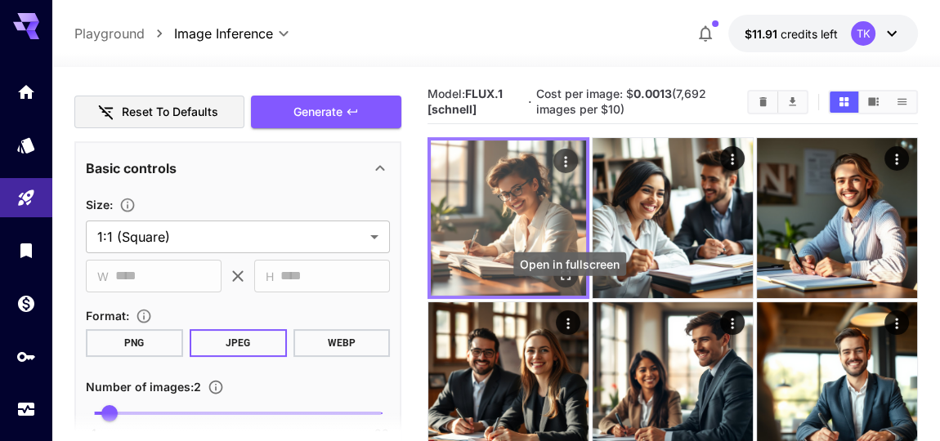
click at [566, 284] on icon "Open in fullscreen" at bounding box center [565, 275] width 16 height 16
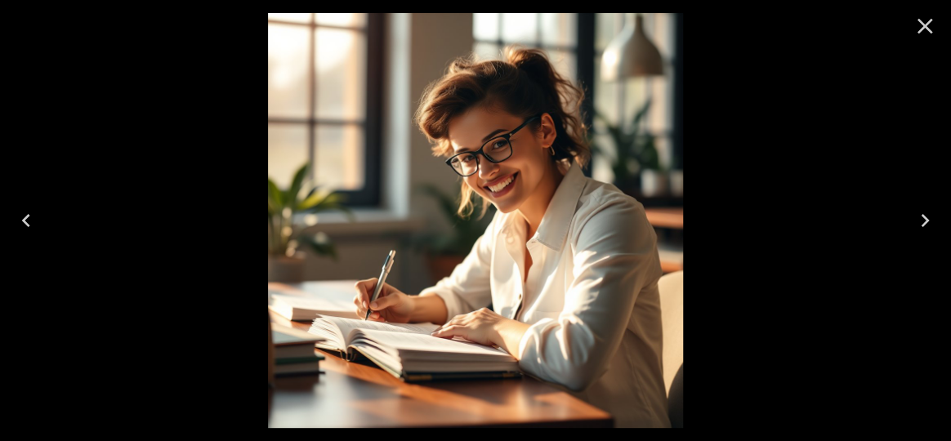
click at [922, 28] on icon "Close" at bounding box center [926, 27] width 16 height 16
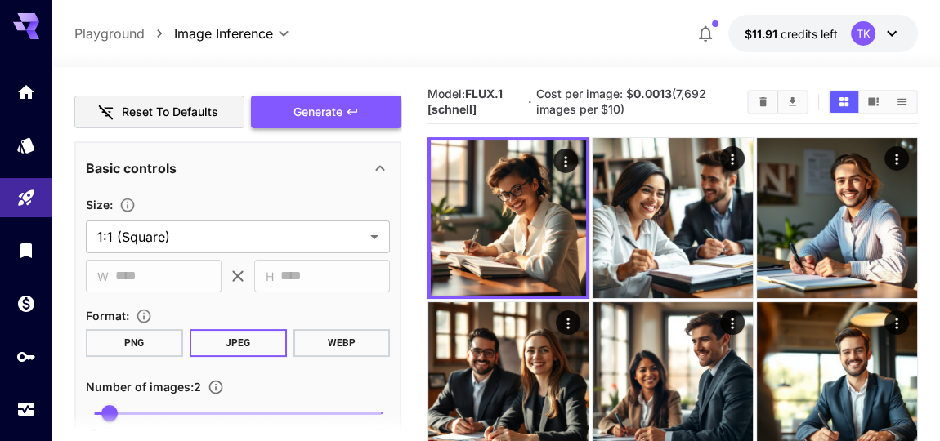
click at [373, 129] on button "Generate" at bounding box center [326, 113] width 150 height 34
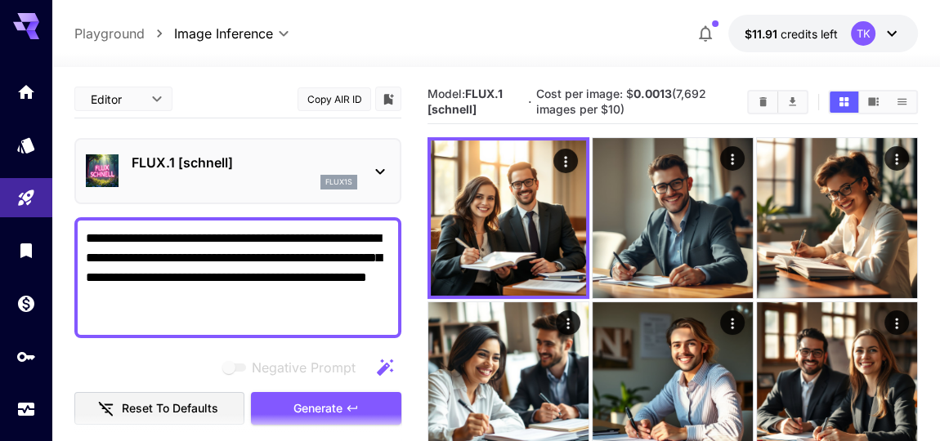
scroll to position [297, 0]
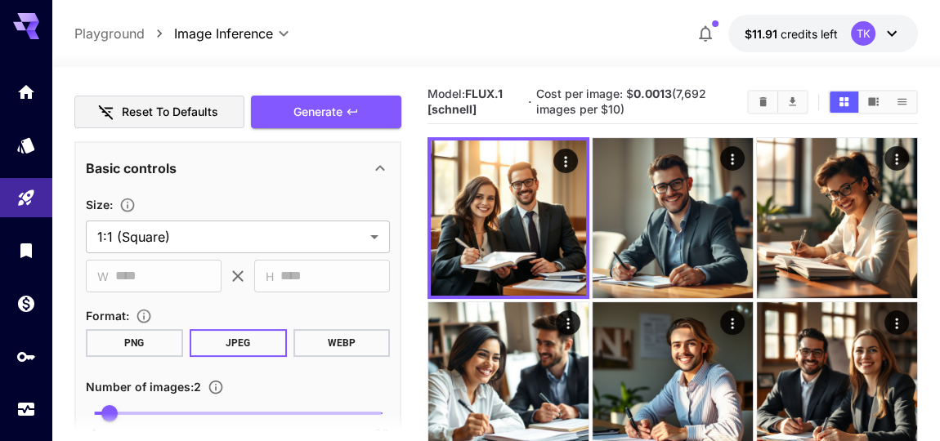
click at [375, 129] on button "Generate" at bounding box center [326, 113] width 150 height 34
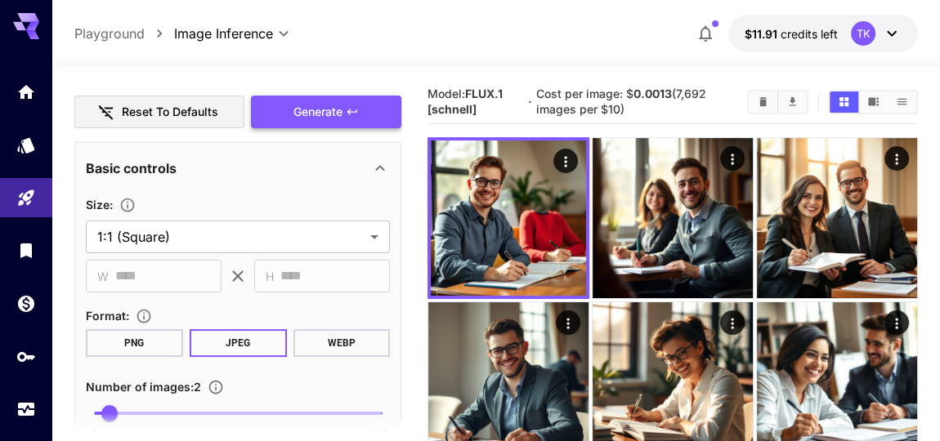
click at [375, 129] on button "Generate" at bounding box center [326, 113] width 150 height 34
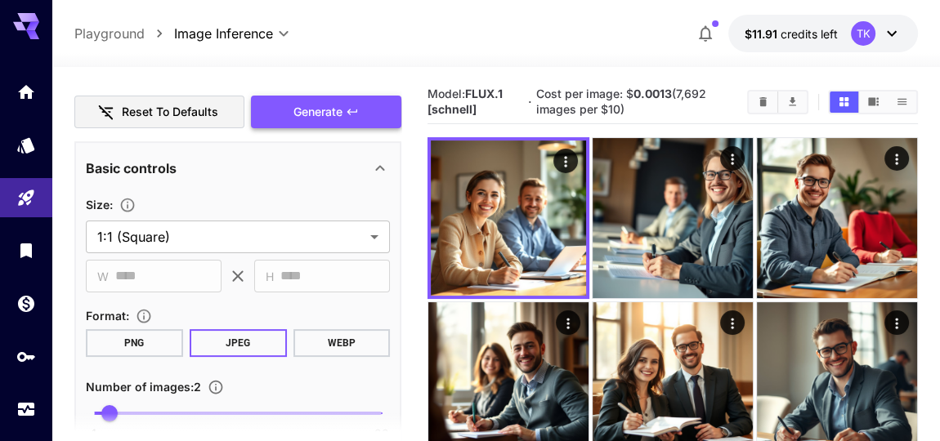
click at [375, 129] on button "Generate" at bounding box center [326, 113] width 150 height 34
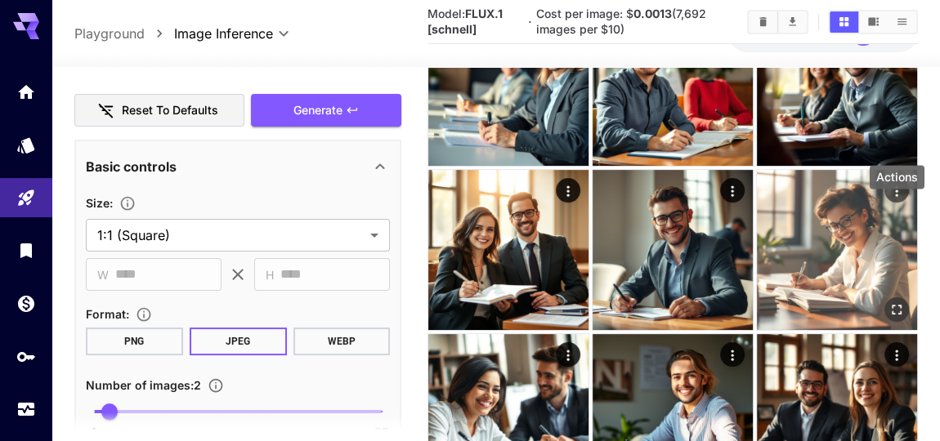
click at [897, 196] on icon "Actions" at bounding box center [896, 191] width 2 height 11
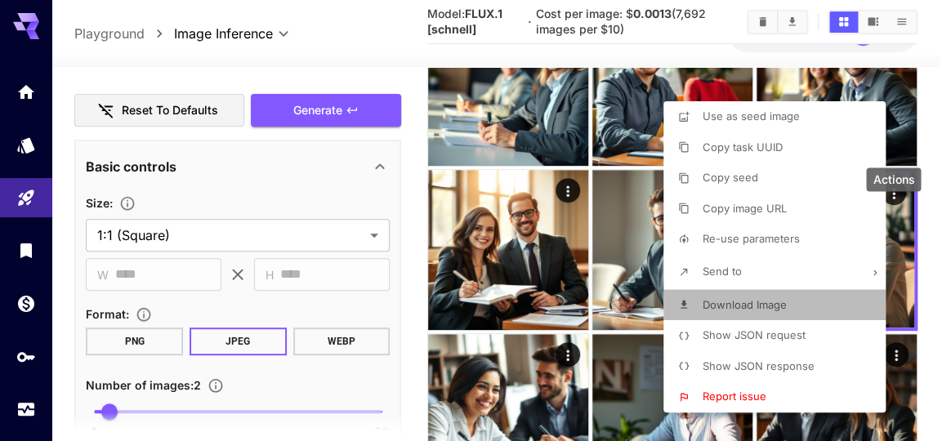
click at [754, 311] on span "Download Image" at bounding box center [745, 304] width 84 height 13
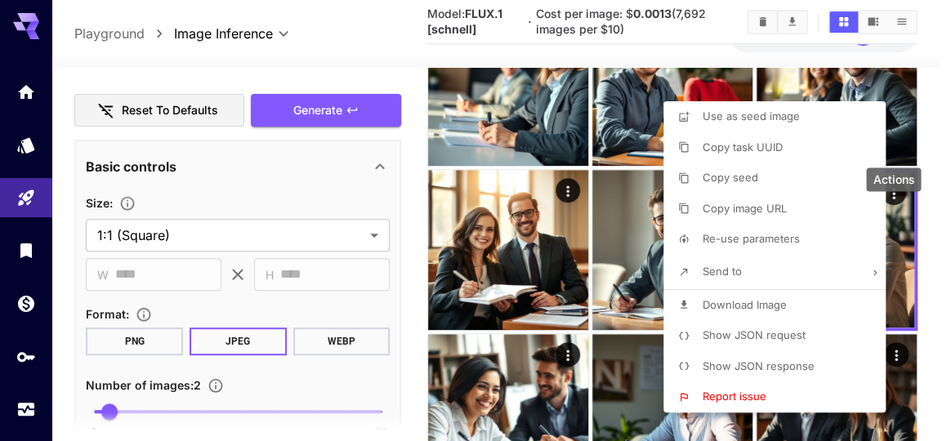
click at [373, 69] on div at bounding box center [475, 220] width 951 height 441
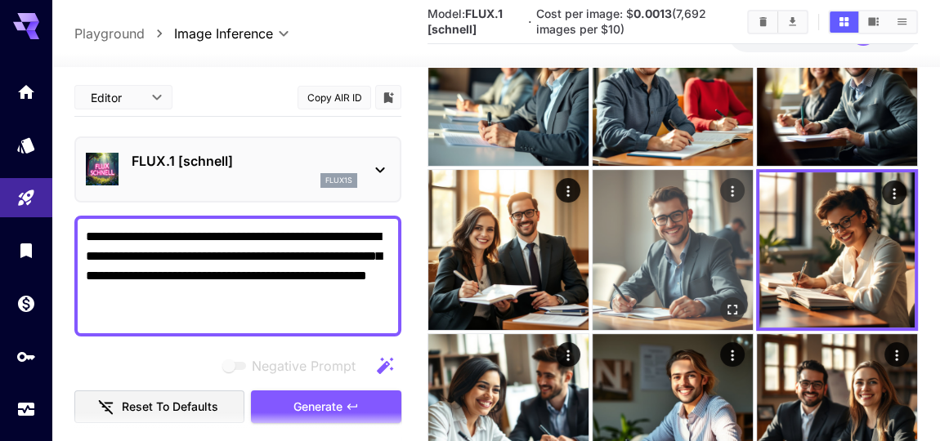
scroll to position [297, 0]
